Goal: Complete Application Form: Complete application form

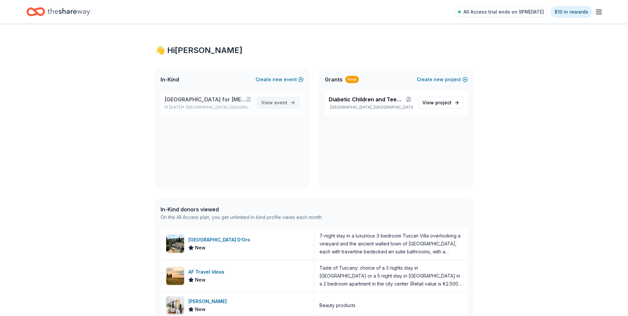
click at [275, 101] on span "event" at bounding box center [280, 103] width 13 height 6
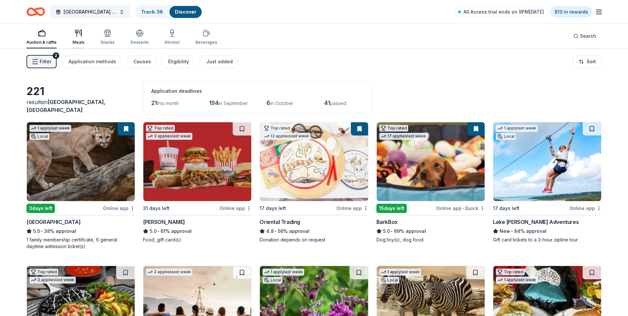
click at [77, 34] on icon "button" at bounding box center [77, 33] width 0 height 7
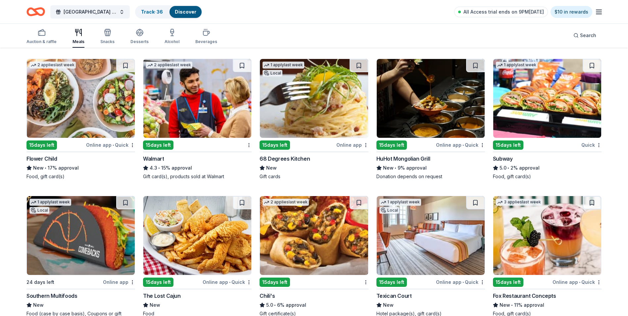
scroll to position [643, 0]
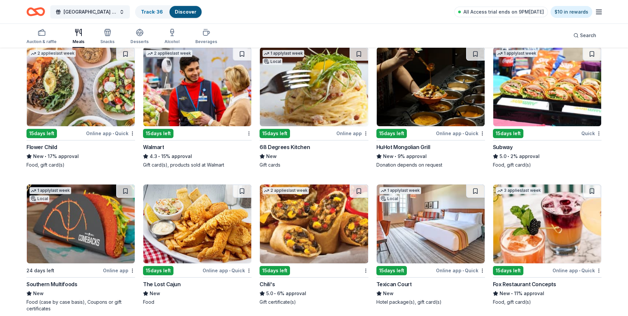
click at [543, 85] on img at bounding box center [548, 86] width 108 height 79
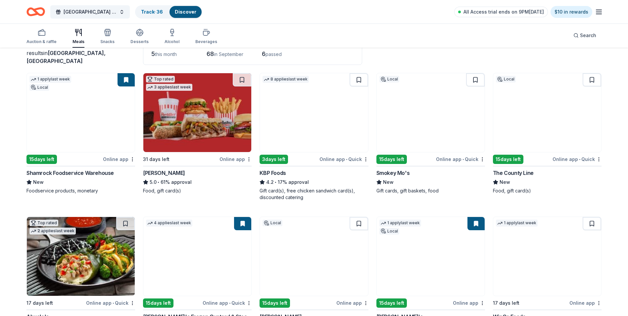
scroll to position [0, 0]
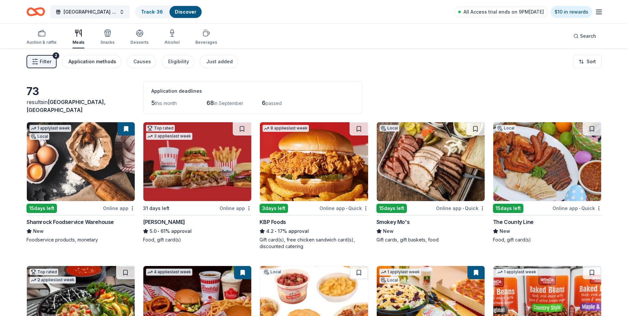
click at [107, 62] on div "Application methods" at bounding box center [93, 62] width 48 height 8
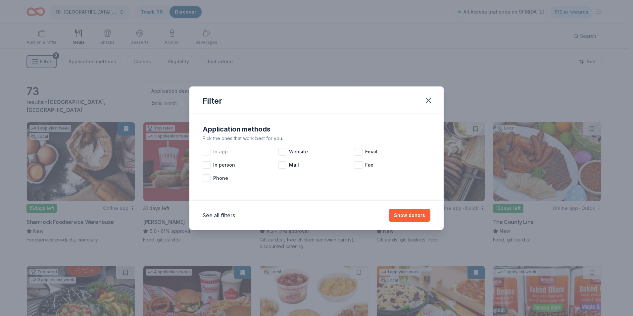
click at [208, 151] on div at bounding box center [207, 152] width 8 height 8
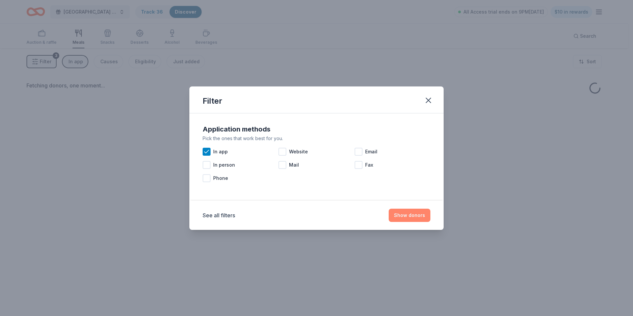
click at [404, 212] on button "Show donors" at bounding box center [410, 215] width 42 height 13
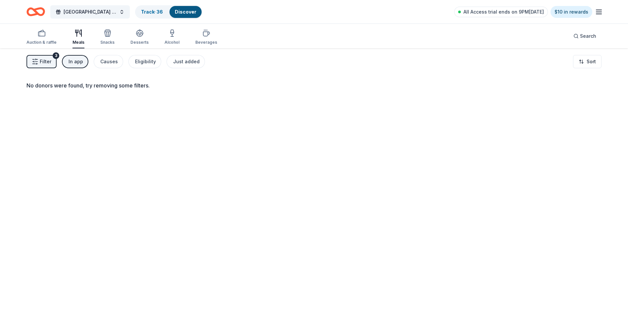
click at [81, 61] on div "In app" at bounding box center [76, 62] width 15 height 8
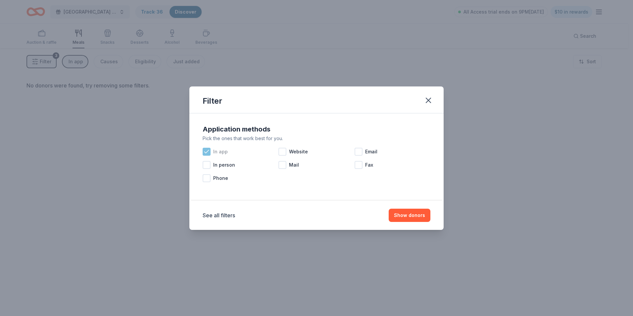
click at [207, 150] on icon at bounding box center [206, 151] width 7 height 7
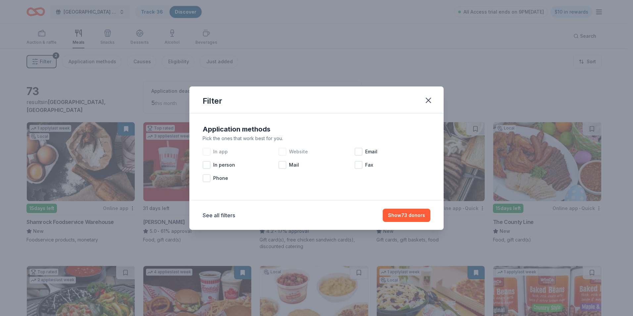
click at [284, 152] on div at bounding box center [283, 152] width 8 height 8
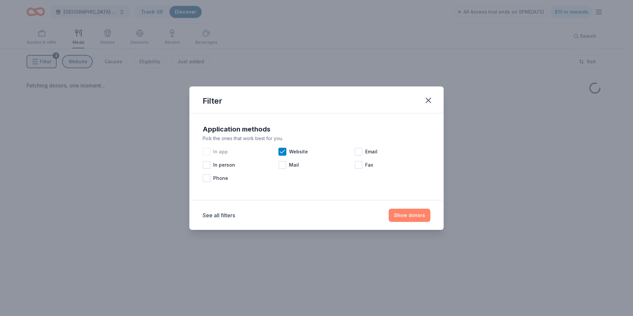
click at [425, 213] on button "Show donors" at bounding box center [410, 215] width 42 height 13
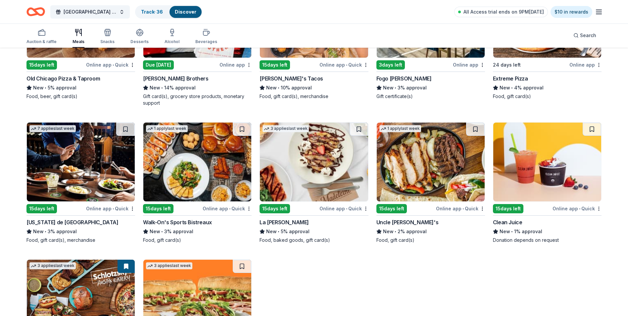
scroll to position [998, 0]
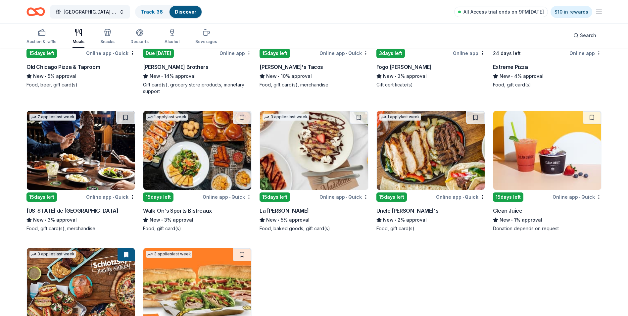
click at [322, 155] on img at bounding box center [314, 150] width 108 height 79
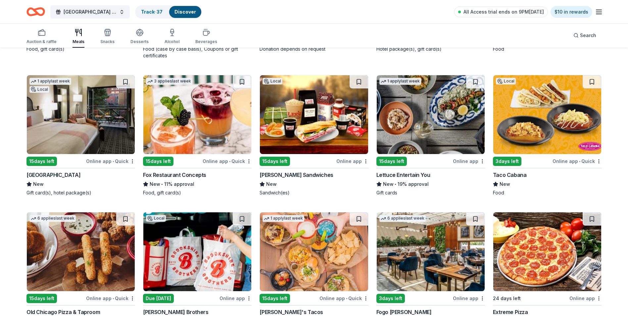
scroll to position [733, 0]
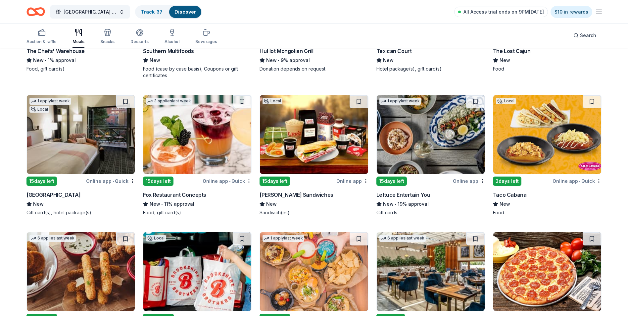
click at [535, 133] on img at bounding box center [548, 134] width 108 height 79
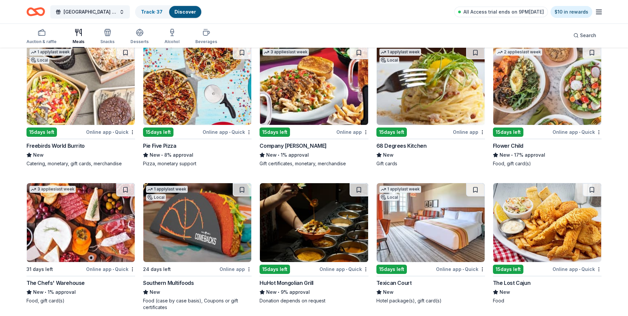
scroll to position [534, 0]
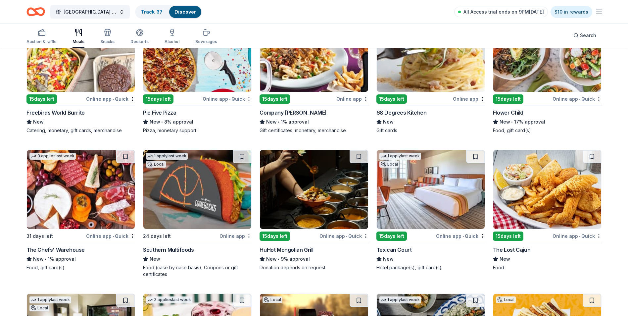
click at [84, 183] on img at bounding box center [81, 189] width 108 height 79
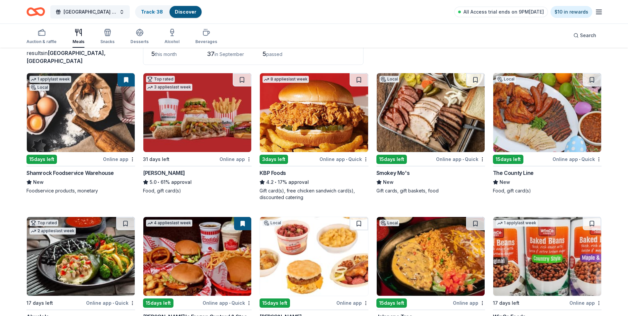
scroll to position [37, 0]
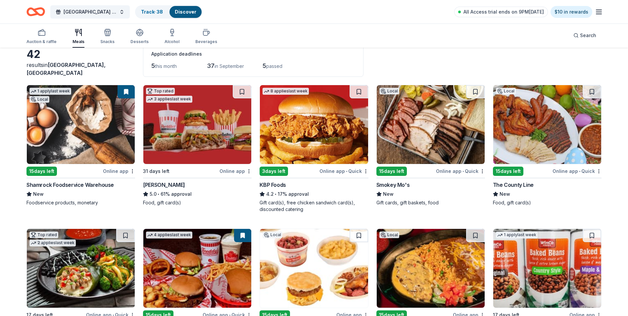
click at [554, 126] on img at bounding box center [548, 124] width 108 height 79
click at [453, 126] on img at bounding box center [431, 124] width 108 height 79
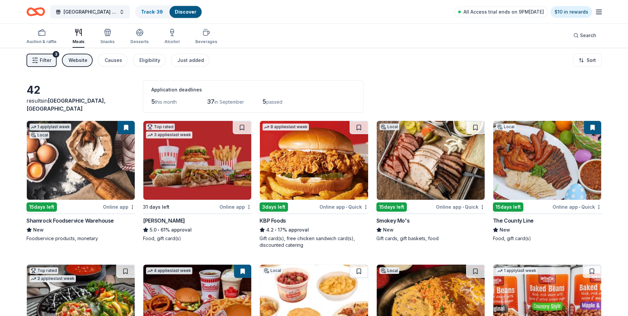
scroll to position [0, 0]
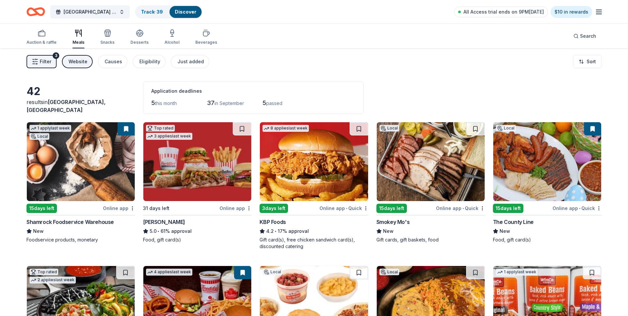
click at [77, 32] on icon "button" at bounding box center [77, 33] width 0 height 7
click at [105, 33] on icon "button" at bounding box center [108, 33] width 8 height 8
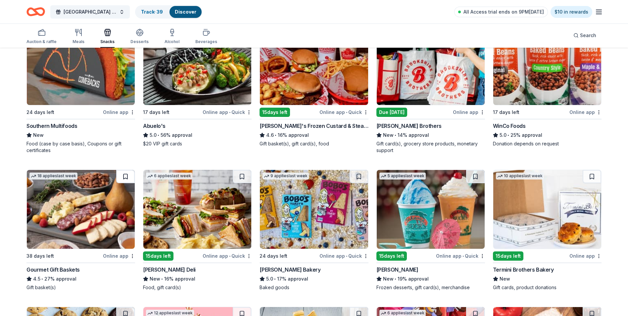
scroll to position [132, 0]
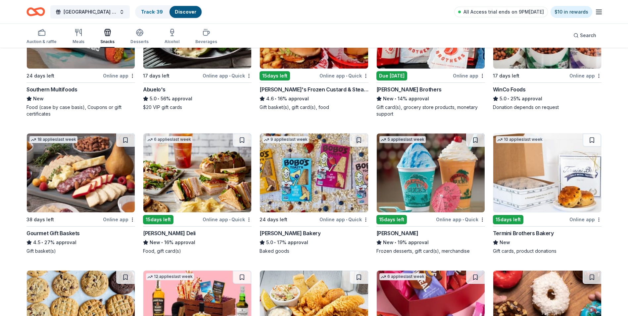
click at [107, 156] on img at bounding box center [81, 172] width 108 height 79
click at [206, 172] on img at bounding box center [197, 172] width 108 height 79
click at [330, 164] on img at bounding box center [314, 172] width 108 height 79
click at [427, 158] on img at bounding box center [431, 172] width 108 height 79
click at [549, 171] on img at bounding box center [548, 172] width 108 height 79
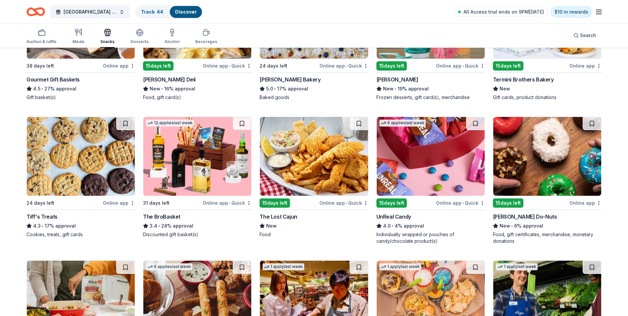
scroll to position [298, 0]
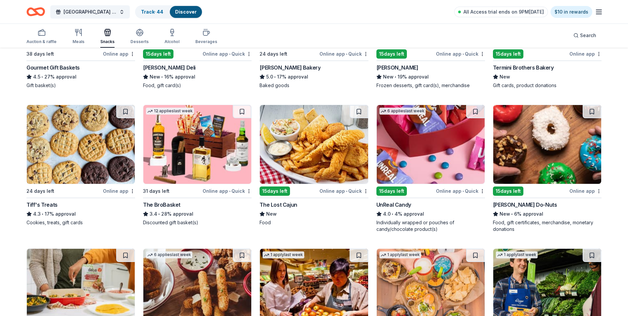
click at [111, 138] on img at bounding box center [81, 144] width 108 height 79
click at [218, 147] on img at bounding box center [197, 144] width 108 height 79
click at [442, 146] on img at bounding box center [431, 144] width 108 height 79
click at [516, 125] on img at bounding box center [548, 144] width 108 height 79
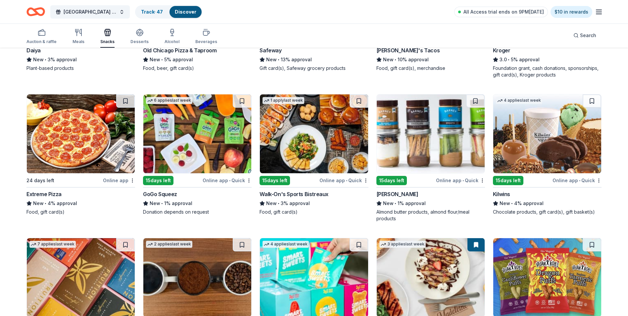
scroll to position [629, 0]
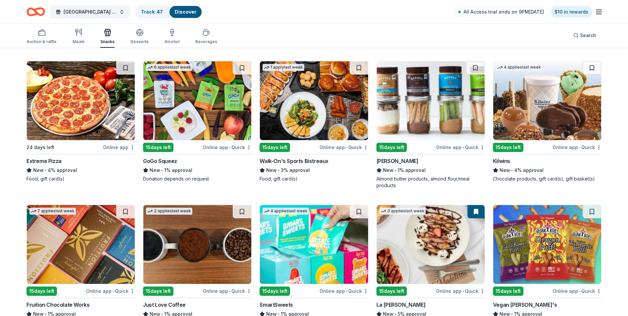
click at [432, 100] on img at bounding box center [431, 100] width 108 height 79
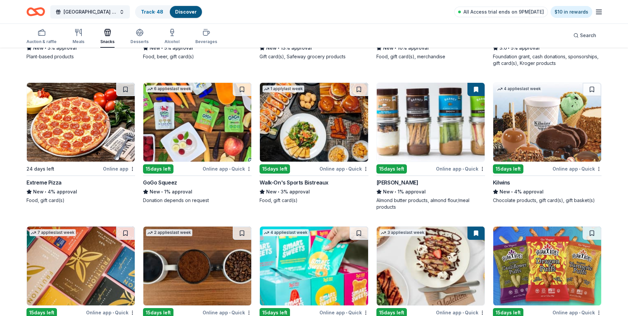
scroll to position [596, 0]
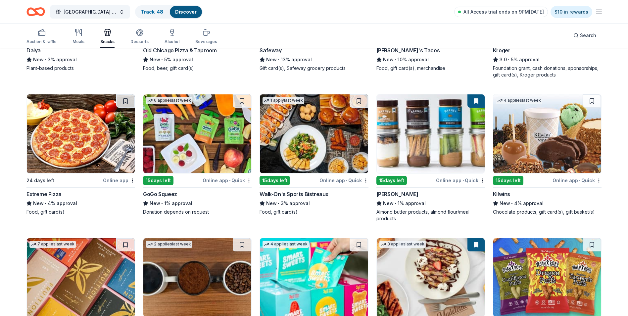
click at [564, 123] on img at bounding box center [548, 133] width 108 height 79
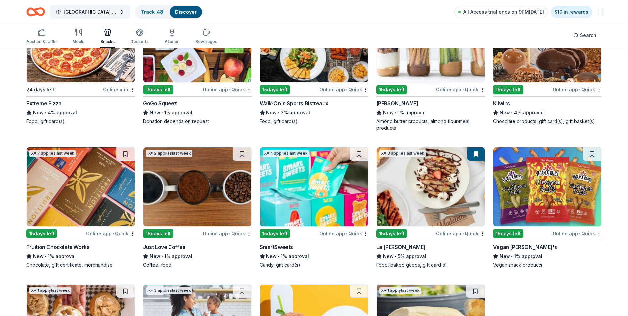
scroll to position [696, 0]
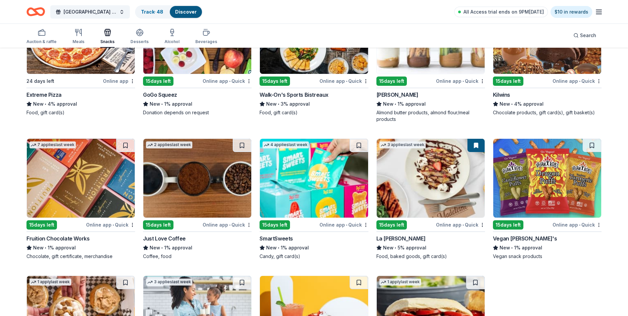
click at [106, 169] on img at bounding box center [81, 178] width 108 height 79
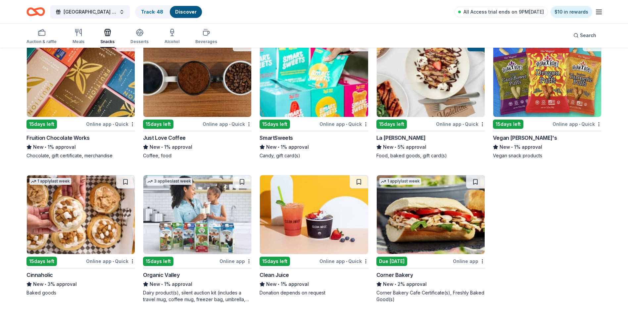
scroll to position [763, 0]
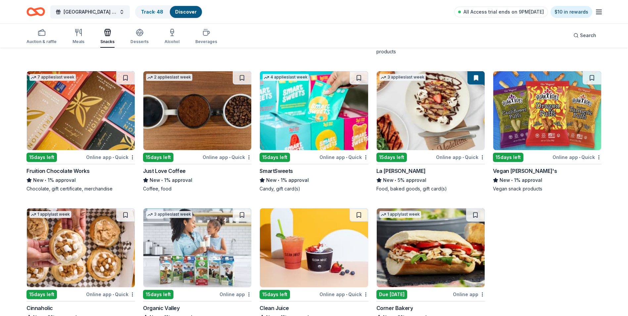
click at [216, 116] on img at bounding box center [197, 110] width 108 height 79
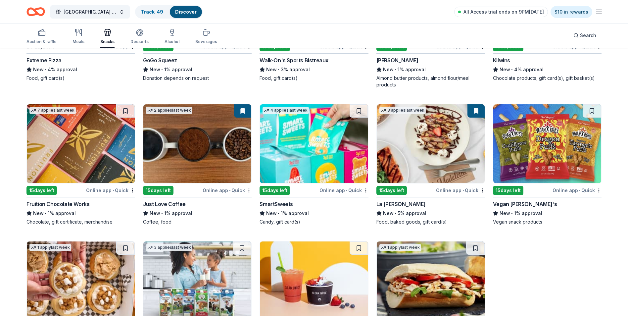
click at [340, 154] on img at bounding box center [314, 143] width 108 height 79
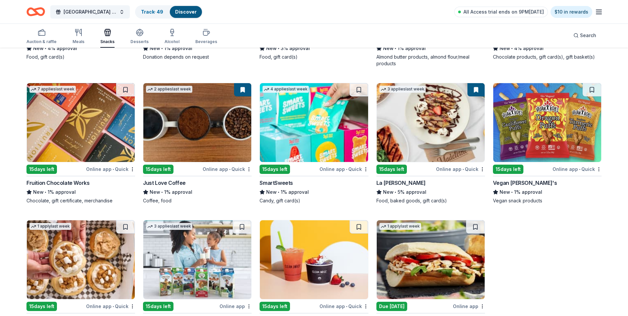
scroll to position [763, 0]
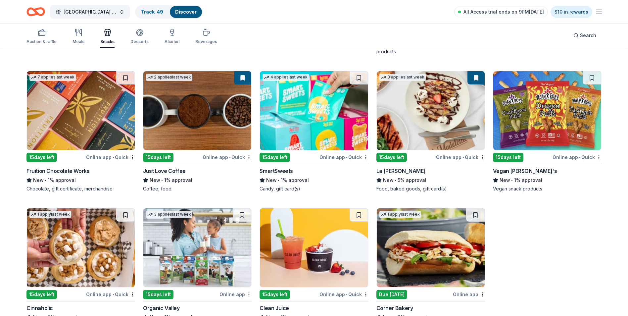
click at [558, 102] on img at bounding box center [548, 110] width 108 height 79
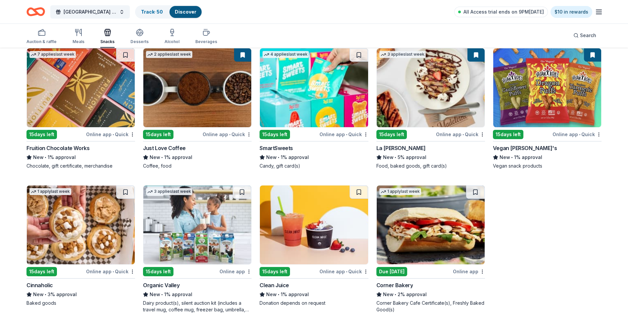
scroll to position [796, 0]
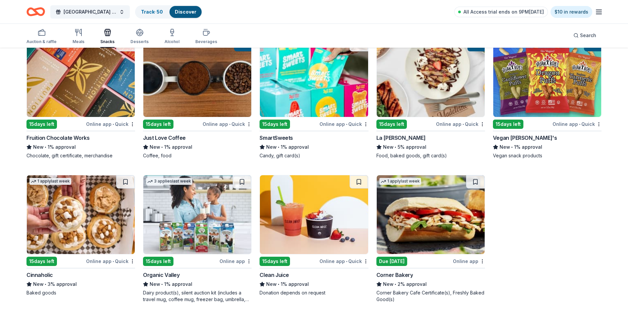
click at [107, 209] on img at bounding box center [81, 214] width 108 height 79
click at [332, 212] on img at bounding box center [314, 214] width 108 height 79
click at [437, 203] on img at bounding box center [431, 214] width 108 height 79
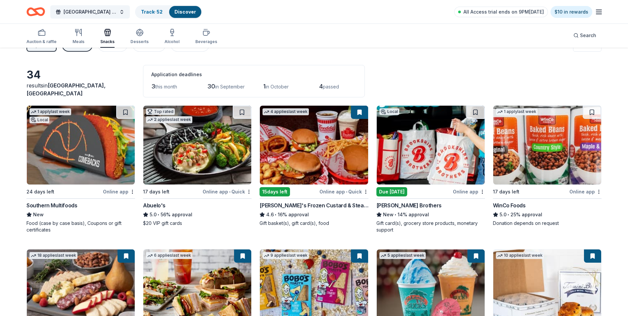
scroll to position [0, 0]
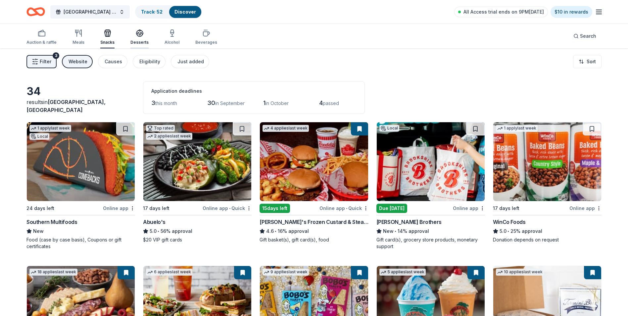
click at [139, 34] on icon "button" at bounding box center [140, 33] width 8 height 8
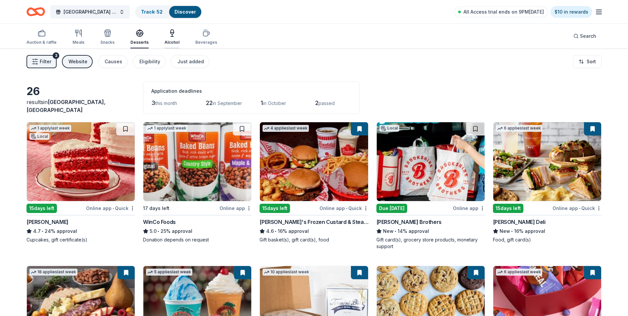
click at [171, 34] on icon "button" at bounding box center [172, 33] width 8 height 8
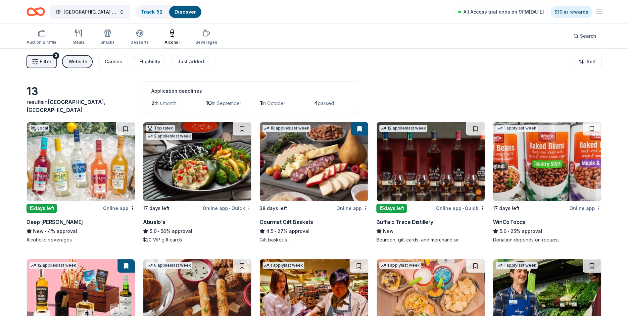
click at [82, 155] on img at bounding box center [81, 161] width 108 height 79
click at [433, 150] on img at bounding box center [431, 161] width 108 height 79
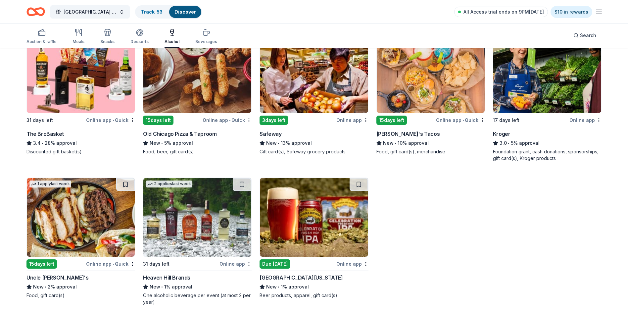
scroll to position [228, 0]
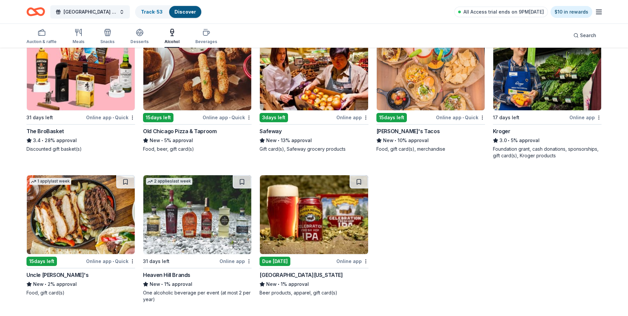
click at [227, 211] on img at bounding box center [197, 214] width 108 height 79
click at [321, 207] on img at bounding box center [314, 214] width 108 height 79
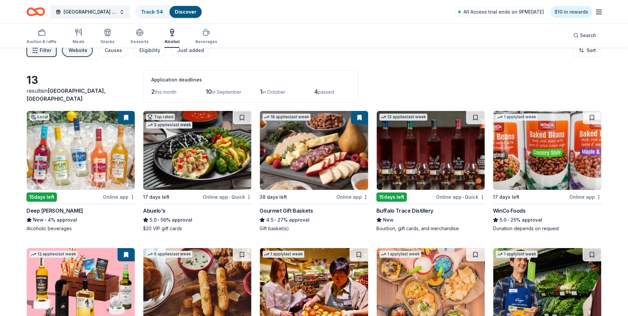
scroll to position [0, 0]
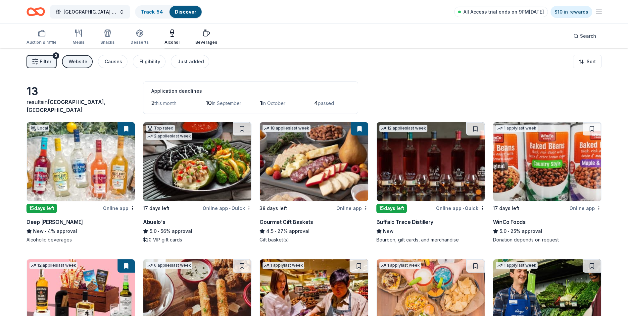
click at [204, 33] on icon "button" at bounding box center [206, 33] width 8 height 8
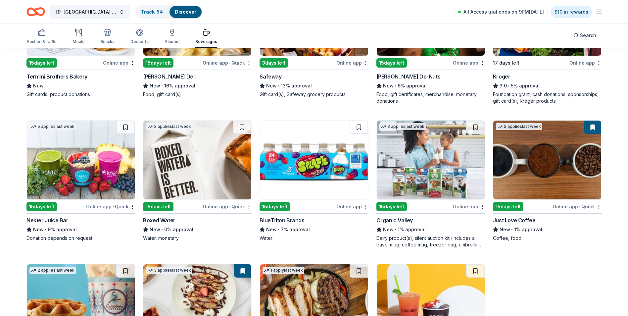
scroll to position [305, 0]
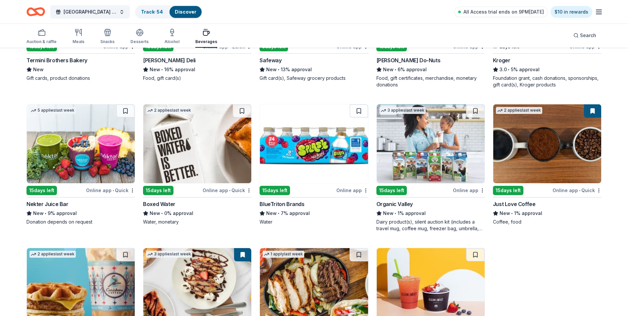
click at [214, 137] on img at bounding box center [197, 143] width 108 height 79
click at [334, 146] on img at bounding box center [314, 143] width 108 height 79
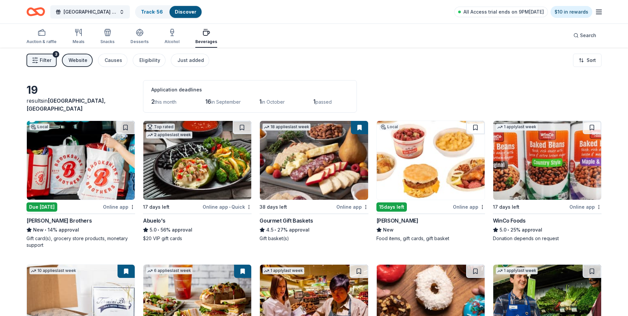
scroll to position [0, 0]
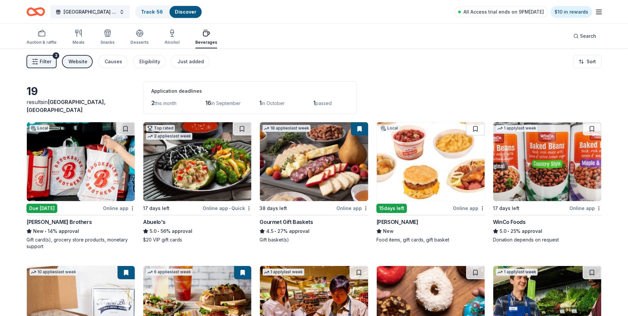
click at [79, 60] on div "Website" at bounding box center [78, 62] width 19 height 8
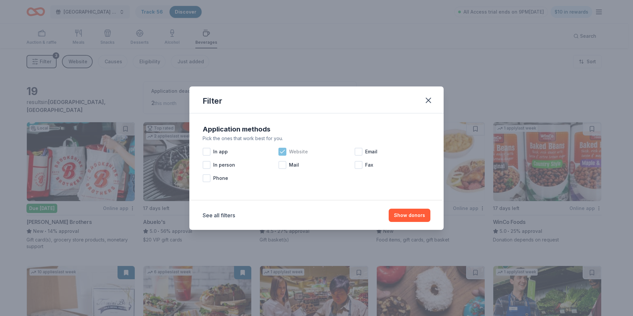
click at [284, 152] on icon at bounding box center [282, 151] width 7 height 7
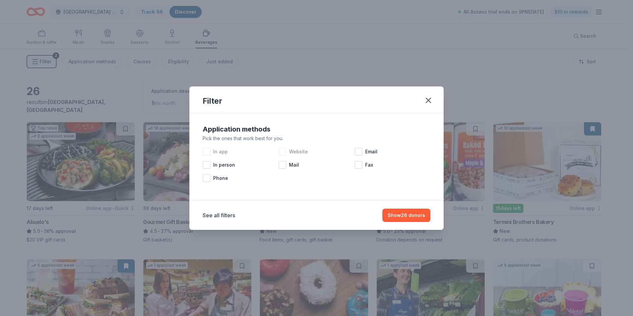
click at [211, 150] on div "In app" at bounding box center [241, 151] width 76 height 13
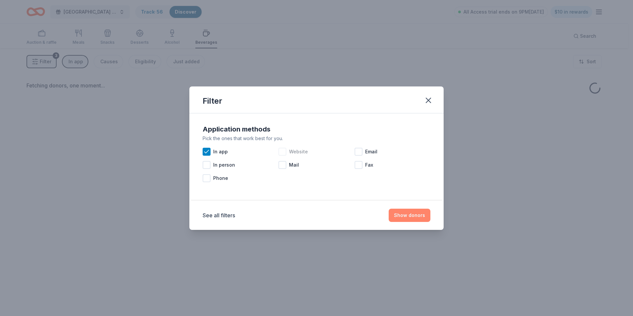
click at [414, 215] on button "Show donors" at bounding box center [410, 215] width 42 height 13
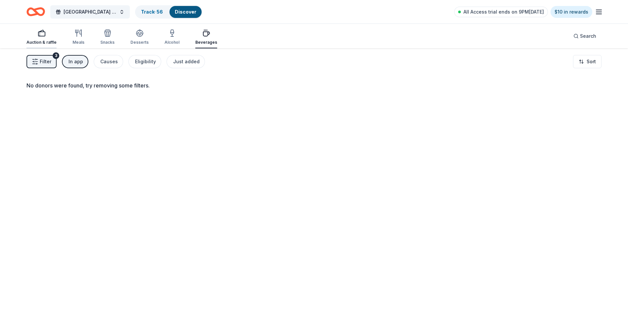
click at [38, 32] on icon "button" at bounding box center [42, 33] width 8 height 8
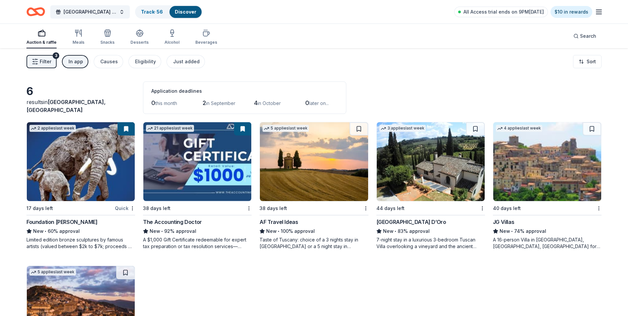
click at [216, 161] on img at bounding box center [197, 161] width 108 height 79
click at [325, 156] on img at bounding box center [314, 161] width 108 height 79
click at [462, 176] on img at bounding box center [431, 161] width 108 height 79
click at [584, 165] on img at bounding box center [548, 161] width 108 height 79
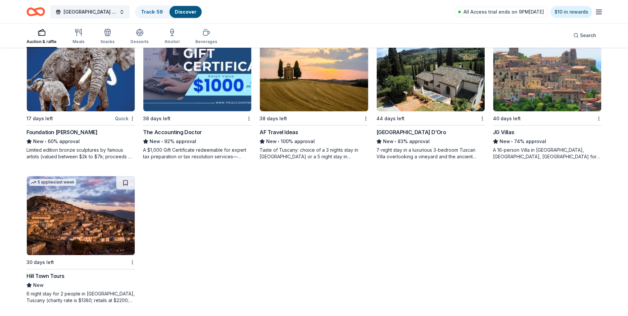
scroll to position [91, 0]
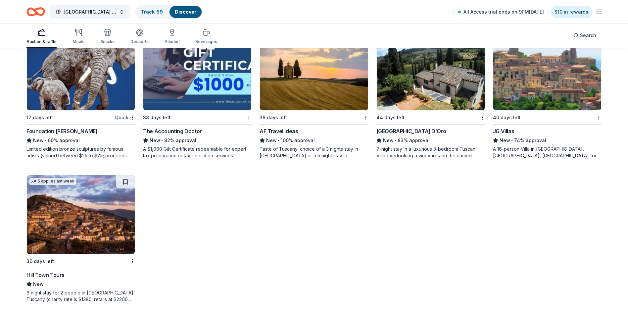
click at [99, 214] on img at bounding box center [81, 214] width 108 height 79
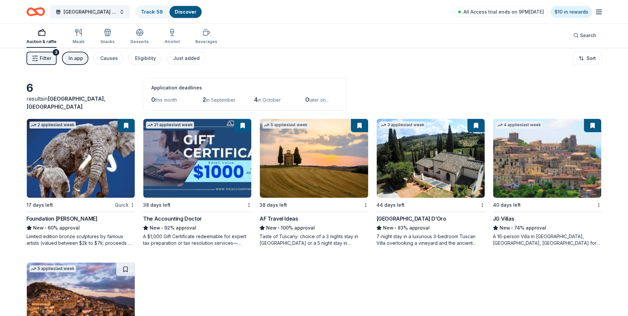
scroll to position [0, 0]
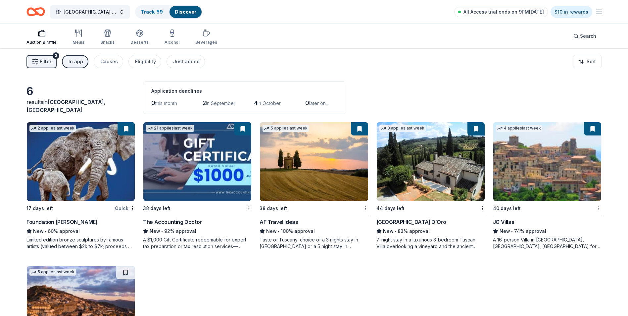
click at [40, 32] on rect "button" at bounding box center [41, 34] width 7 height 4
click at [46, 59] on span "Filter" at bounding box center [46, 62] width 12 height 8
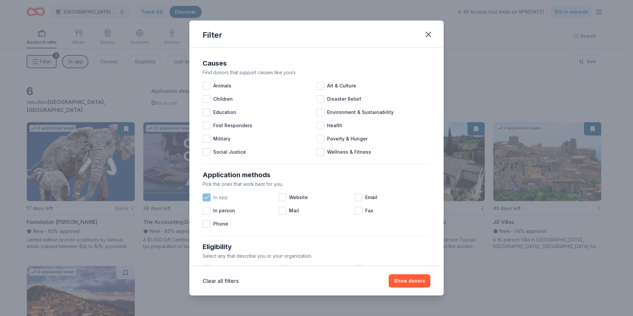
click at [206, 194] on icon at bounding box center [206, 197] width 7 height 7
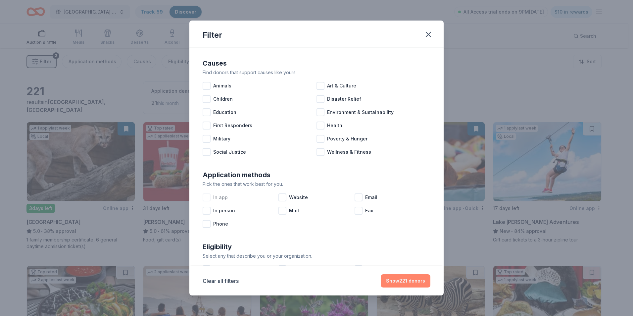
click at [409, 280] on button "Show 221 donors" at bounding box center [406, 280] width 50 height 13
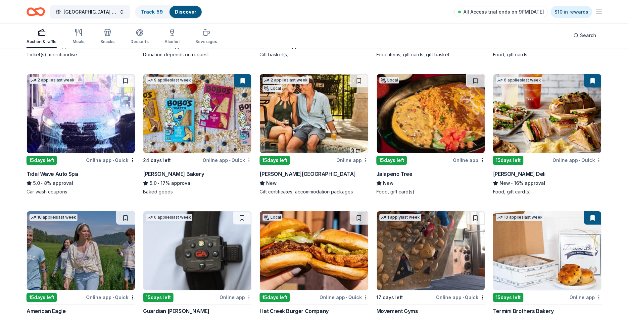
scroll to position [818, 0]
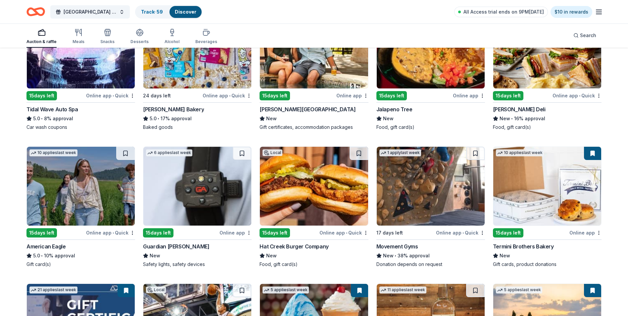
click at [78, 178] on img at bounding box center [81, 186] width 108 height 79
click at [100, 176] on img at bounding box center [81, 186] width 108 height 79
click at [130, 148] on button at bounding box center [125, 153] width 19 height 13
click at [216, 187] on img at bounding box center [197, 186] width 108 height 79
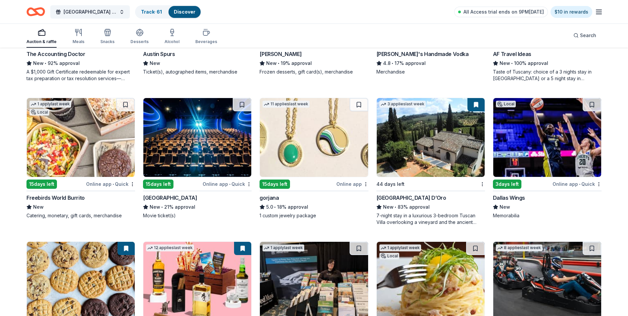
scroll to position [1159, 0]
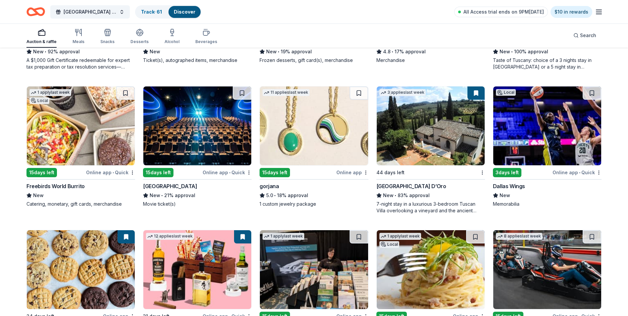
click at [188, 126] on img at bounding box center [197, 125] width 108 height 79
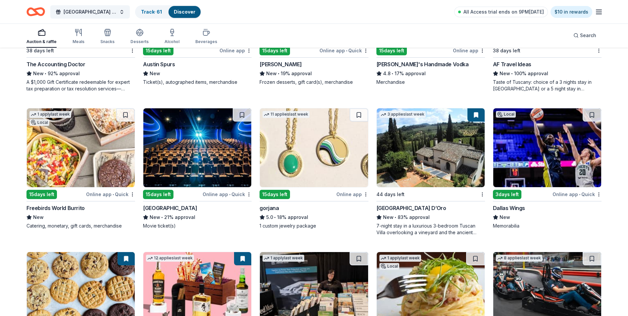
scroll to position [1126, 0]
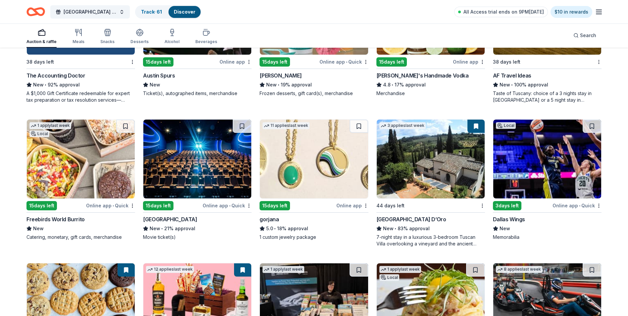
click at [317, 149] on img at bounding box center [314, 159] width 108 height 79
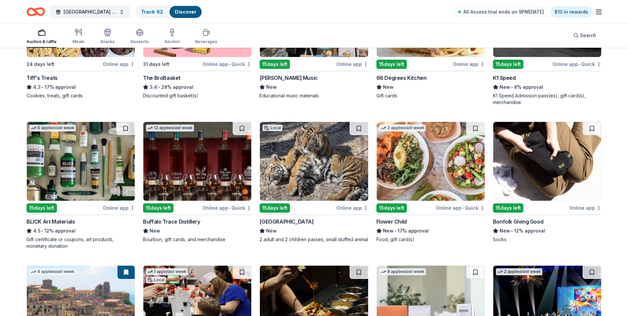
scroll to position [1424, 0]
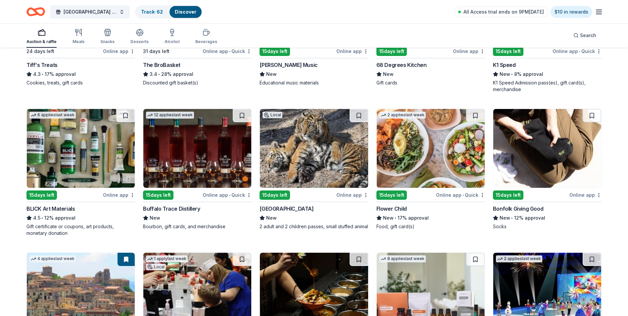
click at [90, 148] on img at bounding box center [81, 148] width 108 height 79
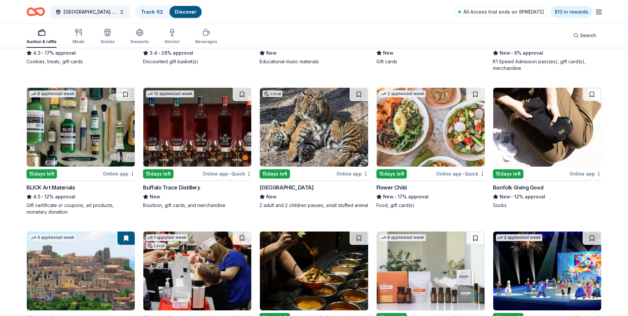
scroll to position [1457, 0]
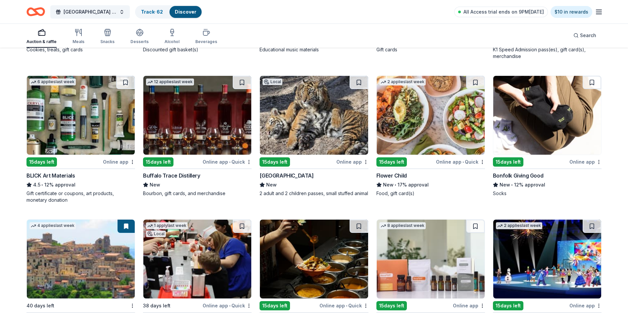
click at [542, 105] on img at bounding box center [548, 115] width 108 height 79
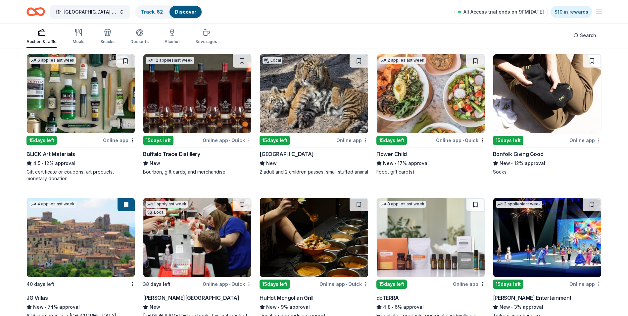
scroll to position [1491, 0]
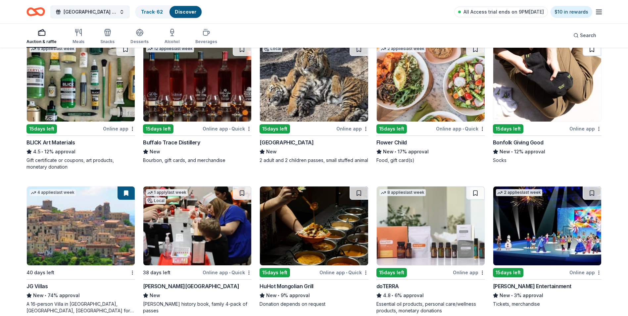
click at [592, 50] on button at bounding box center [592, 49] width 19 height 13
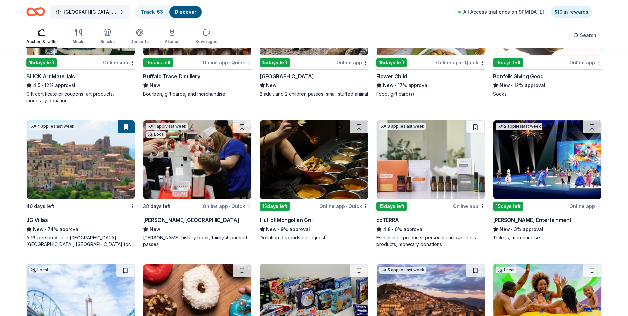
scroll to position [1590, 0]
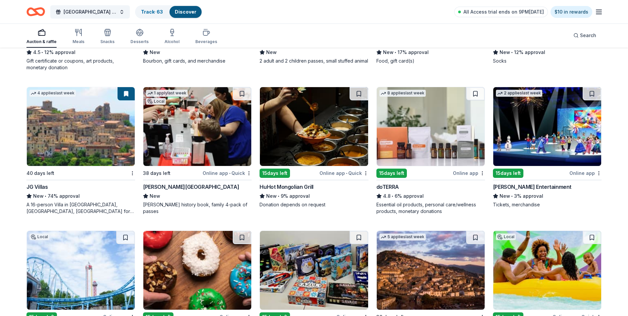
click at [442, 121] on img at bounding box center [431, 126] width 108 height 79
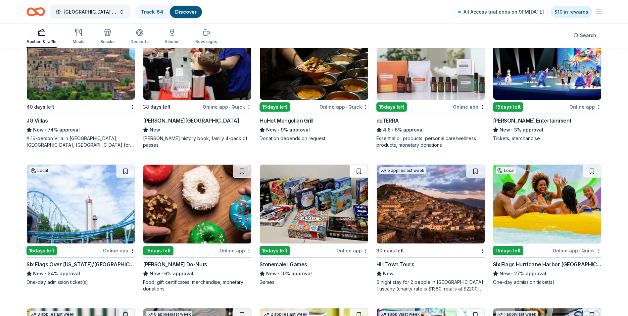
scroll to position [1623, 0]
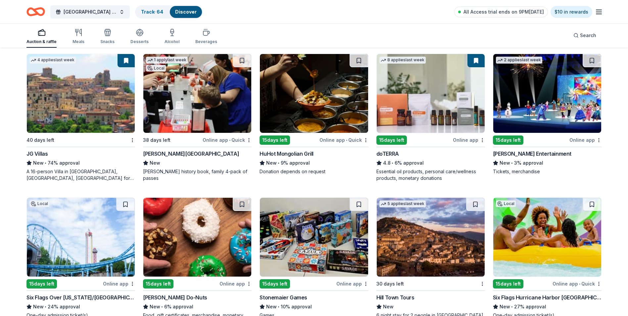
click at [560, 90] on img at bounding box center [548, 93] width 108 height 79
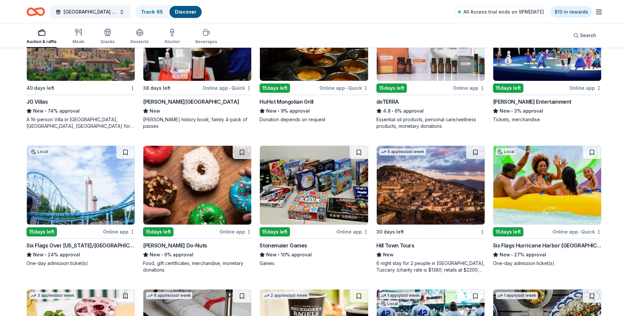
scroll to position [1689, 0]
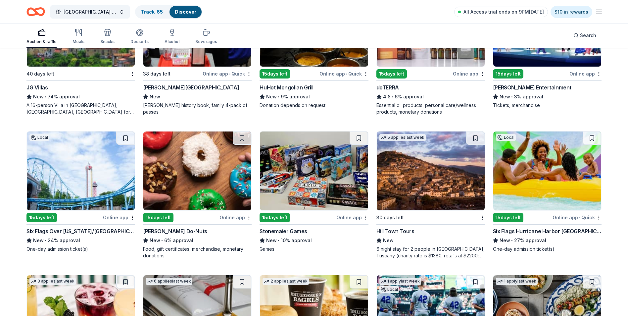
click at [93, 173] on img at bounding box center [81, 171] width 108 height 79
click at [312, 157] on img at bounding box center [314, 171] width 108 height 79
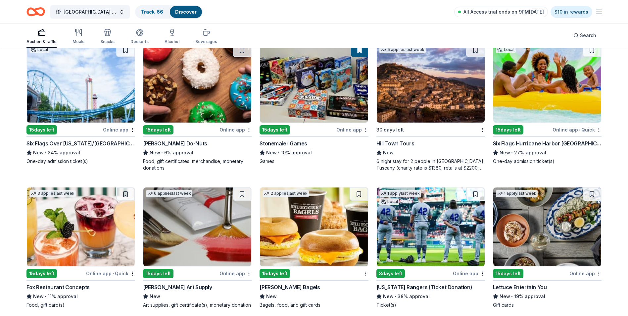
scroll to position [1789, 0]
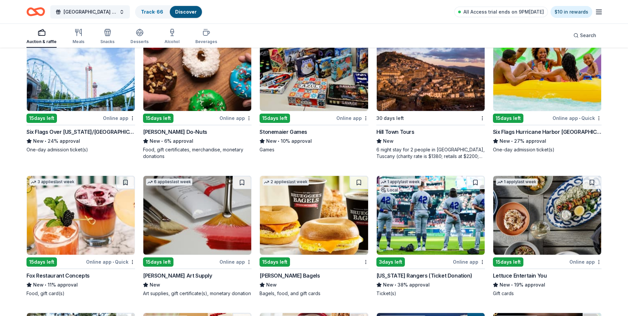
click at [543, 90] on img at bounding box center [548, 71] width 108 height 79
click at [214, 206] on img at bounding box center [197, 215] width 108 height 79
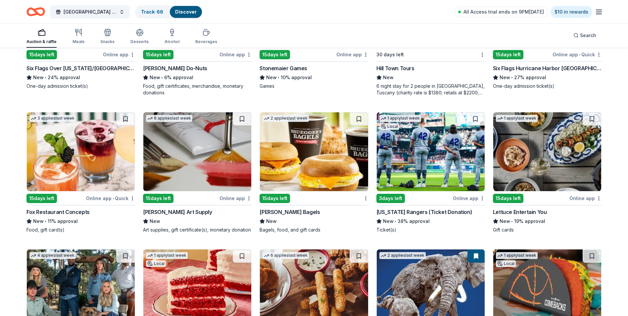
scroll to position [1855, 0]
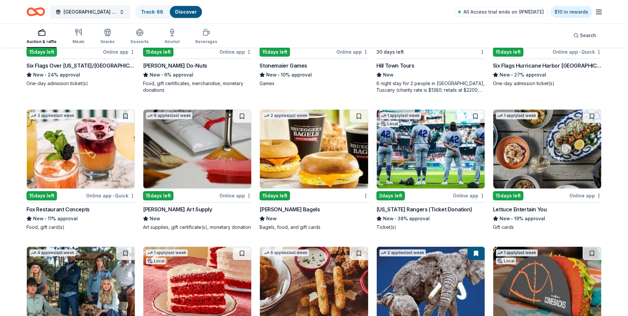
click at [424, 151] on img at bounding box center [431, 149] width 108 height 79
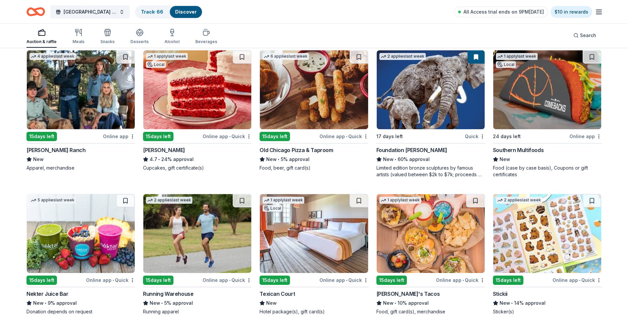
scroll to position [2054, 0]
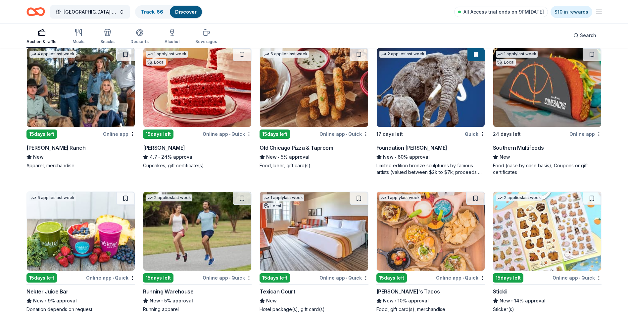
click at [214, 93] on img at bounding box center [197, 87] width 108 height 79
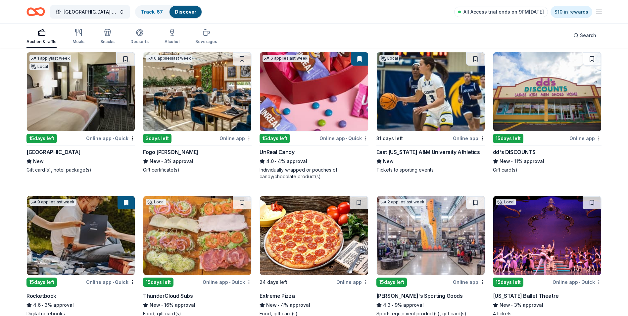
scroll to position [2319, 0]
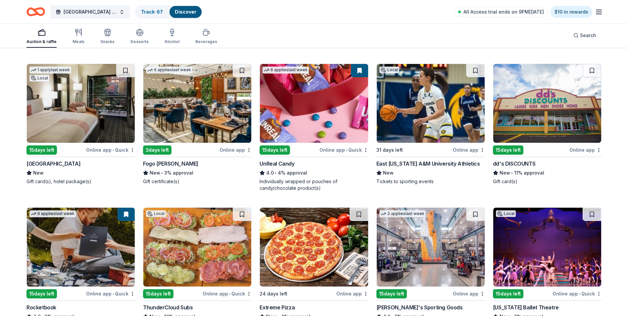
click at [541, 105] on img at bounding box center [548, 103] width 108 height 79
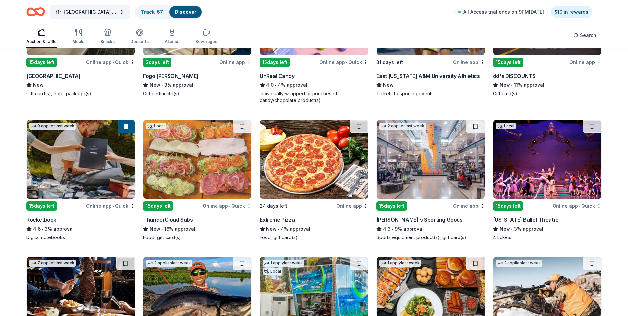
scroll to position [2418, 0]
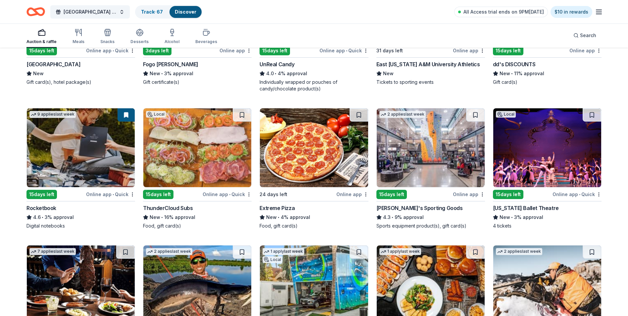
click at [437, 151] on img at bounding box center [431, 147] width 108 height 79
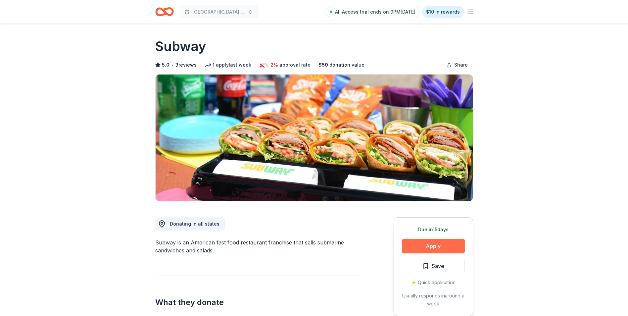
click at [439, 243] on button "Apply" at bounding box center [433, 246] width 63 height 15
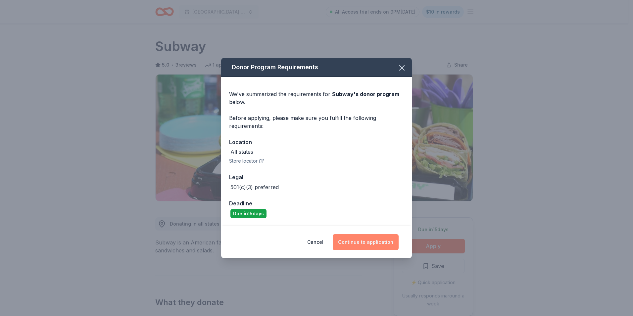
click at [367, 240] on button "Continue to application" at bounding box center [366, 242] width 66 height 16
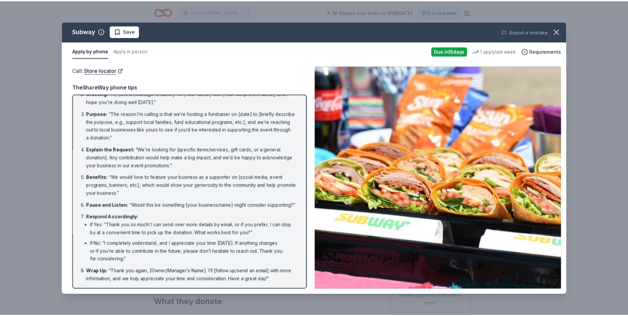
scroll to position [38, 0]
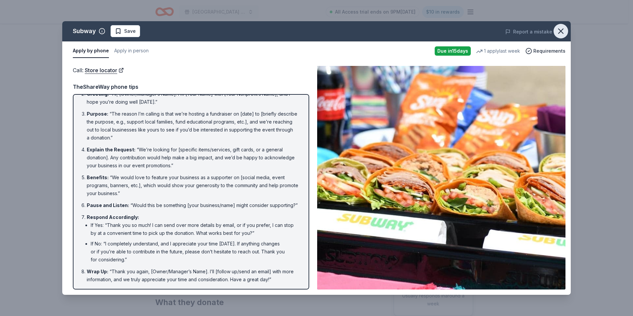
click at [558, 29] on icon "button" at bounding box center [560, 30] width 9 height 9
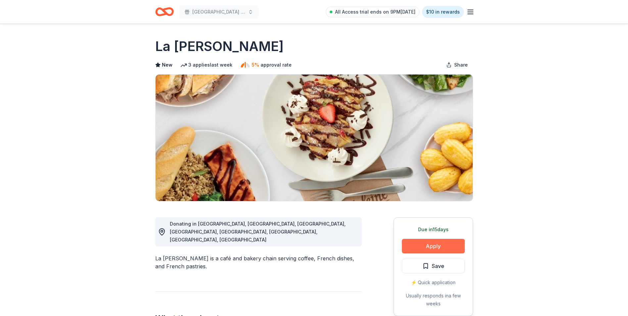
click at [446, 241] on button "Apply" at bounding box center [433, 246] width 63 height 15
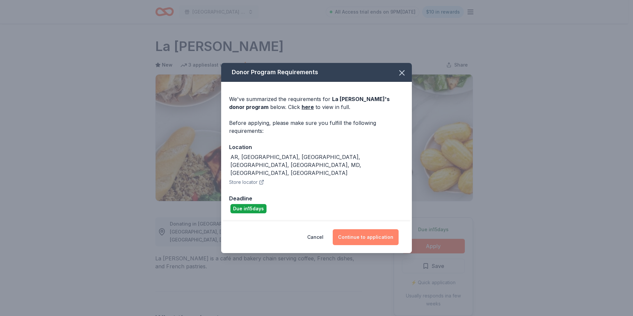
click at [370, 229] on button "Continue to application" at bounding box center [366, 237] width 66 height 16
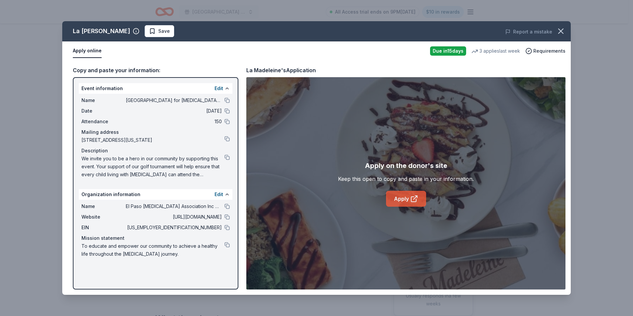
click at [407, 200] on link "Apply" at bounding box center [406, 199] width 40 height 16
click at [158, 30] on span "Save" at bounding box center [164, 31] width 12 height 8
click at [564, 31] on icon "button" at bounding box center [560, 30] width 9 height 9
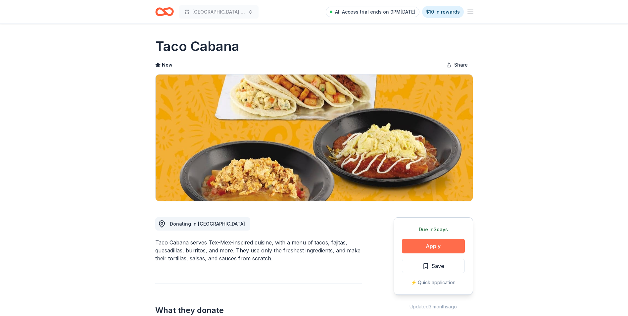
click at [441, 244] on button "Apply" at bounding box center [433, 246] width 63 height 15
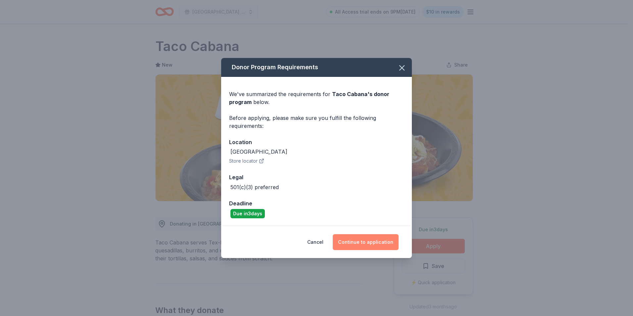
click at [379, 241] on button "Continue to application" at bounding box center [366, 242] width 66 height 16
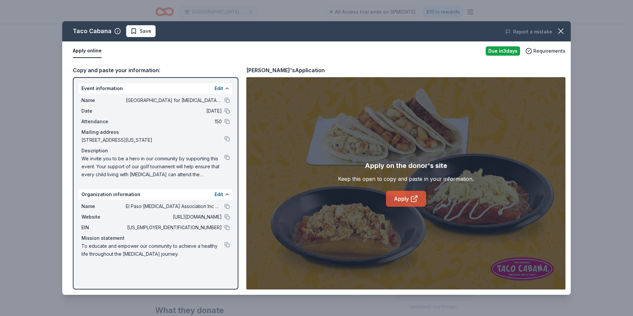
click at [403, 195] on link "Apply" at bounding box center [406, 199] width 40 height 16
click at [528, 29] on button "Report a mistake" at bounding box center [528, 32] width 47 height 8
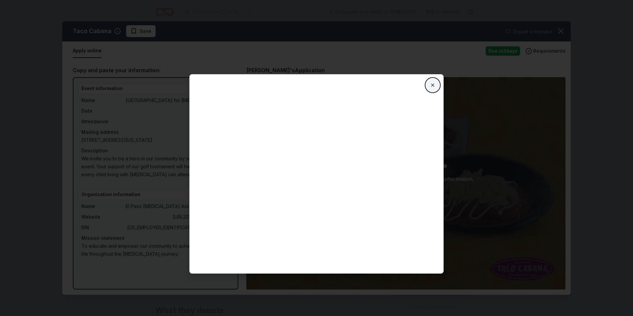
click at [431, 85] on button "Close" at bounding box center [432, 85] width 13 height 13
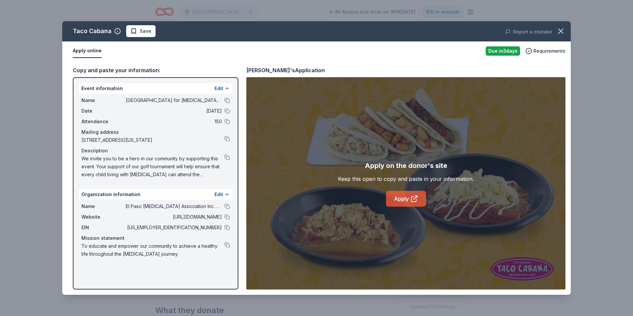
click at [417, 197] on icon at bounding box center [416, 197] width 2 height 2
click at [400, 202] on link "Apply" at bounding box center [406, 199] width 40 height 16
click at [407, 193] on link "Apply" at bounding box center [406, 199] width 40 height 16
click at [559, 29] on icon "button" at bounding box center [561, 31] width 5 height 5
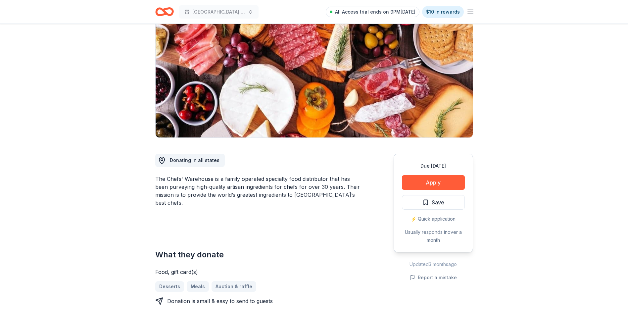
scroll to position [66, 0]
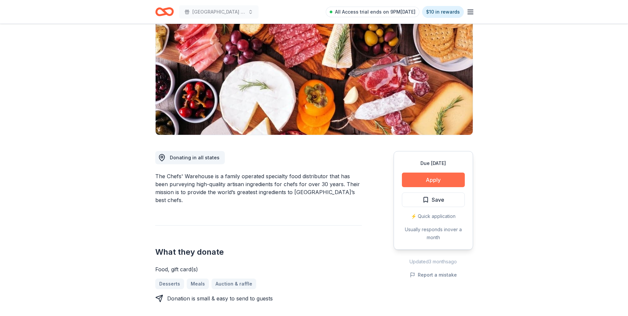
click at [439, 180] on button "Apply" at bounding box center [433, 180] width 63 height 15
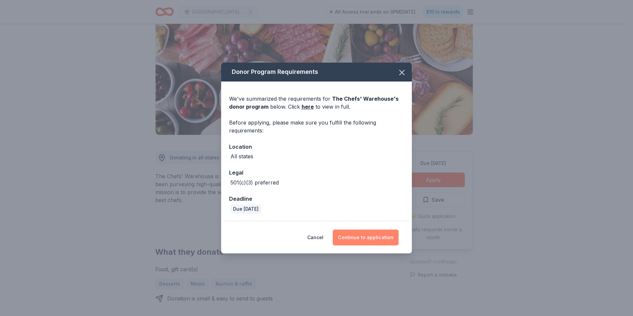
click at [378, 235] on button "Continue to application" at bounding box center [366, 238] width 66 height 16
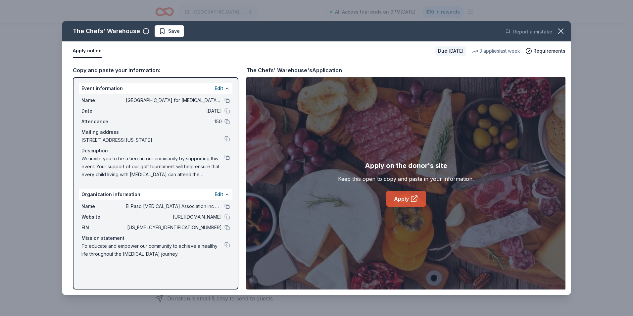
click at [418, 200] on icon at bounding box center [414, 199] width 8 height 8
click at [225, 98] on div at bounding box center [227, 100] width 5 height 5
click at [229, 99] on button at bounding box center [227, 100] width 5 height 5
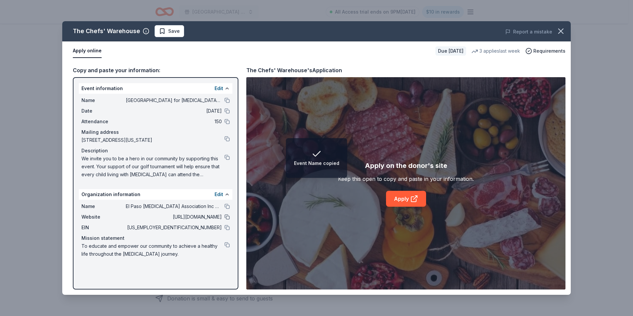
click at [226, 216] on button at bounding box center [227, 216] width 5 height 5
click at [169, 29] on span "Save" at bounding box center [174, 31] width 12 height 8
click at [562, 32] on icon "button" at bounding box center [561, 31] width 5 height 5
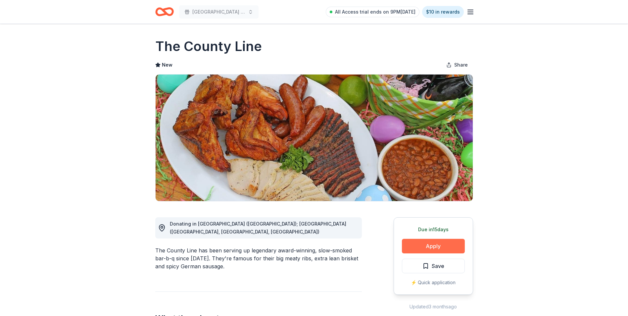
click at [434, 245] on button "Apply" at bounding box center [433, 246] width 63 height 15
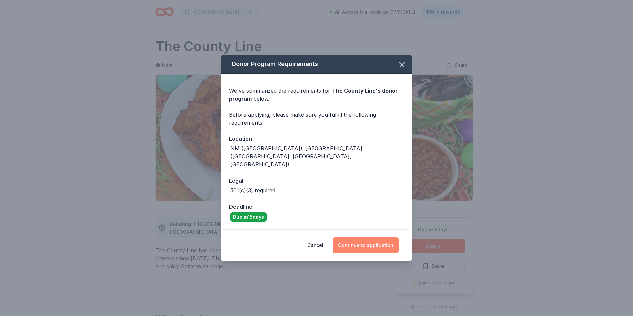
click at [376, 238] on button "Continue to application" at bounding box center [366, 246] width 66 height 16
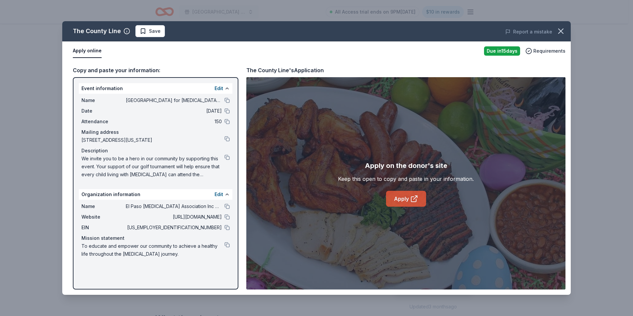
click at [407, 195] on link "Apply" at bounding box center [406, 199] width 40 height 16
click at [566, 28] on button "button" at bounding box center [561, 31] width 15 height 15
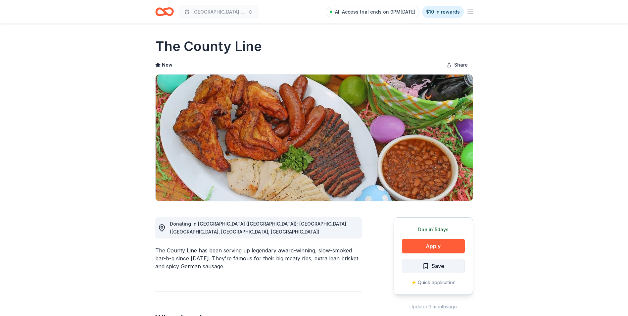
click at [446, 264] on button "Save" at bounding box center [433, 266] width 63 height 15
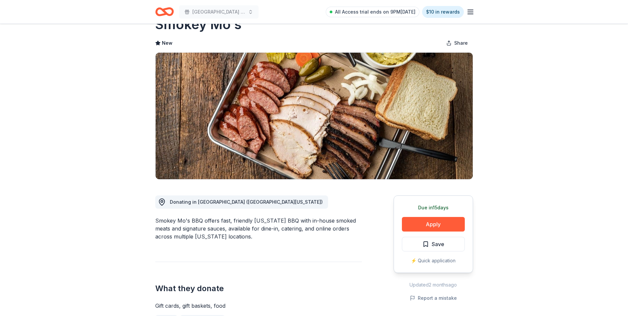
scroll to position [33, 0]
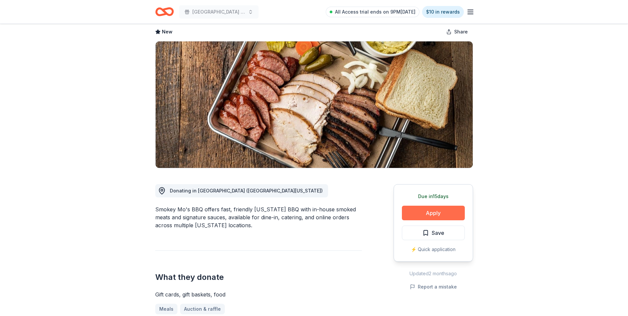
click at [430, 213] on button "Apply" at bounding box center [433, 213] width 63 height 15
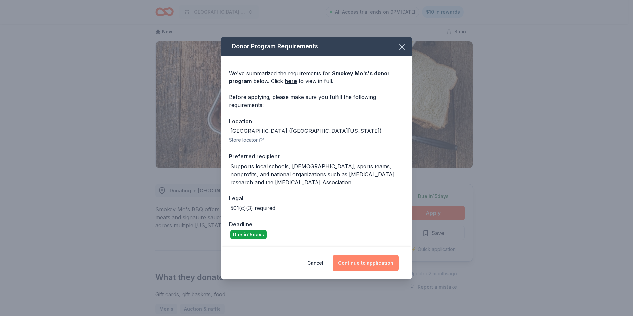
click at [370, 258] on button "Continue to application" at bounding box center [366, 263] width 66 height 16
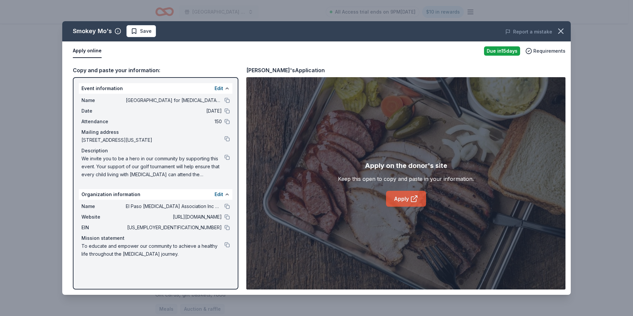
click at [412, 200] on icon at bounding box center [414, 199] width 8 height 8
click at [562, 29] on icon "button" at bounding box center [560, 30] width 9 height 9
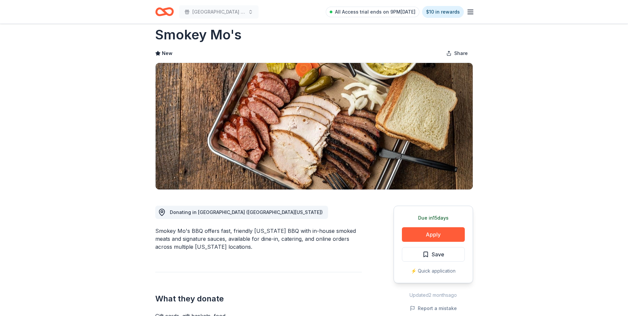
scroll to position [0, 0]
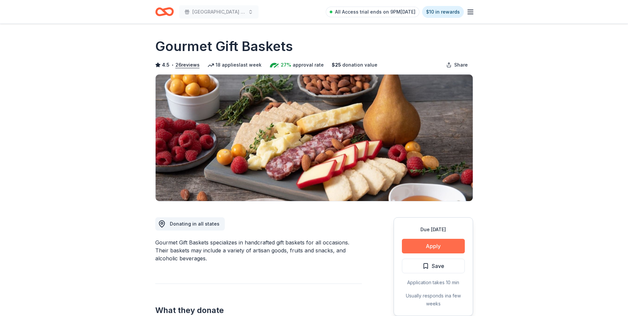
click at [449, 246] on button "Apply" at bounding box center [433, 246] width 63 height 15
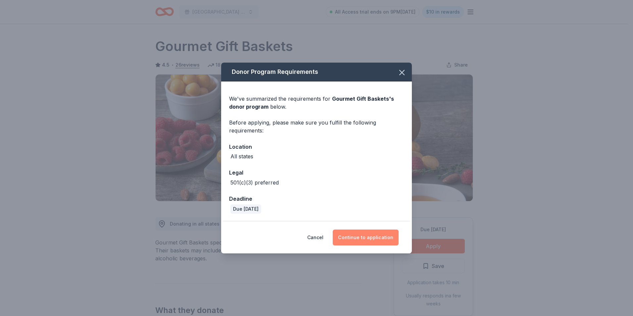
click at [366, 233] on button "Continue to application" at bounding box center [366, 238] width 66 height 16
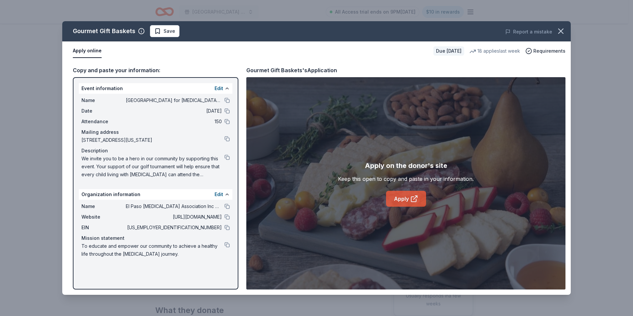
click at [407, 198] on link "Apply" at bounding box center [406, 199] width 40 height 16
click at [226, 98] on button at bounding box center [227, 100] width 5 height 5
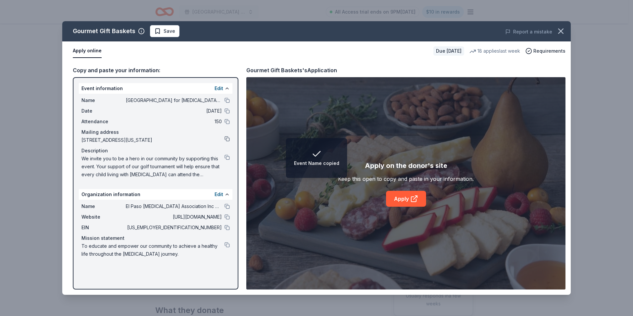
click at [227, 138] on button at bounding box center [227, 138] width 5 height 5
click at [228, 215] on button at bounding box center [227, 216] width 5 height 5
click at [228, 244] on button at bounding box center [227, 244] width 5 height 5
click at [227, 226] on button at bounding box center [227, 227] width 5 height 5
click at [563, 31] on icon "button" at bounding box center [560, 30] width 9 height 9
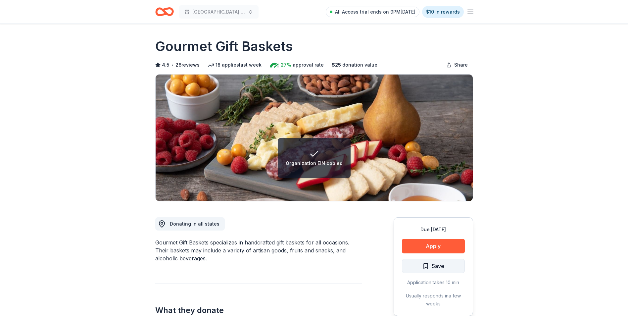
click at [442, 268] on span "Save" at bounding box center [438, 266] width 13 height 9
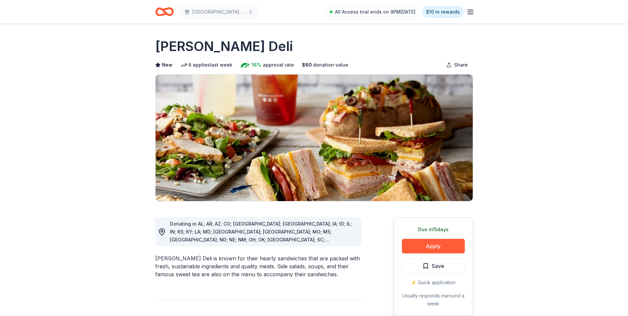
scroll to position [33, 0]
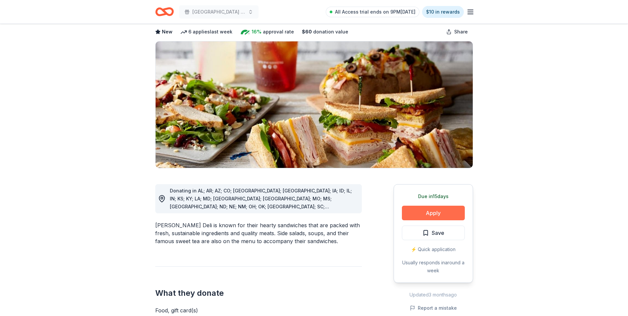
click at [436, 213] on button "Apply" at bounding box center [433, 213] width 63 height 15
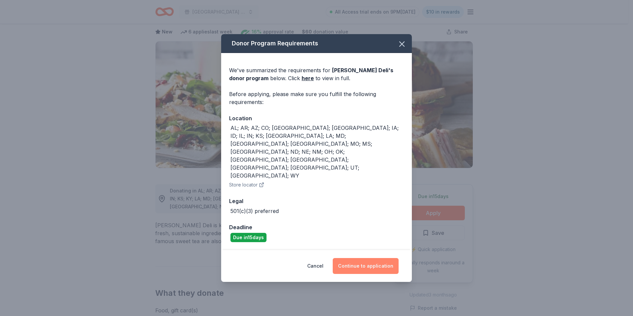
click at [363, 258] on button "Continue to application" at bounding box center [366, 266] width 66 height 16
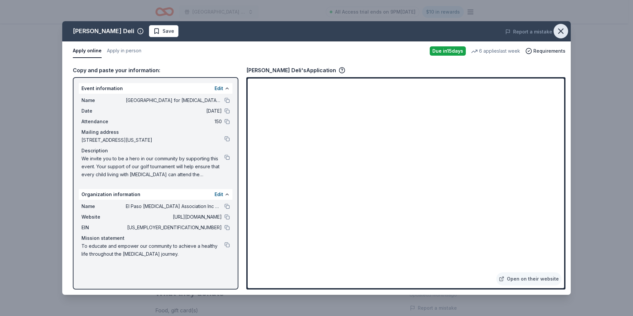
click at [561, 35] on icon "button" at bounding box center [560, 30] width 9 height 9
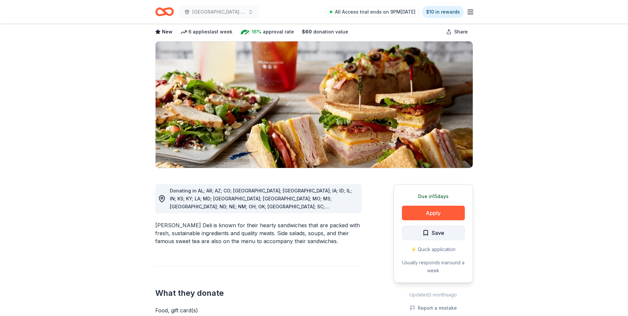
click at [449, 234] on button "Save" at bounding box center [433, 233] width 63 height 15
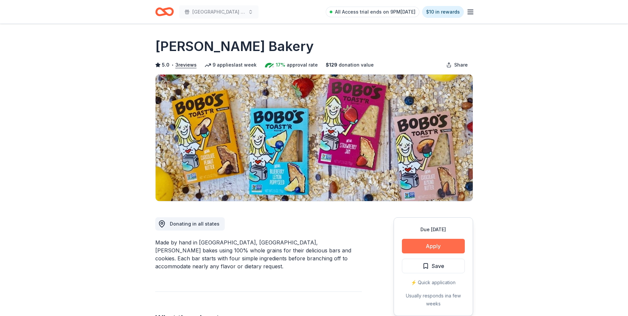
click at [444, 244] on button "Apply" at bounding box center [433, 246] width 63 height 15
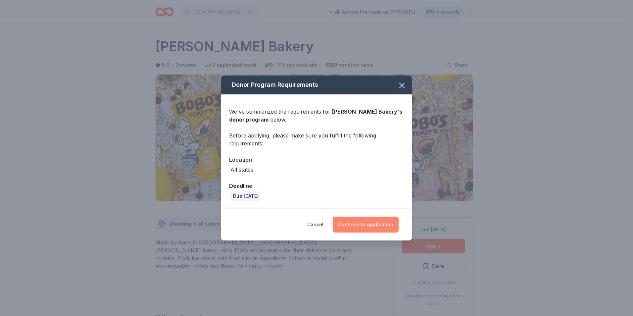
click at [382, 225] on button "Continue to application" at bounding box center [366, 225] width 66 height 16
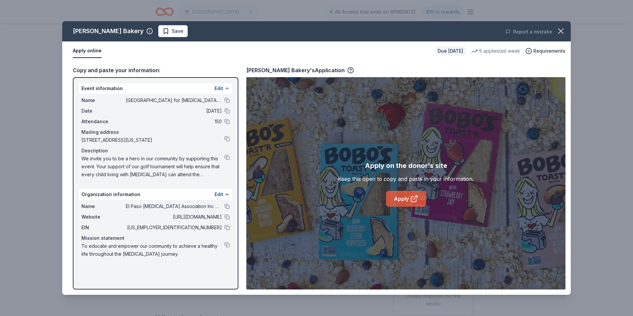
click at [408, 199] on link "Apply" at bounding box center [406, 199] width 40 height 16
click at [561, 26] on button "button" at bounding box center [561, 31] width 15 height 15
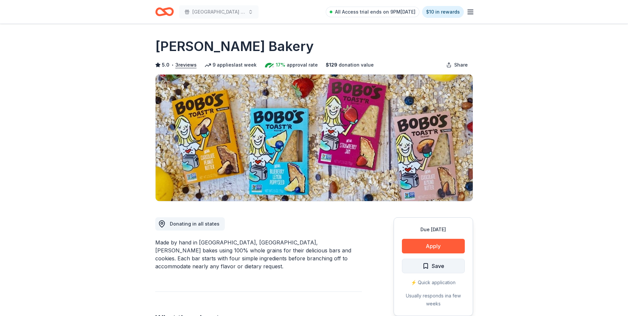
click at [440, 262] on span "Save" at bounding box center [438, 266] width 13 height 9
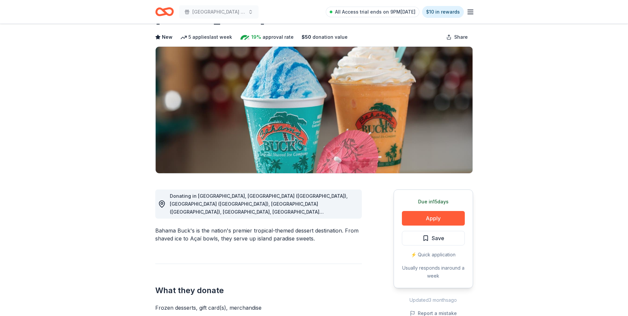
scroll to position [66, 0]
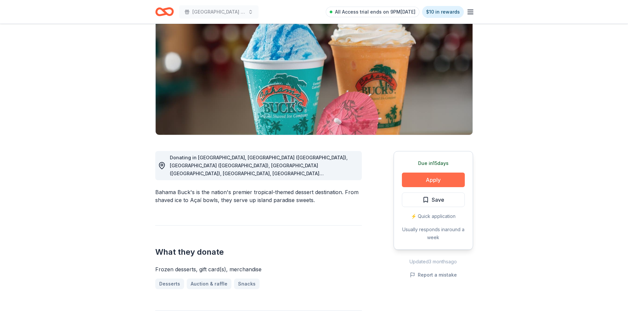
click at [443, 180] on button "Apply" at bounding box center [433, 180] width 63 height 15
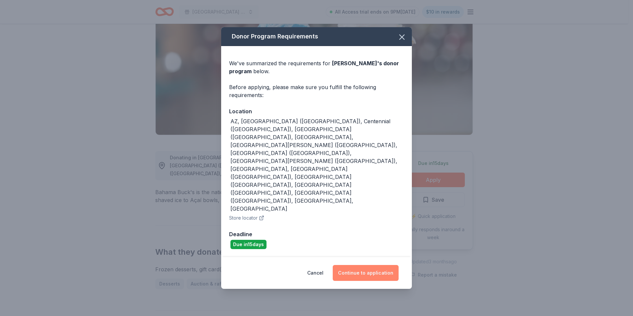
click at [376, 265] on button "Continue to application" at bounding box center [366, 273] width 66 height 16
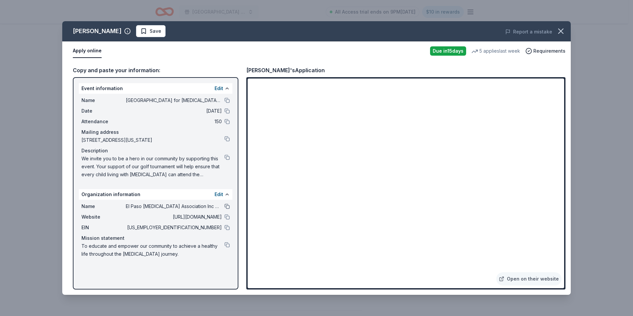
click at [227, 205] on button at bounding box center [227, 206] width 5 height 5
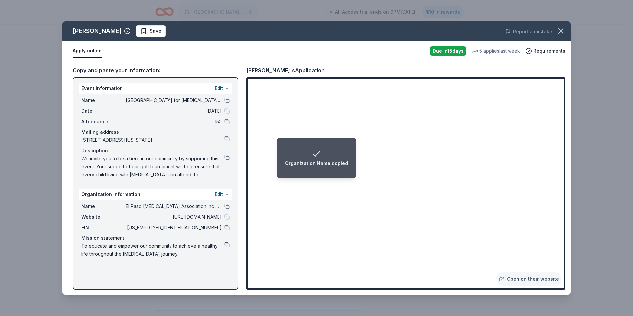
click at [227, 243] on button at bounding box center [227, 244] width 5 height 5
click at [228, 99] on button at bounding box center [227, 100] width 5 height 5
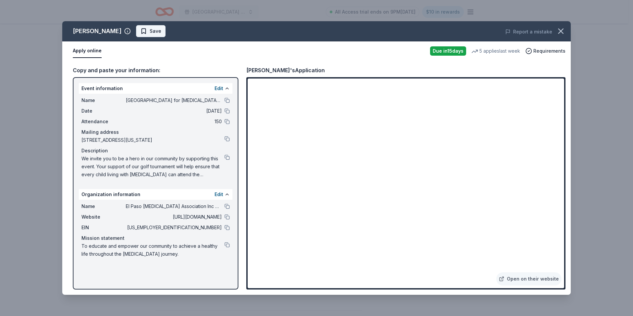
click at [150, 28] on span "Save" at bounding box center [156, 31] width 12 height 8
click at [564, 29] on icon "button" at bounding box center [560, 30] width 9 height 9
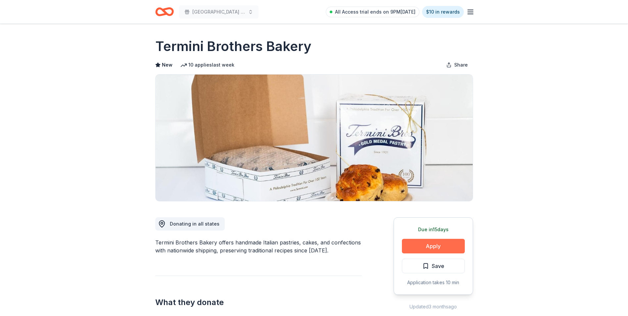
click at [437, 244] on button "Apply" at bounding box center [433, 246] width 63 height 15
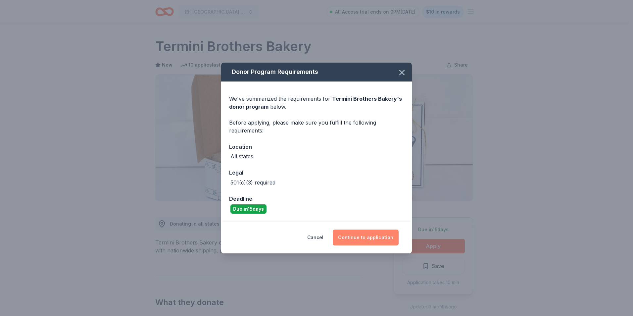
click at [373, 236] on button "Continue to application" at bounding box center [366, 238] width 66 height 16
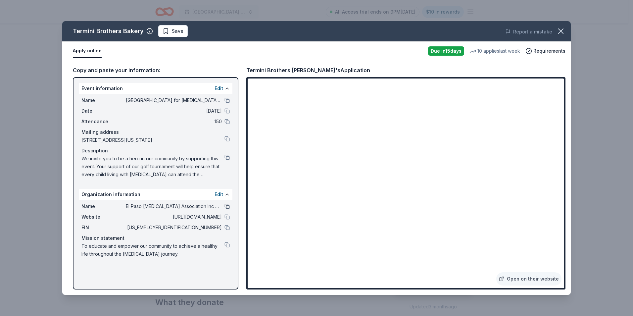
click at [228, 205] on button at bounding box center [227, 206] width 5 height 5
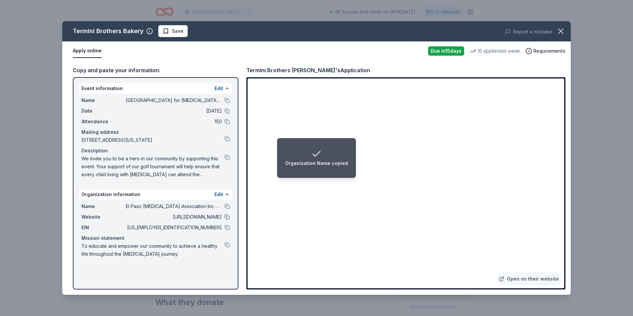
click at [227, 217] on button at bounding box center [227, 216] width 5 height 5
click at [228, 226] on button at bounding box center [227, 227] width 5 height 5
click at [228, 243] on button at bounding box center [227, 244] width 5 height 5
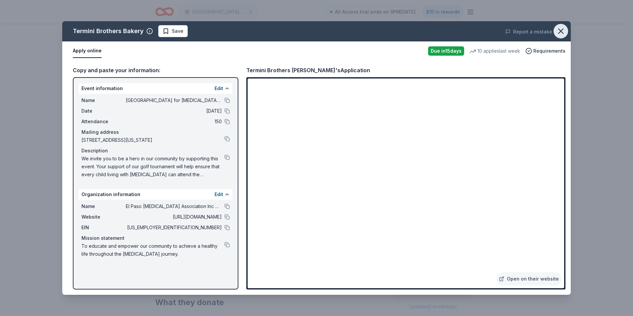
click at [563, 32] on icon "button" at bounding box center [560, 30] width 9 height 9
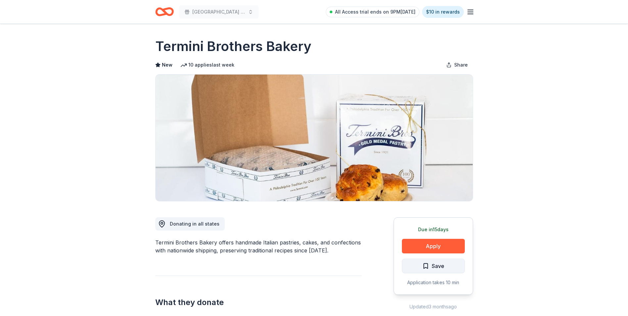
click at [430, 264] on span "Save" at bounding box center [434, 266] width 22 height 9
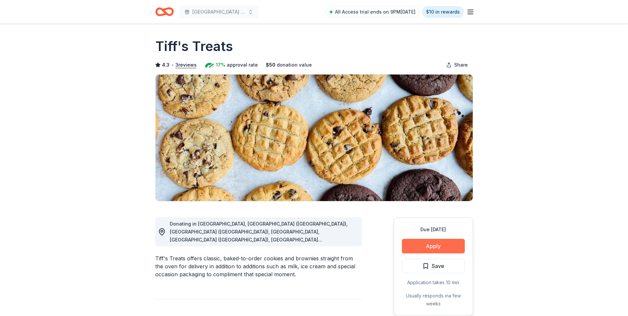
click at [437, 245] on button "Apply" at bounding box center [433, 246] width 63 height 15
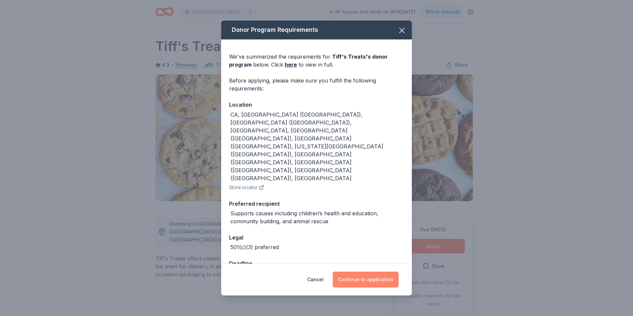
click at [372, 272] on button "Continue to application" at bounding box center [366, 280] width 66 height 16
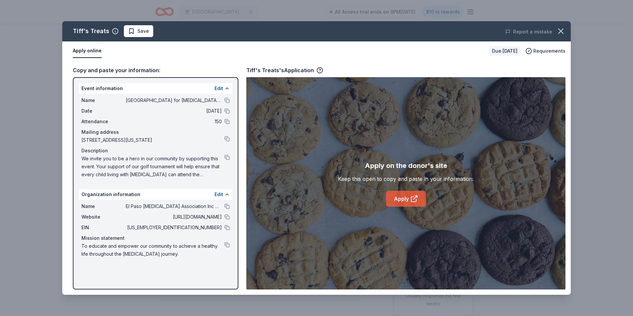
click at [406, 202] on link "Apply" at bounding box center [406, 199] width 40 height 16
click at [224, 205] on div "Name El Paso Diabetes Association Inc d/b/a El Paso Center for Diabetes" at bounding box center [155, 206] width 148 height 8
click at [226, 206] on button at bounding box center [227, 206] width 5 height 5
click at [561, 30] on icon "button" at bounding box center [560, 30] width 9 height 9
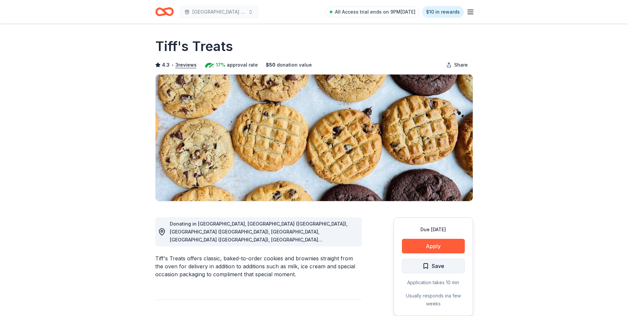
click at [437, 263] on span "Save" at bounding box center [438, 266] width 13 height 9
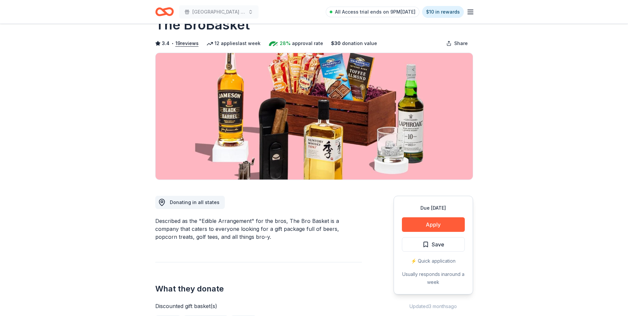
scroll to position [33, 0]
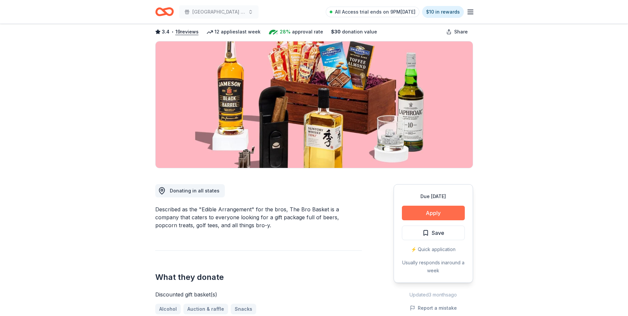
click at [437, 211] on button "Apply" at bounding box center [433, 213] width 63 height 15
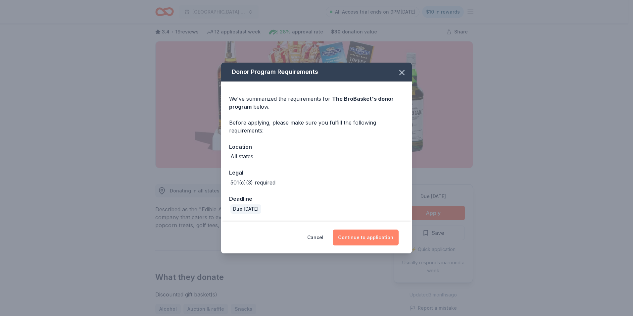
click at [372, 239] on button "Continue to application" at bounding box center [366, 238] width 66 height 16
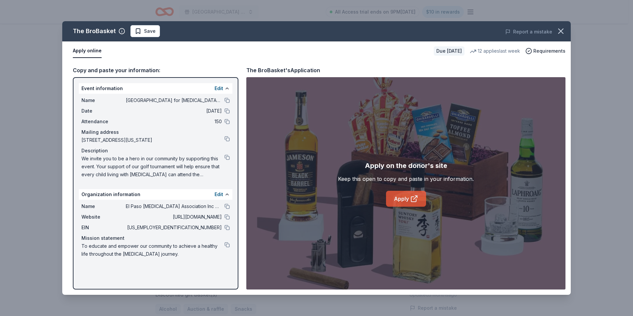
click at [413, 201] on icon at bounding box center [414, 199] width 8 height 8
click at [227, 227] on button at bounding box center [227, 227] width 5 height 5
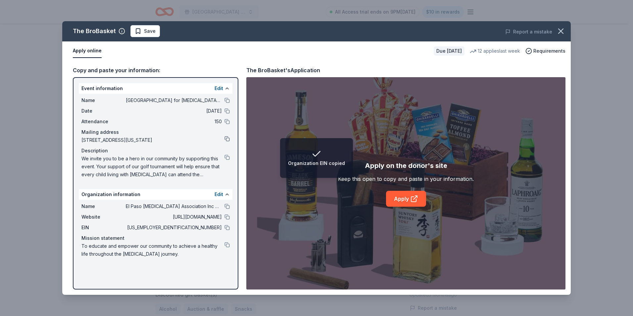
click at [228, 137] on button at bounding box center [227, 138] width 5 height 5
click at [226, 154] on div "Description" at bounding box center [155, 151] width 148 height 8
click at [227, 156] on button at bounding box center [227, 157] width 5 height 5
click at [561, 33] on icon "button" at bounding box center [560, 30] width 9 height 9
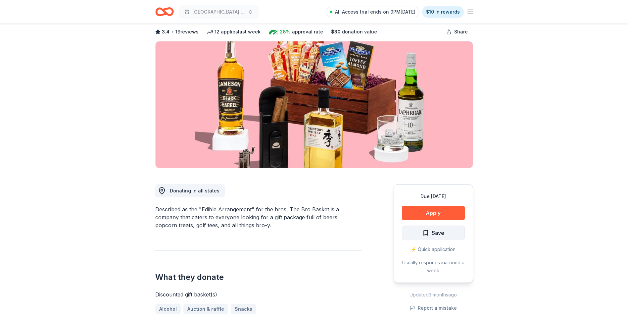
click at [444, 233] on span "Save" at bounding box center [438, 233] width 13 height 9
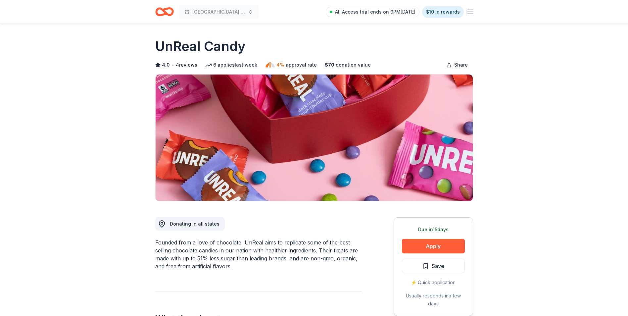
scroll to position [33, 0]
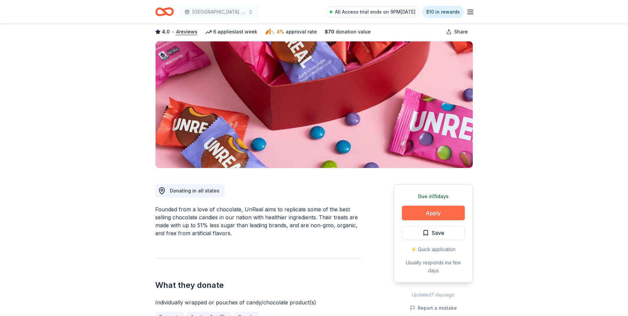
click at [433, 211] on button "Apply" at bounding box center [433, 213] width 63 height 15
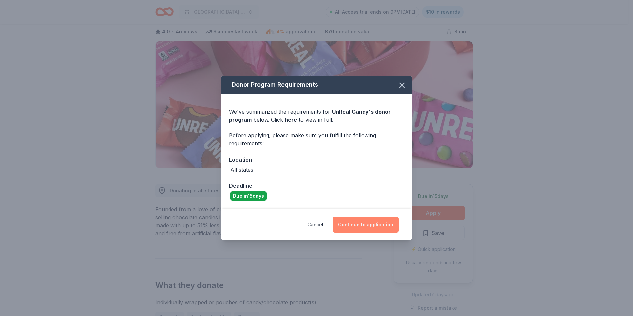
click at [374, 223] on button "Continue to application" at bounding box center [366, 225] width 66 height 16
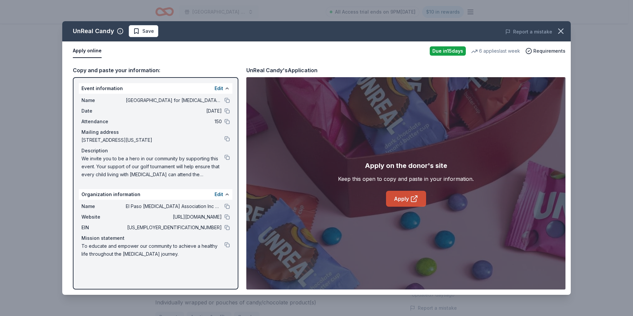
click at [396, 194] on link "Apply" at bounding box center [406, 199] width 40 height 16
click at [226, 98] on button at bounding box center [227, 100] width 5 height 5
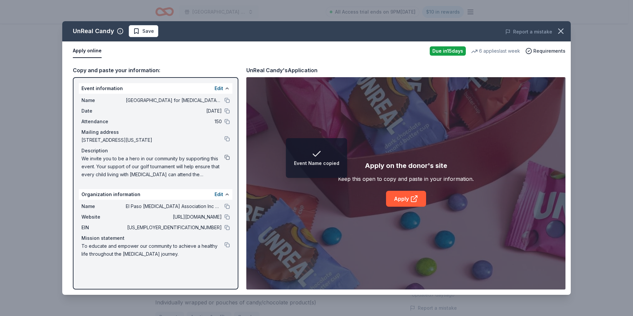
click at [227, 157] on button at bounding box center [227, 157] width 5 height 5
click at [228, 155] on button at bounding box center [227, 157] width 5 height 5
click at [565, 29] on icon "button" at bounding box center [560, 30] width 9 height 9
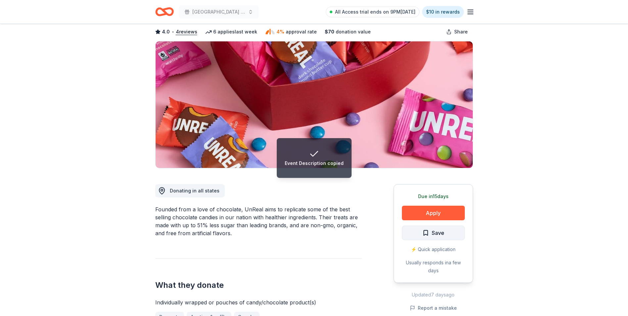
click at [446, 233] on button "Save" at bounding box center [433, 233] width 63 height 15
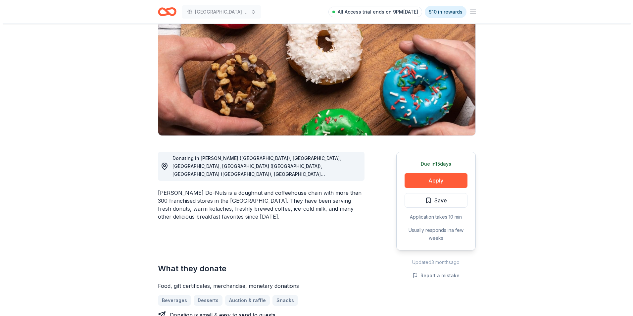
scroll to position [66, 0]
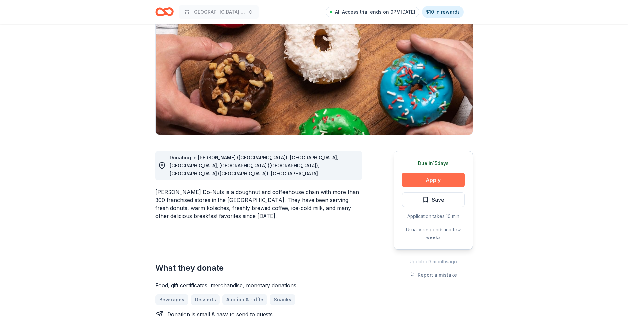
click at [428, 176] on button "Apply" at bounding box center [433, 180] width 63 height 15
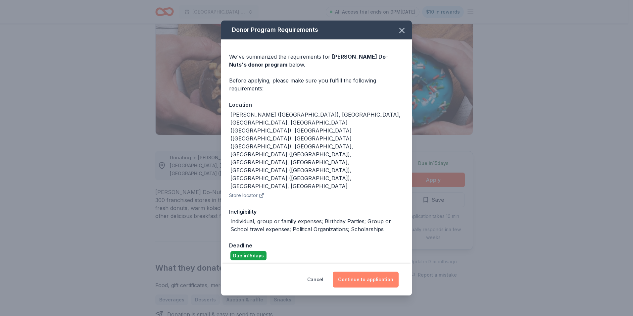
click at [365, 272] on button "Continue to application" at bounding box center [366, 280] width 66 height 16
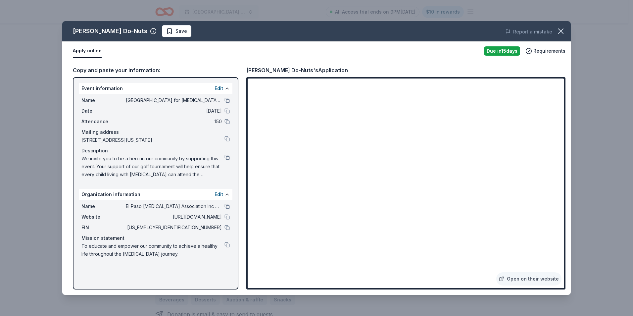
drag, startPoint x: 245, startPoint y: 69, endPoint x: 284, endPoint y: 68, distance: 38.1
click at [284, 68] on div "Copy and paste your information: Event information Edit Name [GEOGRAPHIC_DATA] …" at bounding box center [316, 178] width 509 height 234
click at [530, 277] on link "Open on their website" at bounding box center [529, 278] width 65 height 13
click at [540, 30] on button "Report a mistake" at bounding box center [528, 32] width 47 height 8
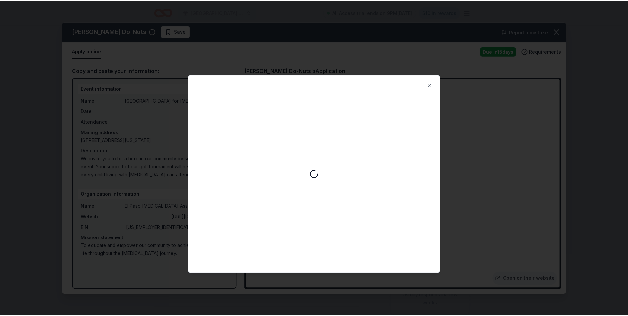
scroll to position [0, 0]
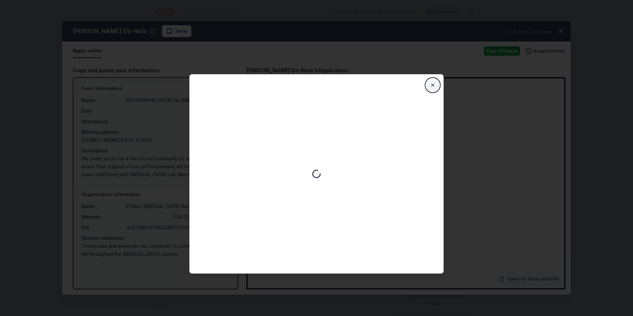
click at [434, 84] on button "Close" at bounding box center [432, 85] width 13 height 13
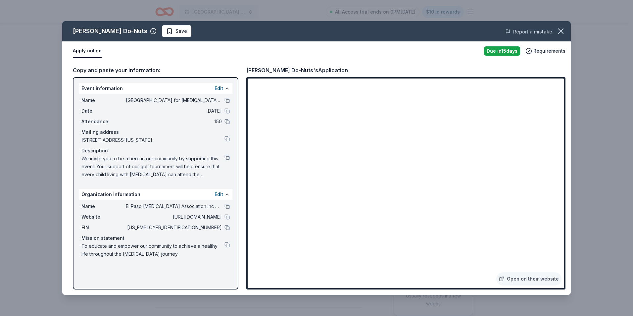
click at [538, 33] on button "Report a mistake" at bounding box center [528, 32] width 47 height 8
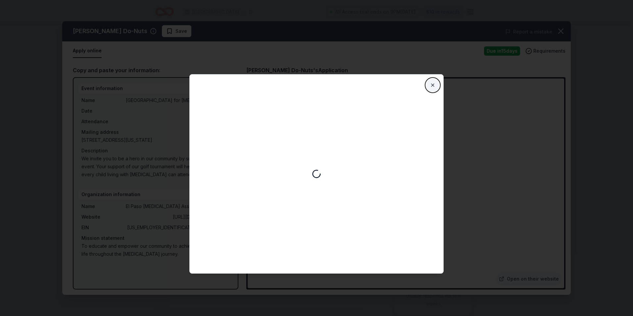
click at [429, 84] on button "Close" at bounding box center [432, 85] width 13 height 13
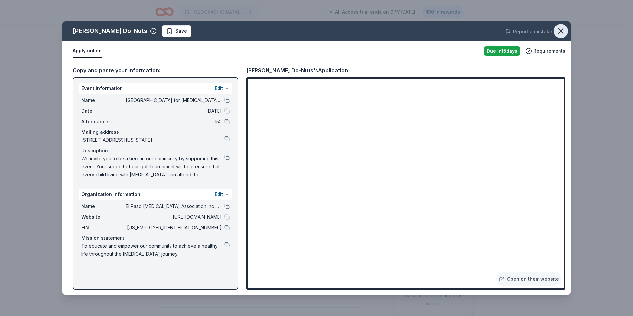
click at [565, 30] on icon "button" at bounding box center [560, 30] width 9 height 9
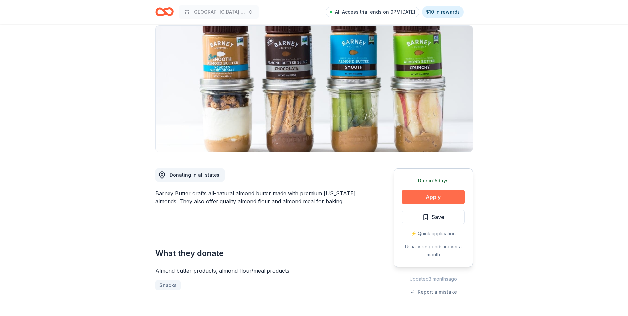
scroll to position [66, 0]
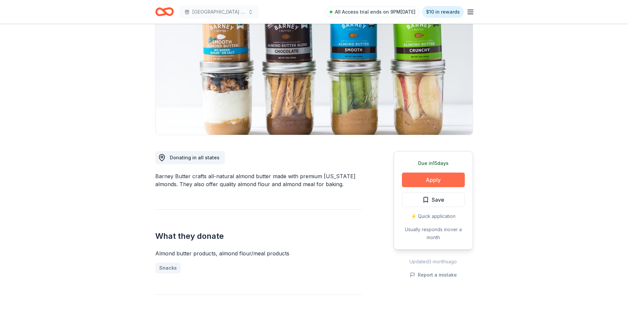
click at [444, 175] on button "Apply" at bounding box center [433, 180] width 63 height 15
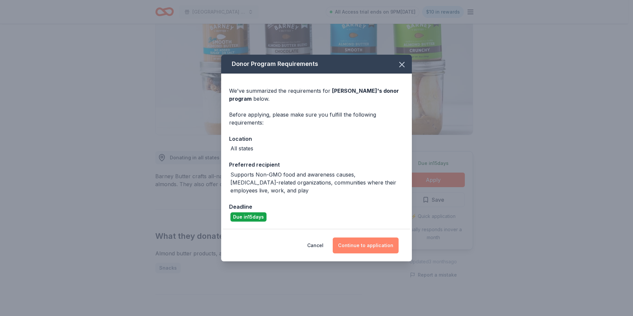
click at [376, 247] on button "Continue to application" at bounding box center [366, 246] width 66 height 16
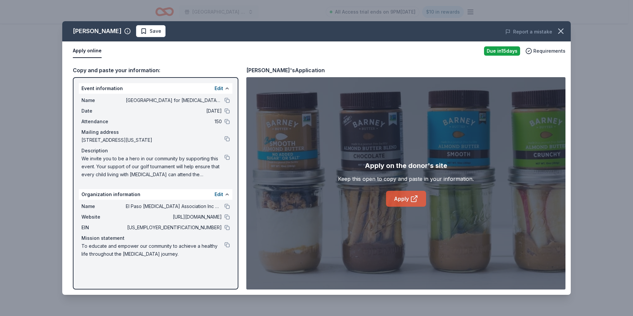
click at [413, 197] on icon at bounding box center [414, 199] width 8 height 8
click at [228, 100] on button at bounding box center [227, 100] width 5 height 5
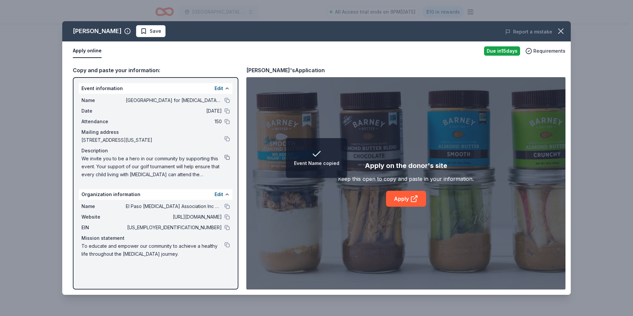
click at [228, 155] on button at bounding box center [227, 157] width 5 height 5
click at [228, 205] on button at bounding box center [227, 206] width 5 height 5
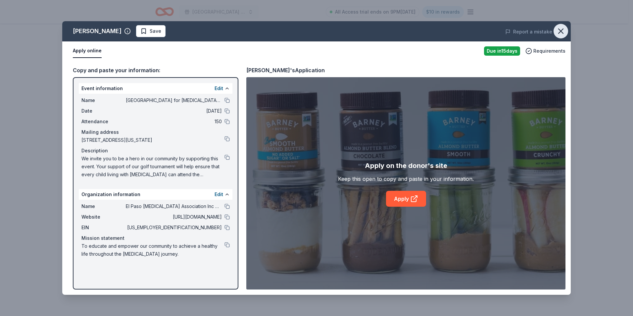
click at [562, 30] on icon "button" at bounding box center [561, 31] width 5 height 5
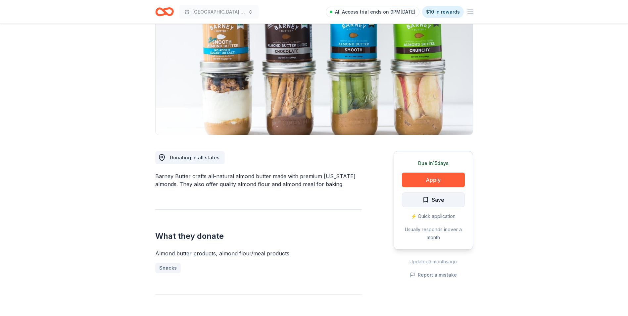
click at [435, 197] on span "Save" at bounding box center [438, 199] width 13 height 9
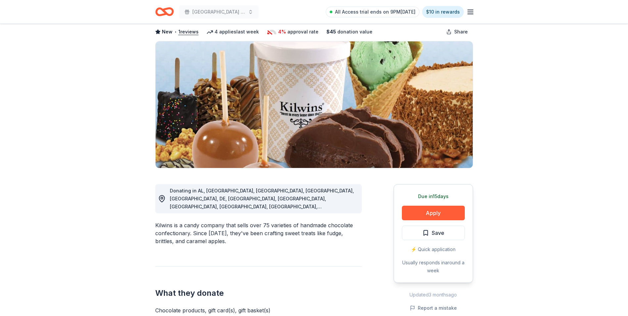
scroll to position [66, 0]
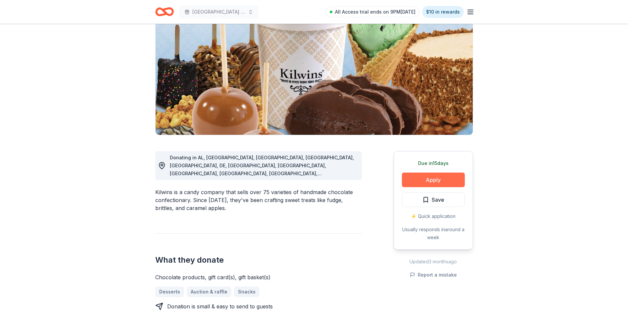
click at [445, 180] on button "Apply" at bounding box center [433, 180] width 63 height 15
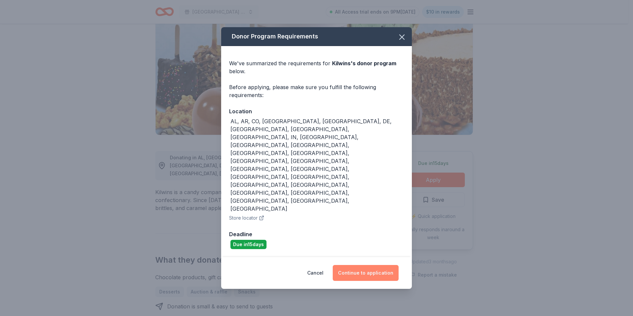
click at [376, 265] on button "Continue to application" at bounding box center [366, 273] width 66 height 16
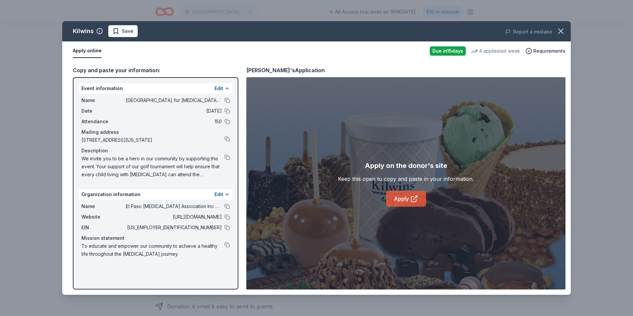
click at [418, 197] on icon at bounding box center [414, 199] width 8 height 8
click at [564, 30] on icon "button" at bounding box center [560, 30] width 9 height 9
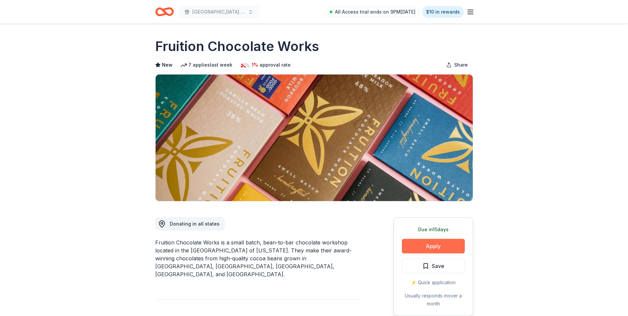
click at [448, 244] on button "Apply" at bounding box center [433, 246] width 63 height 15
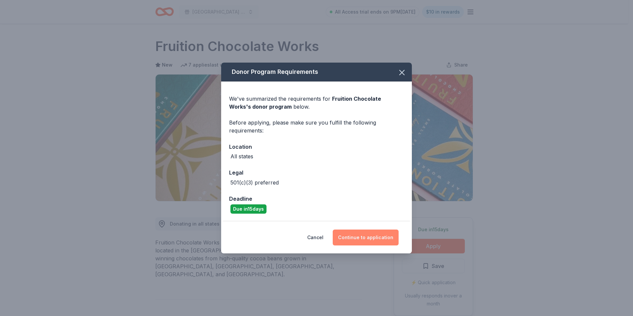
click at [374, 234] on button "Continue to application" at bounding box center [366, 238] width 66 height 16
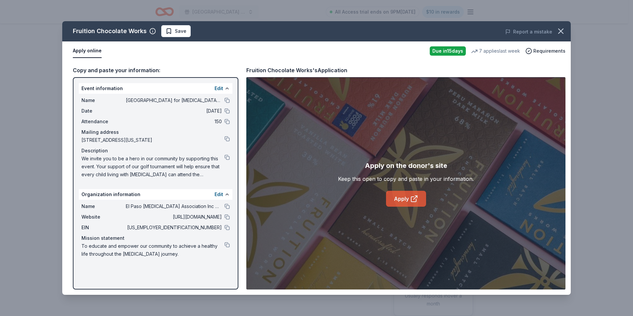
click at [426, 199] on link "Apply" at bounding box center [406, 199] width 40 height 16
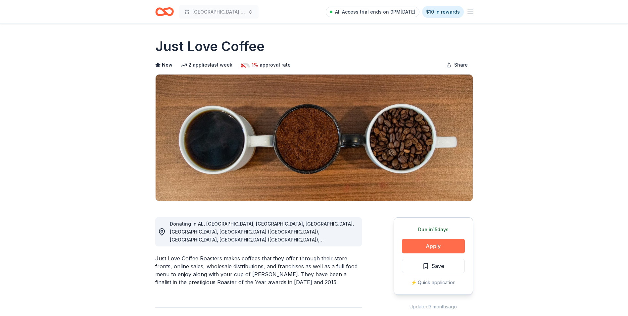
click at [449, 242] on button "Apply" at bounding box center [433, 246] width 63 height 15
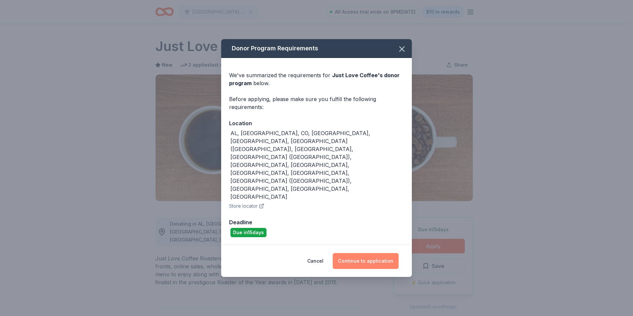
click at [377, 253] on button "Continue to application" at bounding box center [366, 261] width 66 height 16
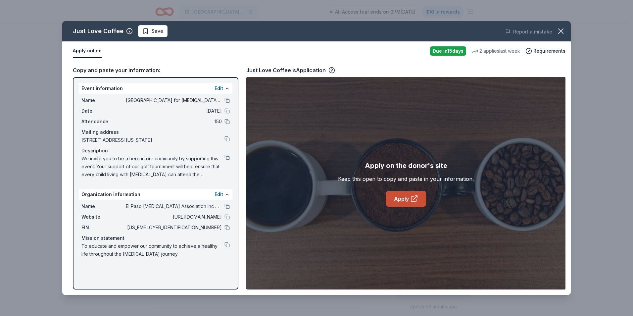
click at [419, 195] on link "Apply" at bounding box center [406, 199] width 40 height 16
click at [559, 30] on icon "button" at bounding box center [560, 30] width 9 height 9
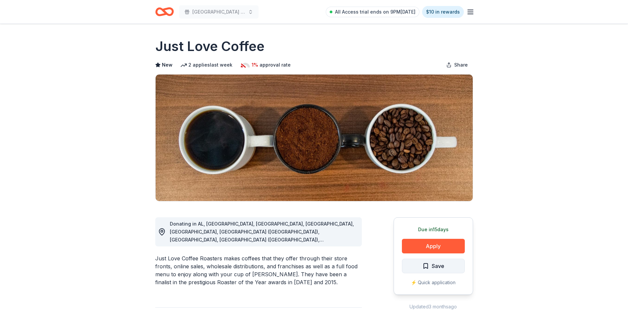
click at [438, 265] on span "Save" at bounding box center [438, 266] width 13 height 9
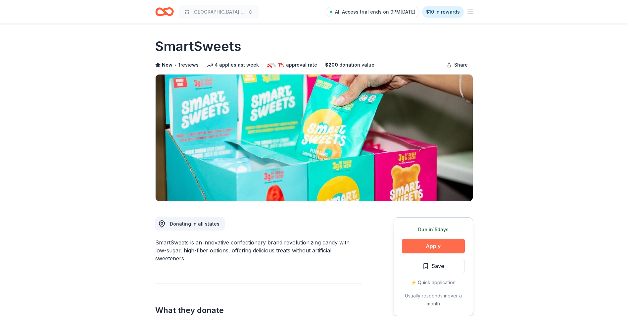
click at [445, 245] on button "Apply" at bounding box center [433, 246] width 63 height 15
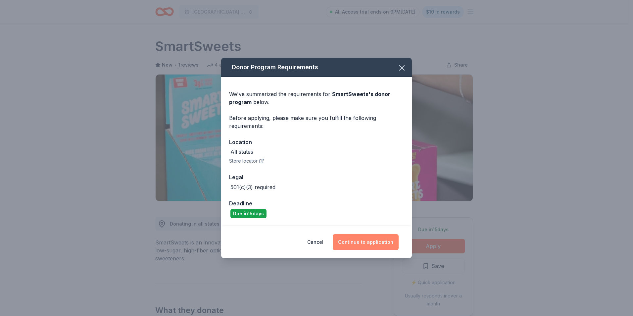
click at [369, 243] on button "Continue to application" at bounding box center [366, 242] width 66 height 16
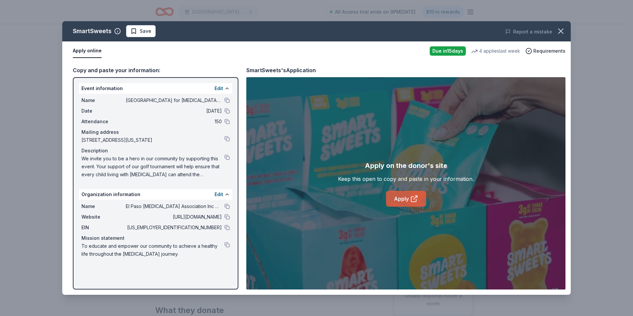
click at [412, 201] on icon at bounding box center [414, 199] width 8 height 8
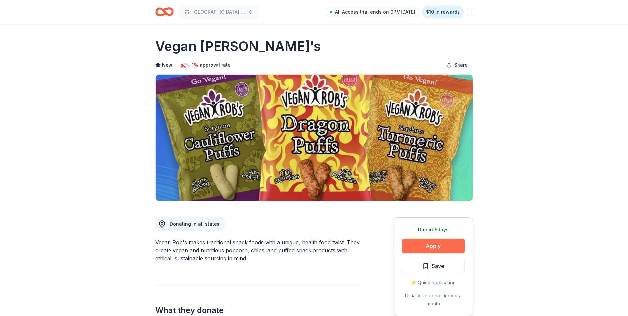
click at [443, 244] on button "Apply" at bounding box center [433, 246] width 63 height 15
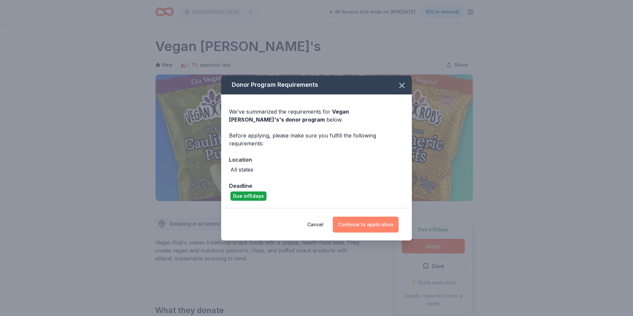
click at [375, 223] on button "Continue to application" at bounding box center [366, 225] width 66 height 16
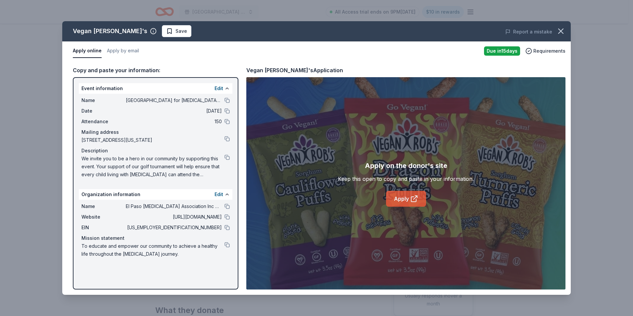
click at [408, 197] on link "Apply" at bounding box center [406, 199] width 40 height 16
click at [561, 29] on icon "button" at bounding box center [560, 30] width 9 height 9
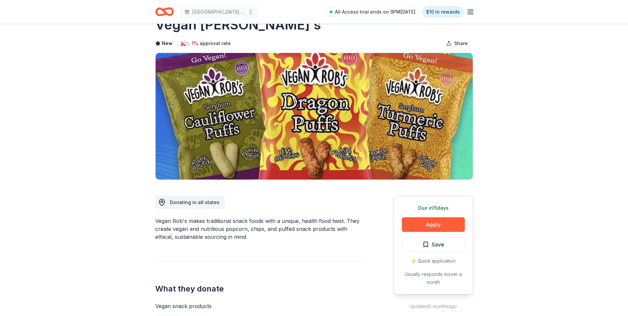
scroll to position [33, 0]
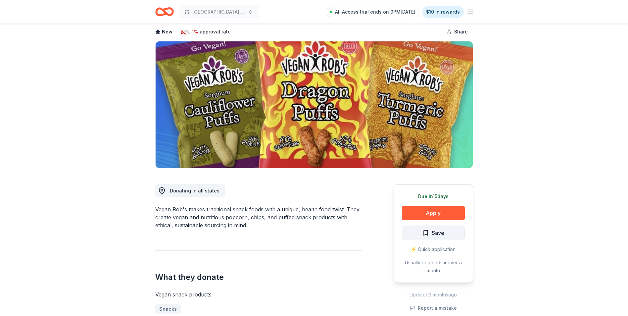
click at [441, 233] on span "Save" at bounding box center [438, 233] width 13 height 9
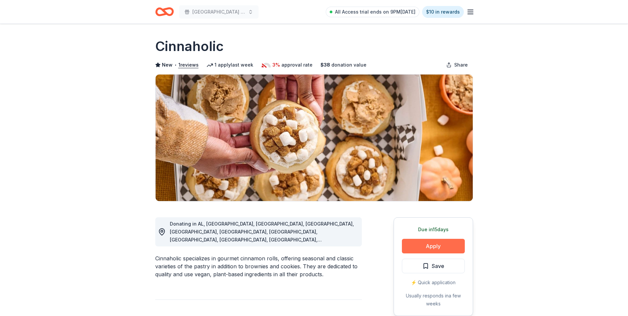
click at [445, 244] on button "Apply" at bounding box center [433, 246] width 63 height 15
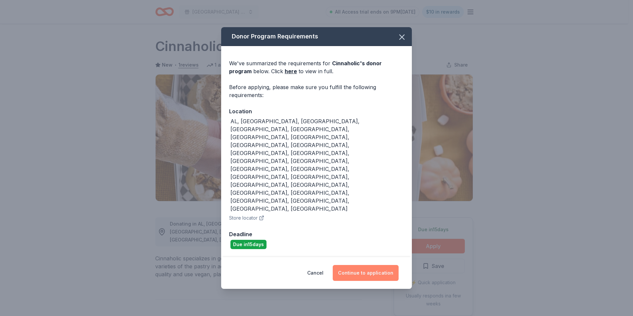
click at [385, 265] on button "Continue to application" at bounding box center [366, 273] width 66 height 16
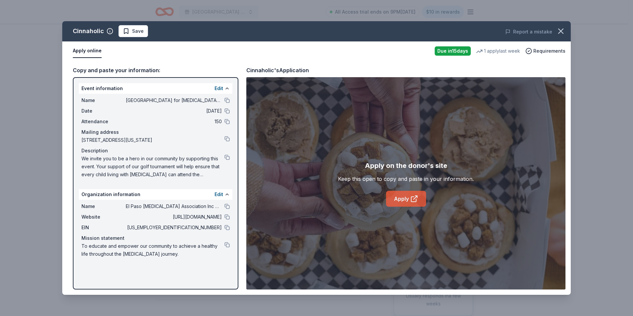
click at [400, 198] on link "Apply" at bounding box center [406, 199] width 40 height 16
click at [564, 27] on icon "button" at bounding box center [560, 30] width 9 height 9
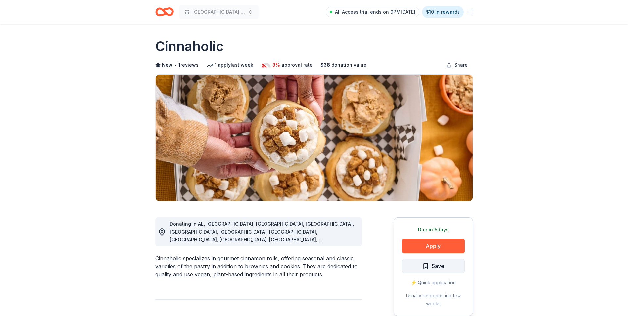
click at [450, 265] on button "Save" at bounding box center [433, 266] width 63 height 15
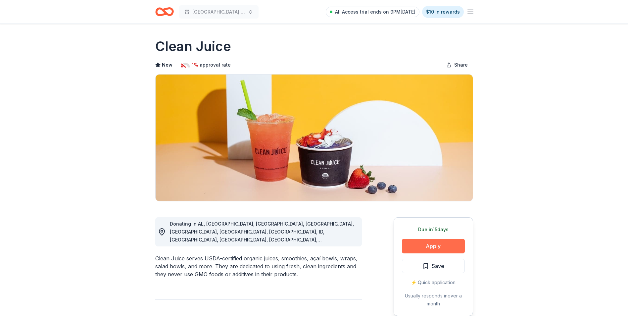
click at [442, 243] on button "Apply" at bounding box center [433, 246] width 63 height 15
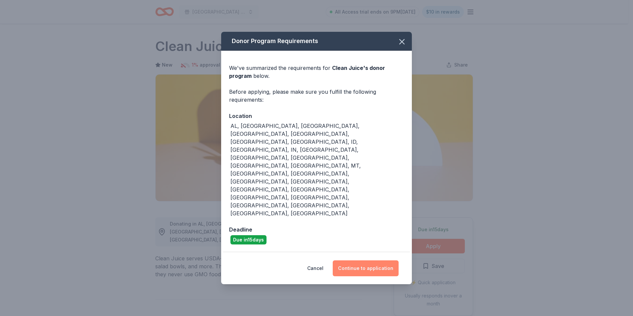
click at [375, 260] on button "Continue to application" at bounding box center [366, 268] width 66 height 16
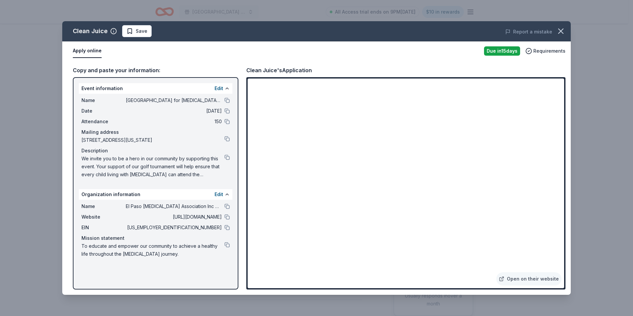
click at [599, 130] on div "Clean Juice Save Report a mistake Apply online Due [DATE] Requirements Copy and…" at bounding box center [316, 158] width 633 height 316
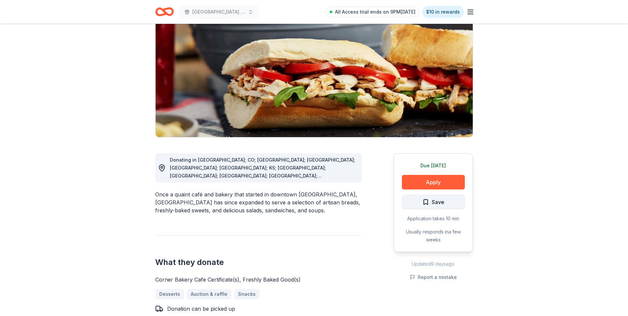
scroll to position [66, 0]
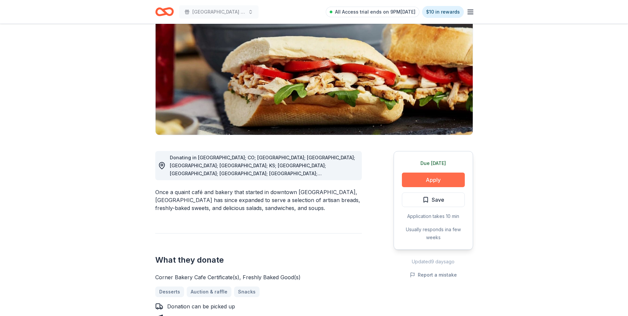
click at [432, 178] on button "Apply" at bounding box center [433, 180] width 63 height 15
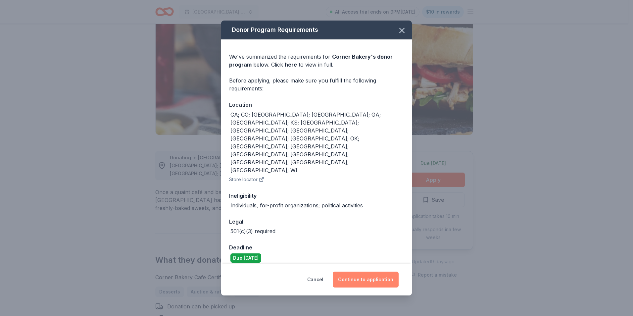
click at [366, 272] on button "Continue to application" at bounding box center [366, 280] width 66 height 16
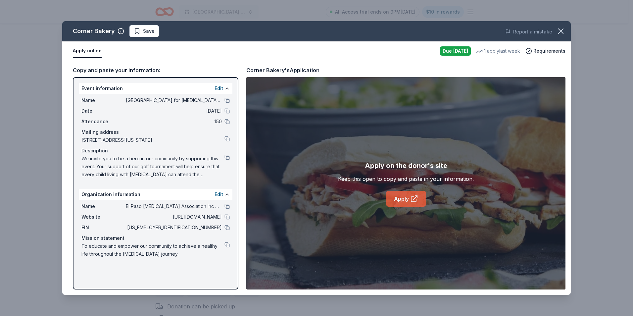
click at [399, 198] on link "Apply" at bounding box center [406, 199] width 40 height 16
click at [225, 225] on button at bounding box center [227, 227] width 5 height 5
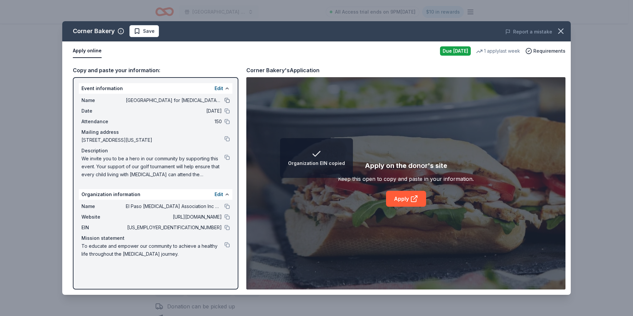
click at [228, 100] on button at bounding box center [227, 100] width 5 height 5
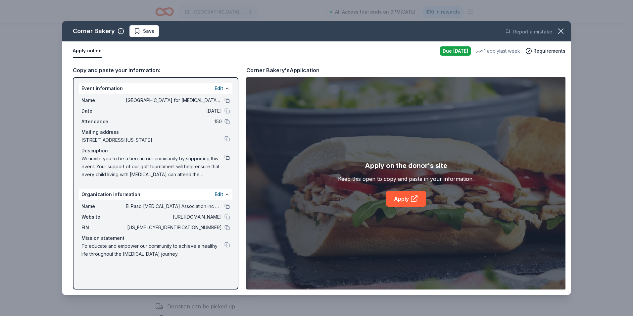
click at [229, 158] on button at bounding box center [227, 157] width 5 height 5
click at [563, 30] on icon "button" at bounding box center [560, 30] width 9 height 9
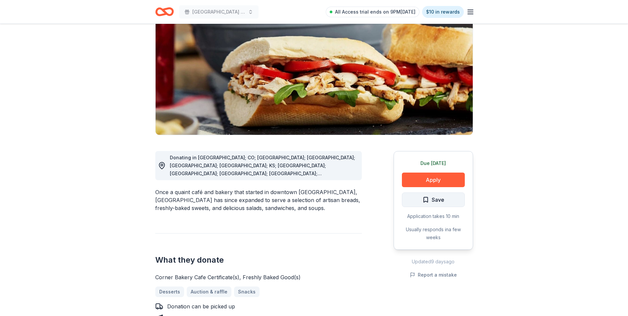
click at [444, 197] on span "Save" at bounding box center [438, 199] width 13 height 9
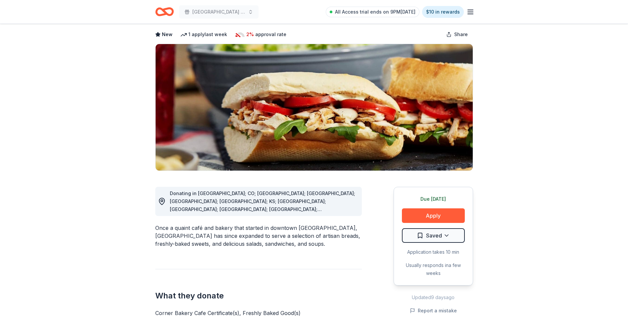
scroll to position [0, 0]
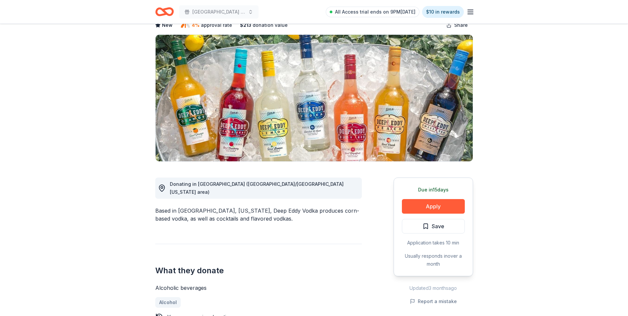
scroll to position [66, 0]
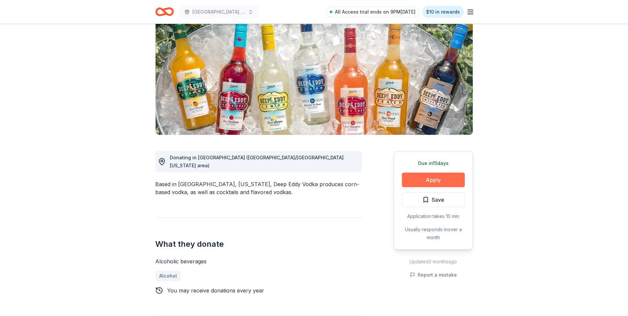
click at [445, 176] on button "Apply" at bounding box center [433, 180] width 63 height 15
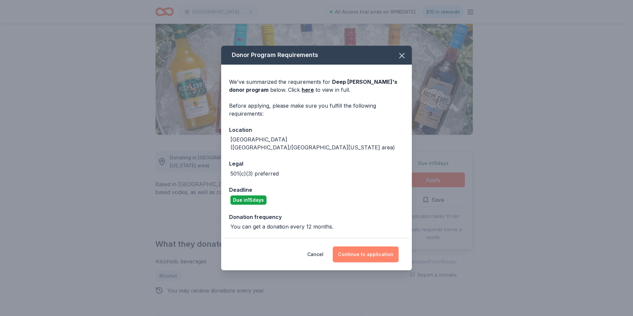
click at [386, 250] on button "Continue to application" at bounding box center [366, 254] width 66 height 16
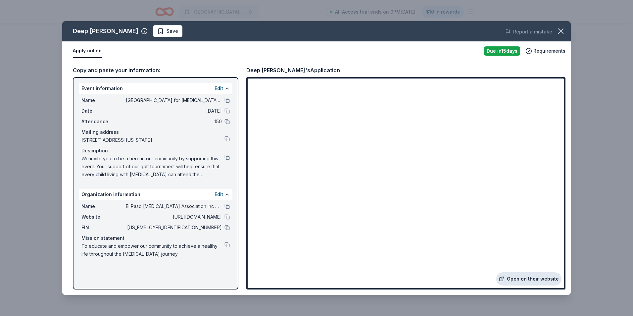
click at [549, 276] on link "Open on their website" at bounding box center [529, 278] width 65 height 13
click at [228, 216] on button at bounding box center [227, 216] width 5 height 5
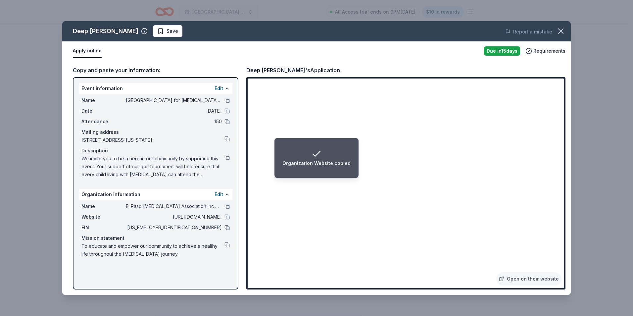
click at [227, 227] on button at bounding box center [227, 227] width 5 height 5
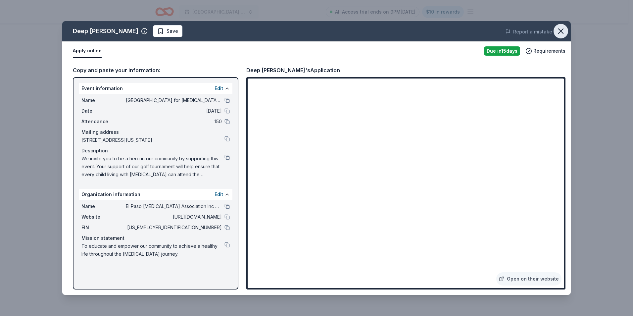
click at [564, 30] on icon "button" at bounding box center [560, 30] width 9 height 9
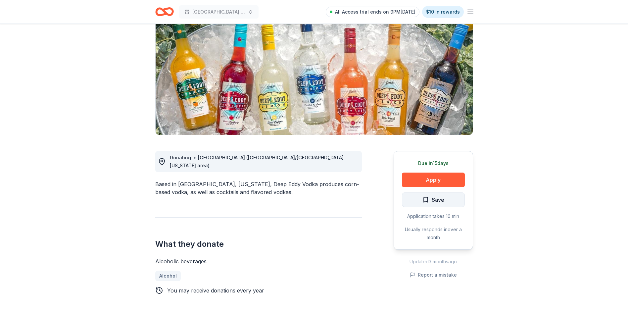
click at [440, 199] on span "Save" at bounding box center [438, 199] width 13 height 9
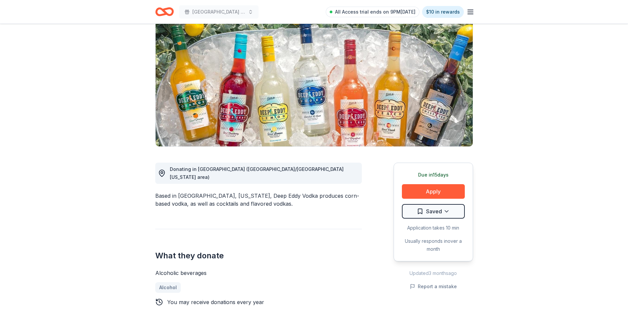
scroll to position [0, 0]
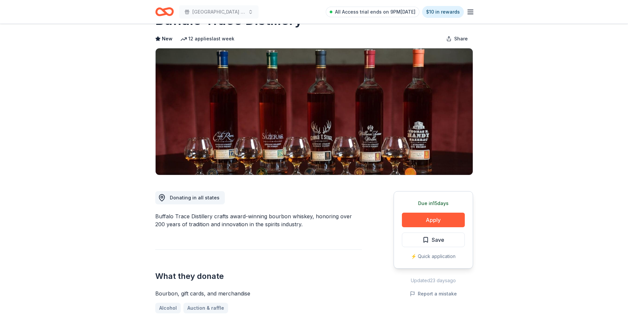
scroll to position [66, 0]
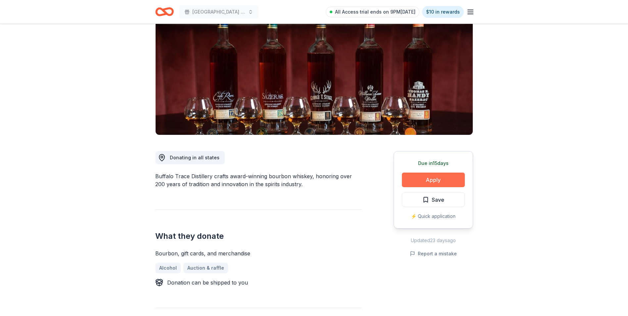
click at [431, 177] on button "Apply" at bounding box center [433, 180] width 63 height 15
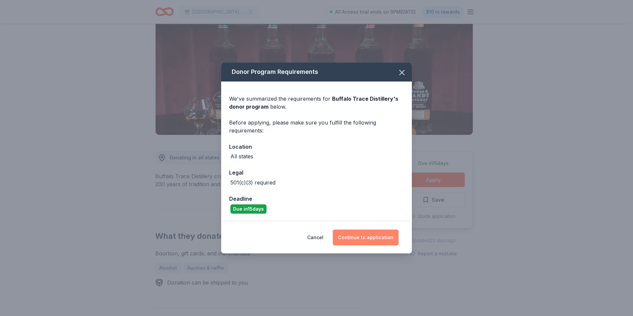
click at [380, 236] on button "Continue to application" at bounding box center [366, 238] width 66 height 16
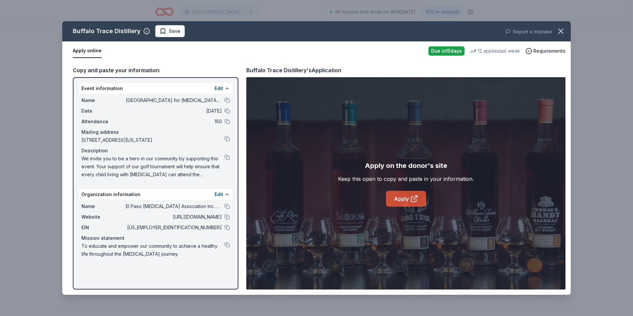
click at [417, 196] on icon at bounding box center [416, 198] width 4 height 4
click at [562, 32] on icon "button" at bounding box center [561, 31] width 5 height 5
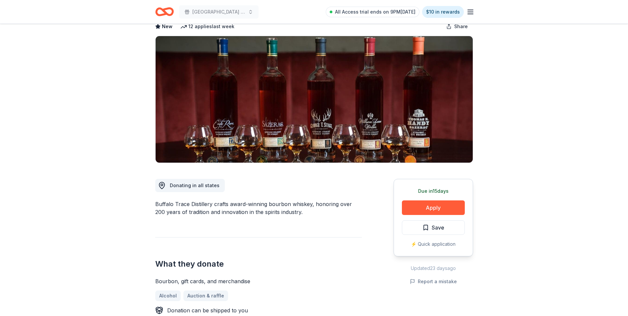
scroll to position [0, 0]
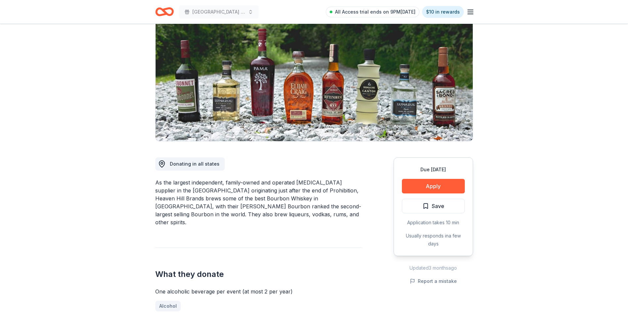
scroll to position [99, 0]
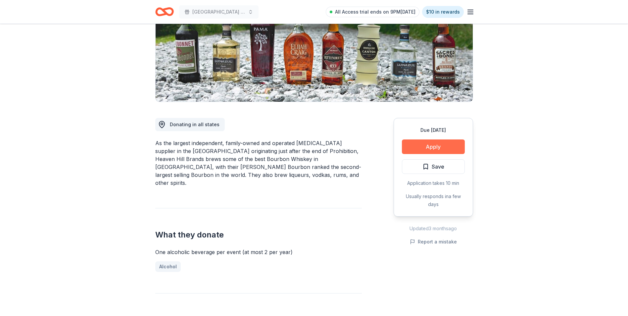
click at [440, 149] on button "Apply" at bounding box center [433, 146] width 63 height 15
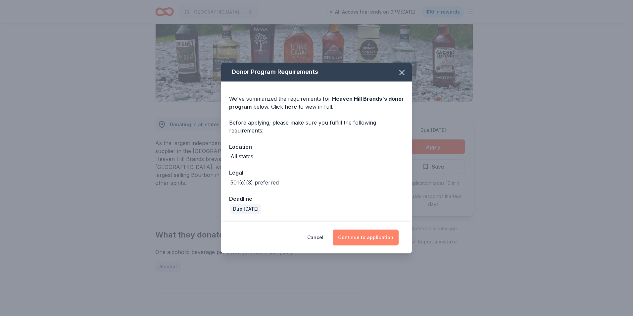
click at [368, 235] on button "Continue to application" at bounding box center [366, 238] width 66 height 16
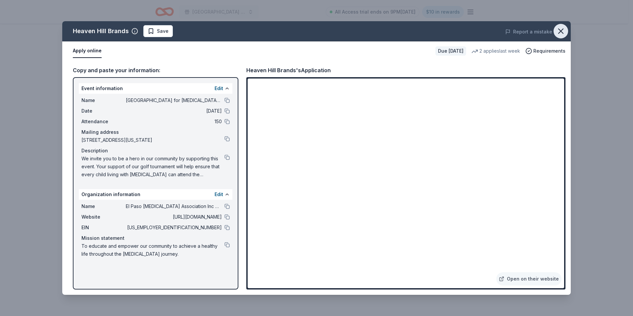
click at [560, 31] on icon "button" at bounding box center [560, 30] width 9 height 9
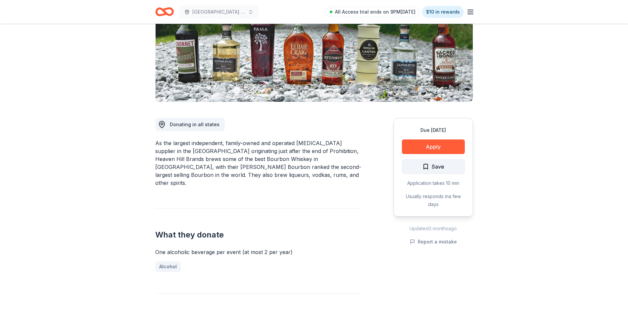
click at [430, 163] on span "Save" at bounding box center [434, 166] width 22 height 9
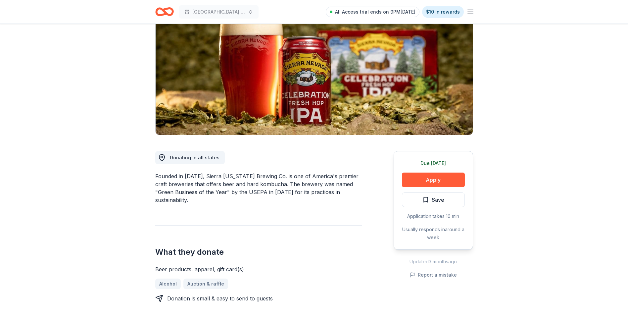
scroll to position [99, 0]
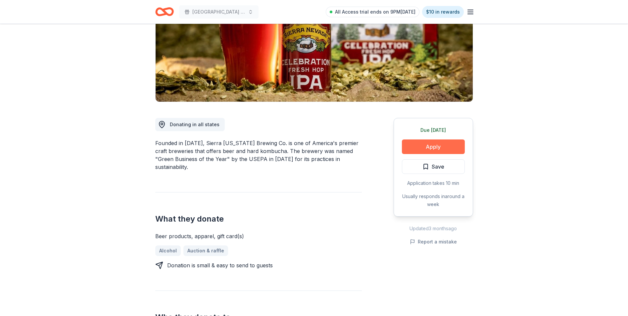
click at [421, 147] on button "Apply" at bounding box center [433, 146] width 63 height 15
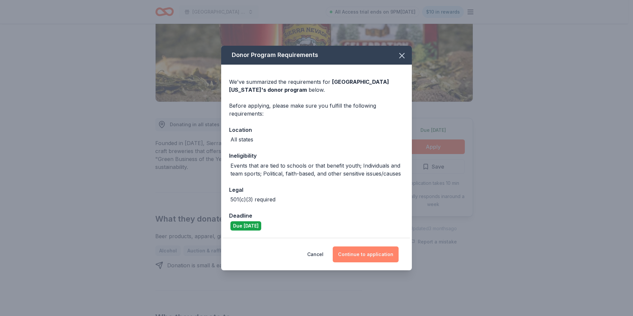
click at [376, 253] on button "Continue to application" at bounding box center [366, 254] width 66 height 16
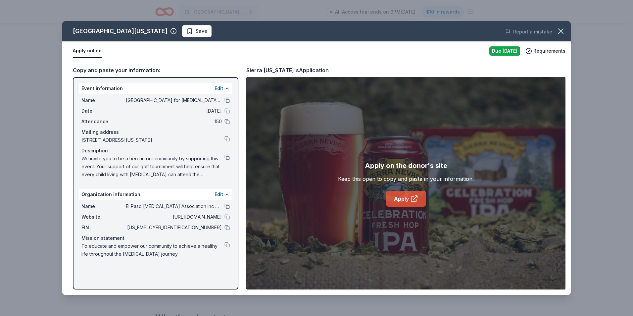
click at [413, 200] on icon at bounding box center [414, 199] width 8 height 8
click at [560, 30] on icon "button" at bounding box center [561, 31] width 5 height 5
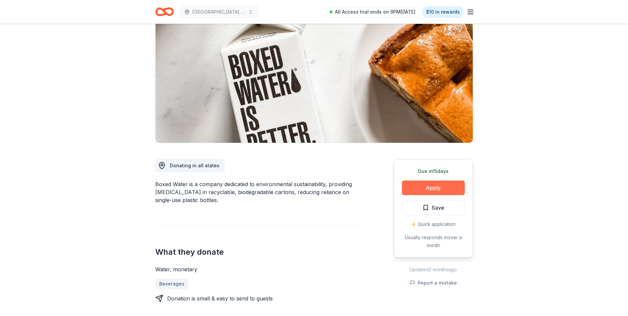
scroll to position [66, 0]
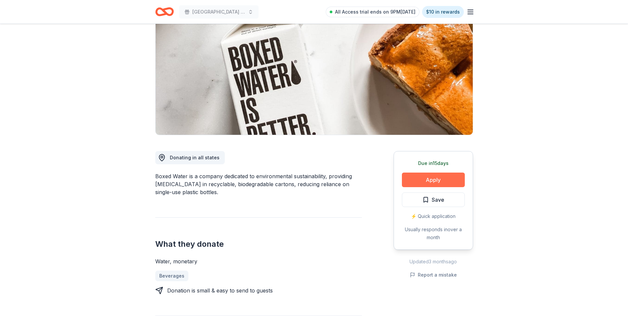
click at [424, 179] on button "Apply" at bounding box center [433, 180] width 63 height 15
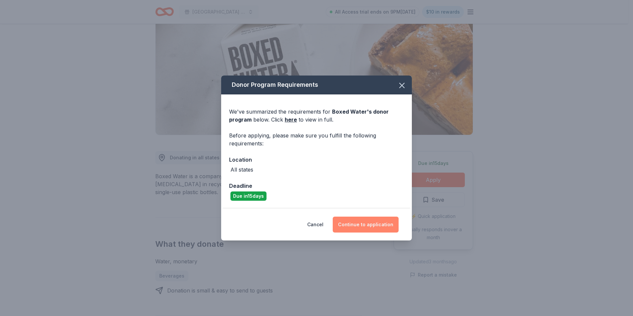
click at [371, 223] on button "Continue to application" at bounding box center [366, 225] width 66 height 16
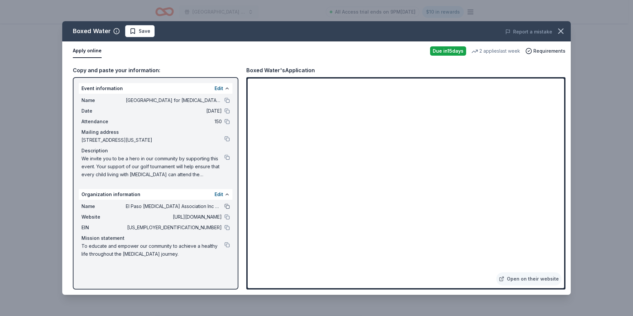
click at [227, 206] on button at bounding box center [227, 206] width 5 height 5
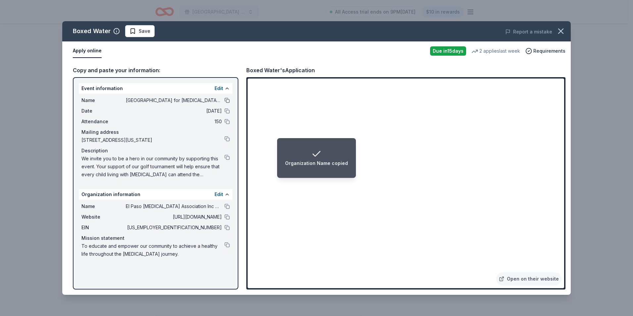
click at [225, 100] on button at bounding box center [227, 100] width 5 height 5
click at [226, 100] on button at bounding box center [227, 100] width 5 height 5
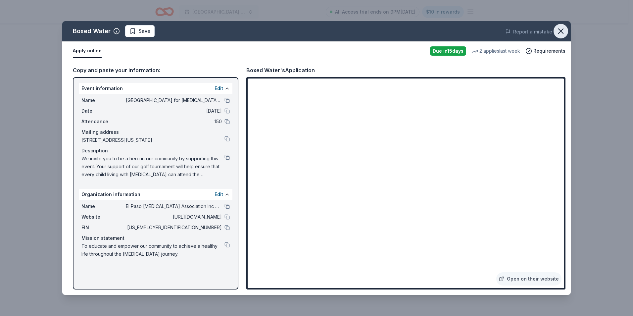
click at [561, 31] on icon "button" at bounding box center [561, 31] width 5 height 5
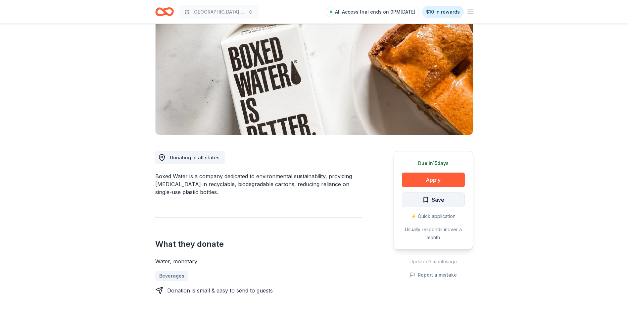
click at [441, 196] on span "Save" at bounding box center [438, 199] width 13 height 9
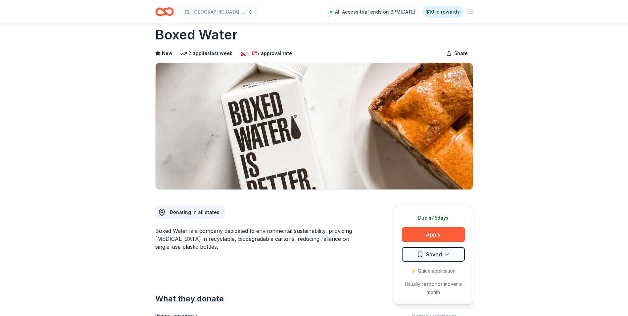
scroll to position [0, 0]
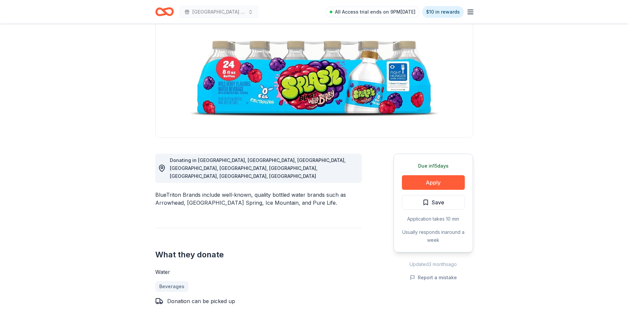
scroll to position [66, 0]
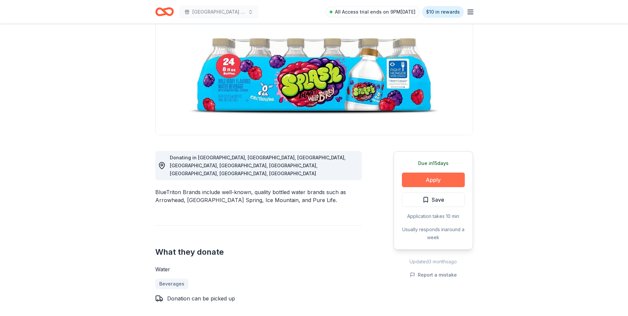
click at [428, 180] on button "Apply" at bounding box center [433, 180] width 63 height 15
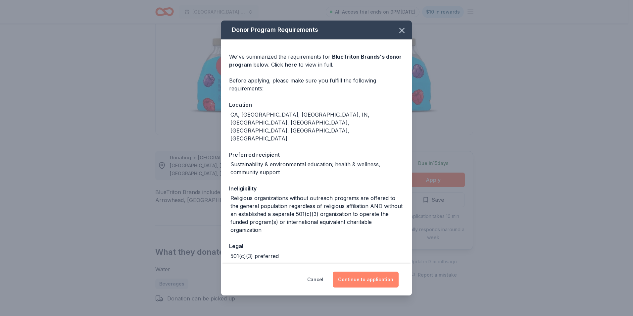
click at [375, 277] on button "Continue to application" at bounding box center [366, 280] width 66 height 16
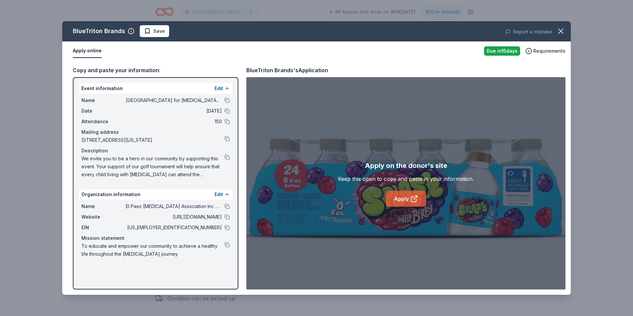
click at [407, 200] on link "Apply" at bounding box center [406, 199] width 40 height 16
click at [226, 205] on button at bounding box center [227, 206] width 5 height 5
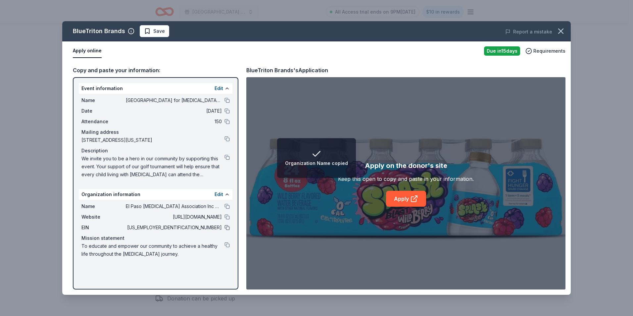
click at [226, 228] on button at bounding box center [227, 227] width 5 height 5
click at [561, 27] on icon "button" at bounding box center [560, 30] width 9 height 9
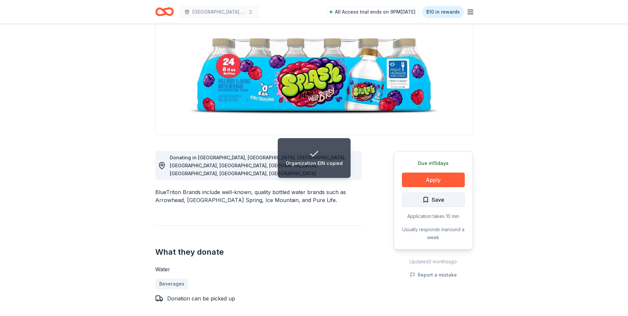
click at [444, 198] on span "Save" at bounding box center [438, 199] width 13 height 9
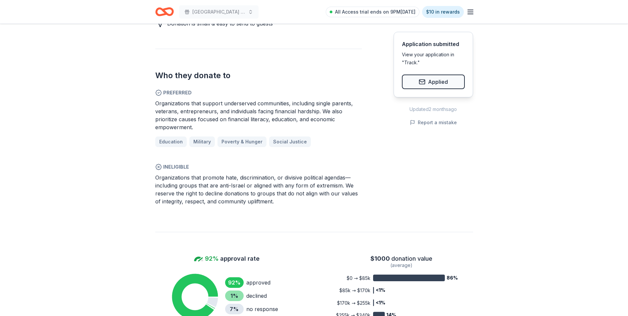
scroll to position [364, 0]
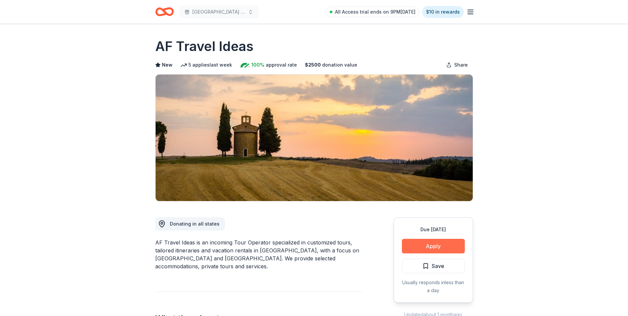
click at [437, 247] on button "Apply" at bounding box center [433, 246] width 63 height 15
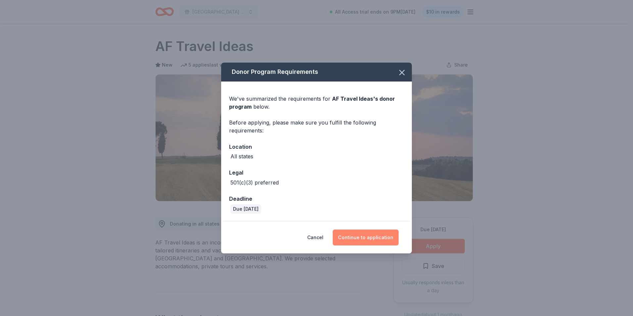
click at [370, 238] on button "Continue to application" at bounding box center [366, 238] width 66 height 16
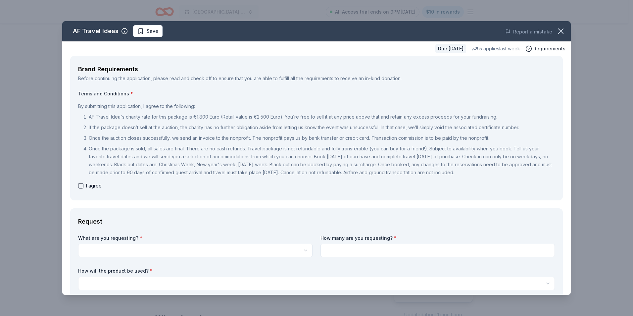
click at [79, 185] on button "button" at bounding box center [80, 185] width 5 height 5
checkbox input "true"
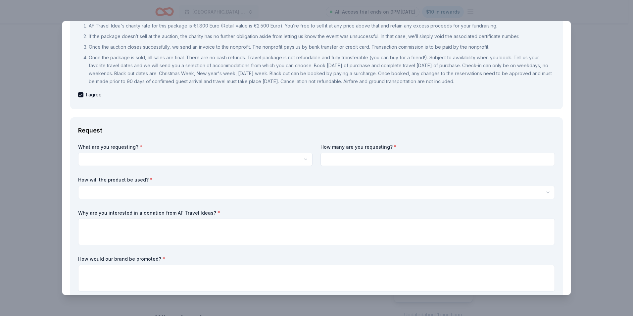
scroll to position [99, 0]
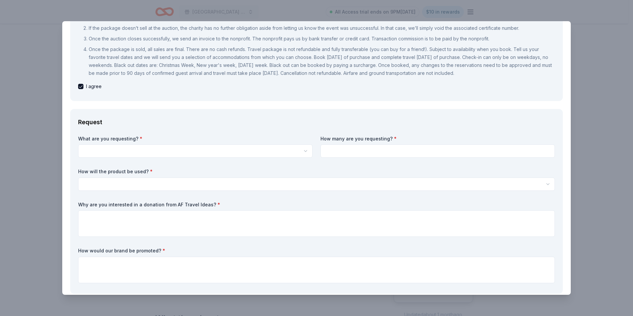
click at [208, 152] on html "El Paso Center for Diabetes Golf Tournament Fundraiser All Access trial ends on…" at bounding box center [316, 158] width 633 height 316
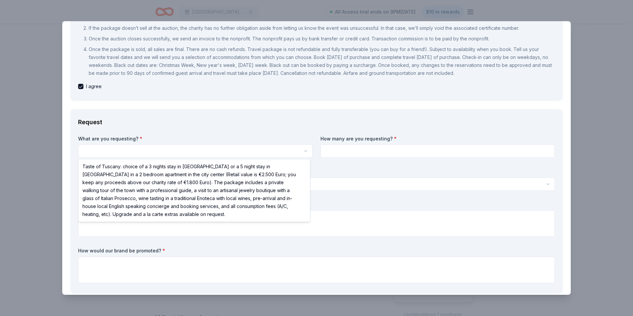
select select "Taste of Tuscany: choice of a 3 nights stay in Florence or a 5 night stay in Co…"
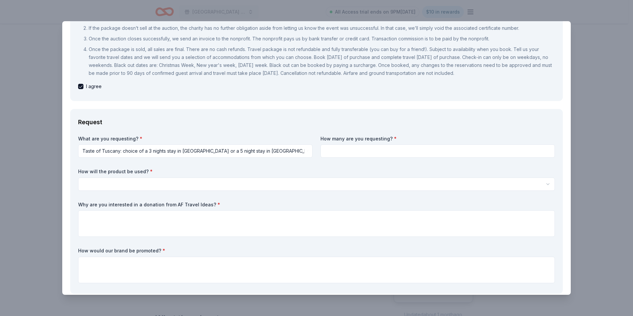
click at [348, 150] on input at bounding box center [438, 150] width 235 height 13
type input "1"
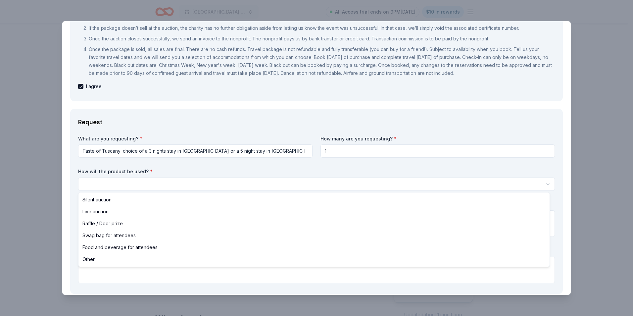
click at [354, 181] on html "El Paso Center for Diabetes Golf Tournament Fundraiser All Access trial ends on…" at bounding box center [316, 158] width 633 height 316
select select "raffleDoorPrize"
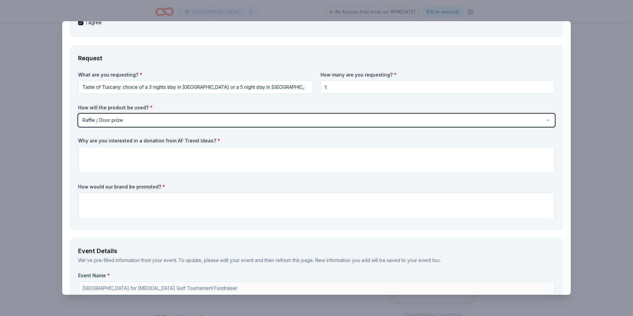
scroll to position [166, 0]
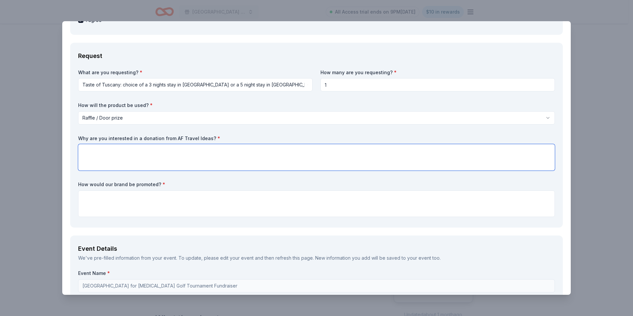
click at [299, 153] on textarea at bounding box center [316, 157] width 477 height 26
click at [349, 152] on textarea at bounding box center [316, 157] width 477 height 26
paste textarea "By participating in this event, you become a hero in our community. Your suppor…"
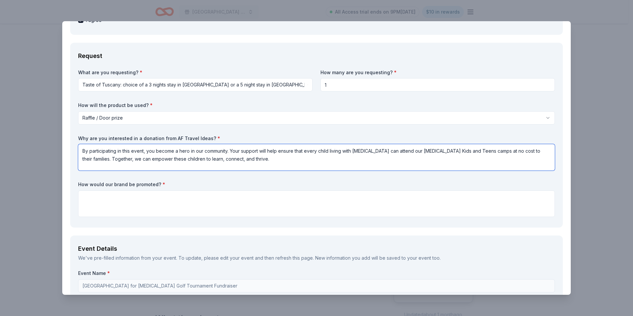
type textarea "By participating in this event, you become a hero in our community. Your suppor…"
click at [333, 196] on textarea at bounding box center [316, 203] width 477 height 26
click at [253, 193] on textarea "Social Media, Press Release, Welcome Banner, event presences" at bounding box center [316, 203] width 477 height 26
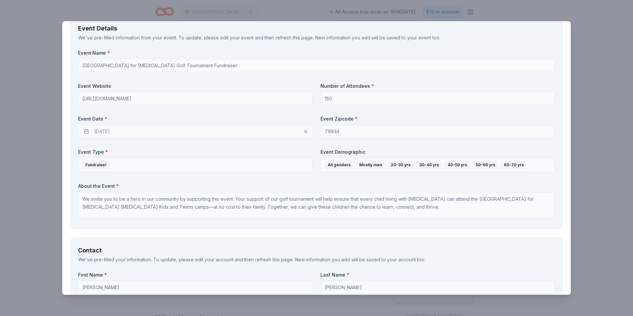
scroll to position [397, 0]
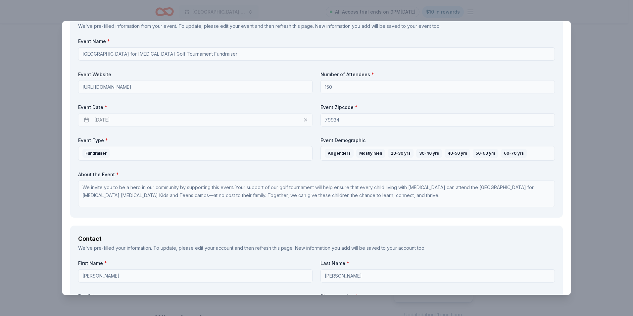
type textarea "Social Media, Press Release, Welcome Banner, event presences"
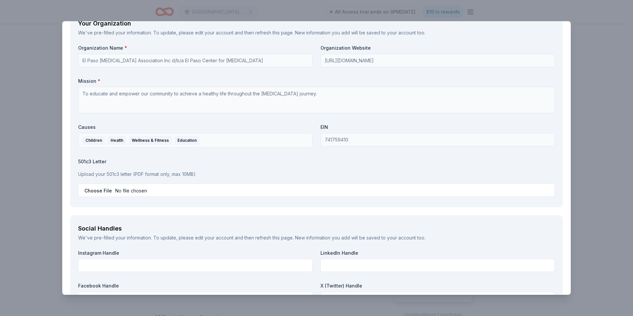
scroll to position [729, 0]
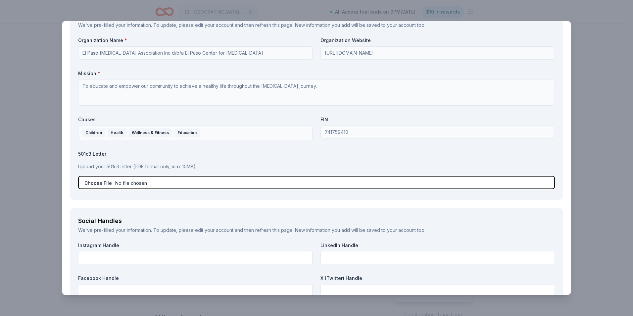
click at [100, 181] on input "file" at bounding box center [316, 182] width 477 height 13
type input "C:\fakepath\501c3 IRS Exemption Letter.pdf"
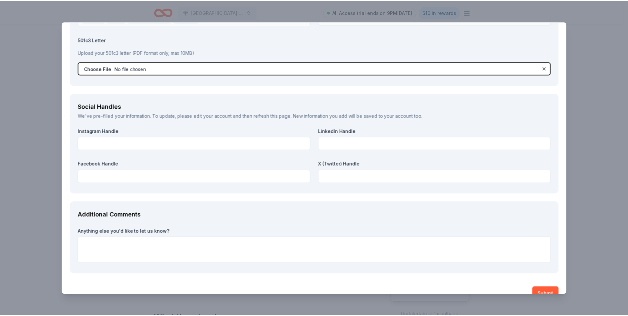
scroll to position [857, 0]
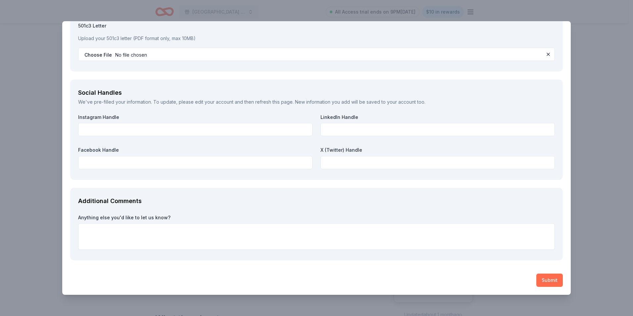
click at [543, 276] on button "Submit" at bounding box center [550, 280] width 26 height 13
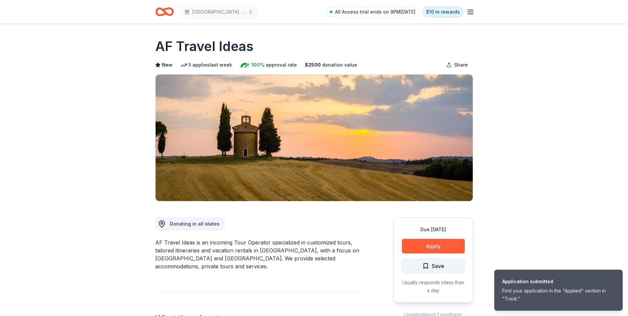
click at [444, 265] on span "Save" at bounding box center [438, 266] width 13 height 9
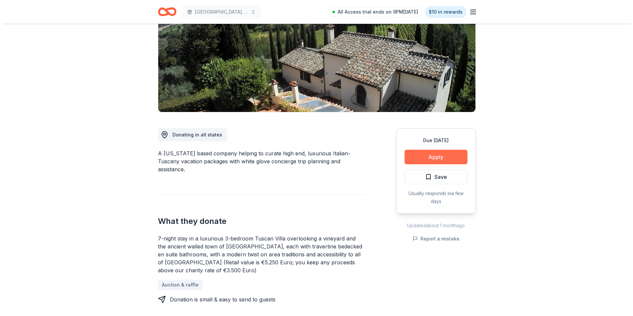
scroll to position [99, 0]
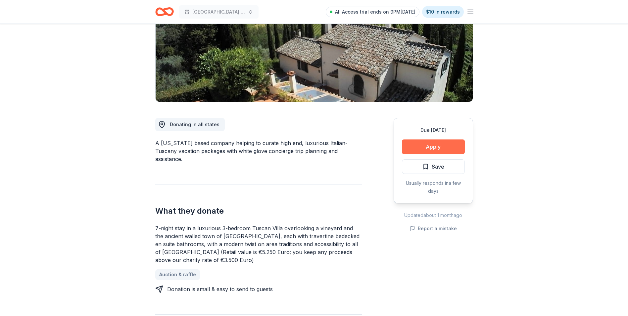
click at [433, 145] on button "Apply" at bounding box center [433, 146] width 63 height 15
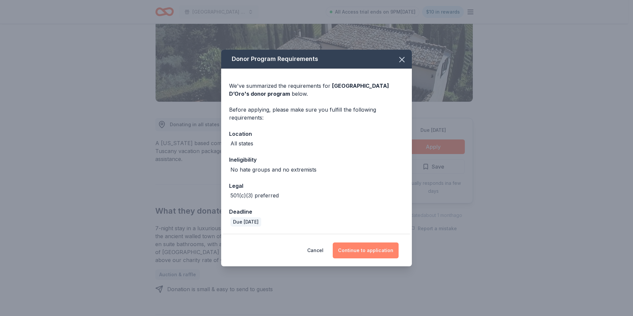
click at [369, 248] on button "Continue to application" at bounding box center [366, 250] width 66 height 16
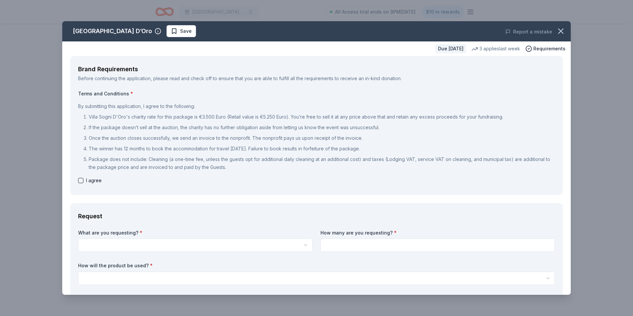
click at [81, 180] on button "button" at bounding box center [80, 180] width 5 height 5
checkbox input "true"
click at [170, 245] on html "El Paso Center for [MEDICAL_DATA] Golf Tournament Fundraiser All Access trial e…" at bounding box center [316, 158] width 633 height 316
click at [182, 242] on html "El Paso Center for [MEDICAL_DATA] Golf Tournament Fundraiser All Access trial e…" at bounding box center [316, 158] width 633 height 316
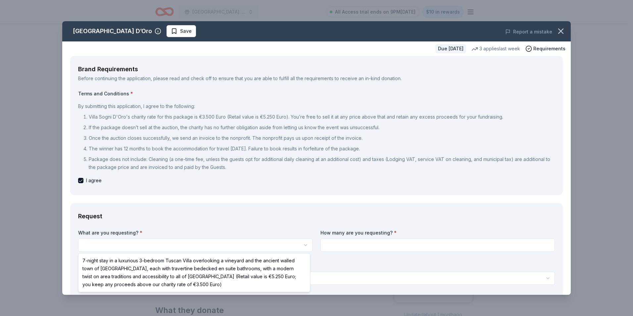
select select "7-night stay in a luxurious 3-bedroom Tuscan Villa overlooking a vineyard and t…"
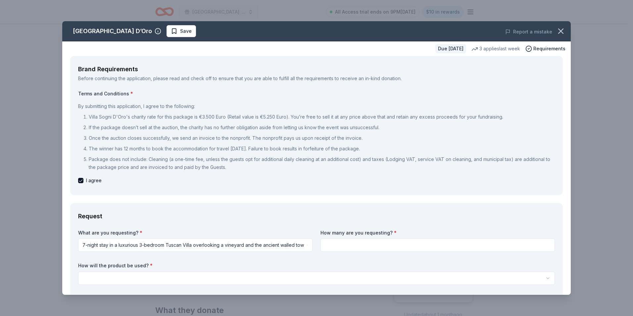
click at [358, 246] on input at bounding box center [438, 244] width 235 height 13
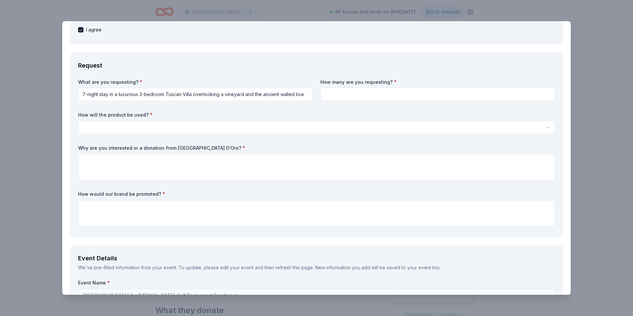
scroll to position [166, 0]
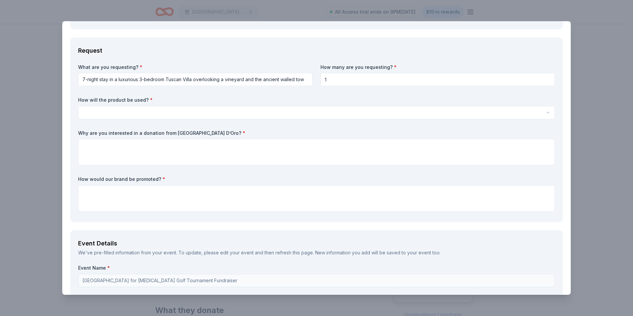
type input "1"
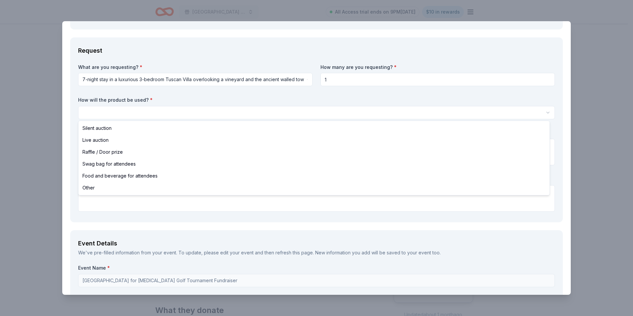
click at [398, 108] on html "El Paso Center for Diabetes Golf Tournament Fundraiser All Access trial ends on…" at bounding box center [316, 158] width 633 height 316
select select "raffleDoorPrize"
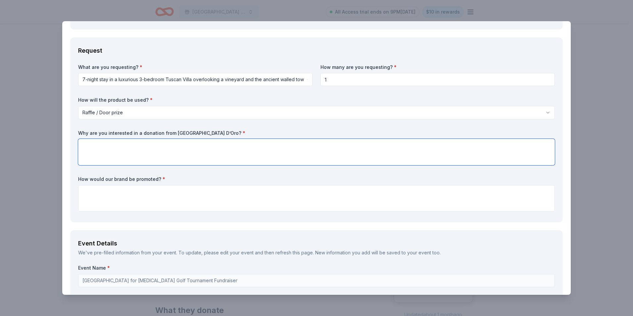
click at [329, 158] on textarea at bounding box center [316, 152] width 477 height 26
click at [335, 161] on textarea at bounding box center [316, 152] width 477 height 26
paste textarea "By participating in this event, you become a hero in our community. Your suppor…"
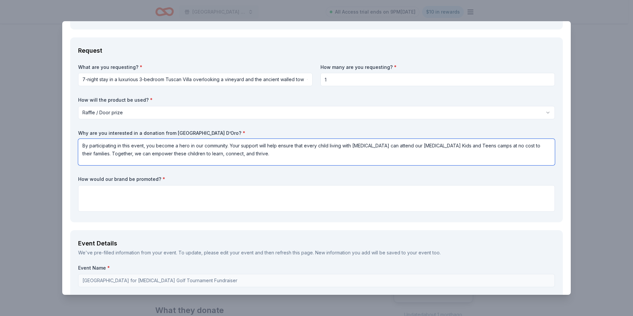
type textarea "By participating in this event, you become a hero in our community. Your suppor…"
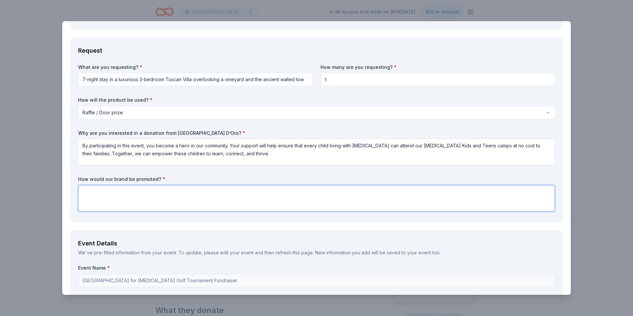
click at [514, 192] on textarea at bounding box center [316, 198] width 477 height 26
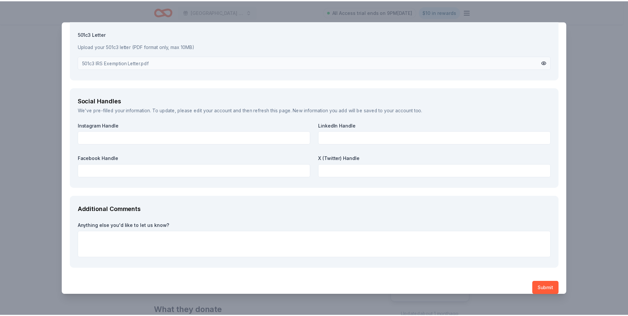
scroll to position [852, 0]
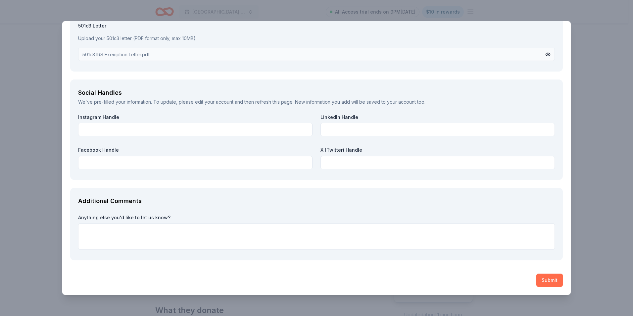
type textarea "Social Media, Press Release, Event Day"
click at [544, 282] on button "Submit" at bounding box center [550, 280] width 26 height 13
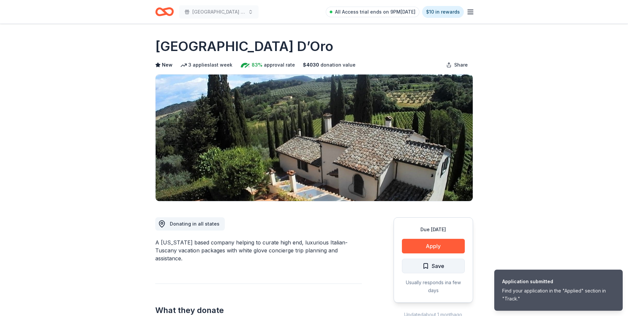
click at [447, 261] on button "Save" at bounding box center [433, 266] width 63 height 15
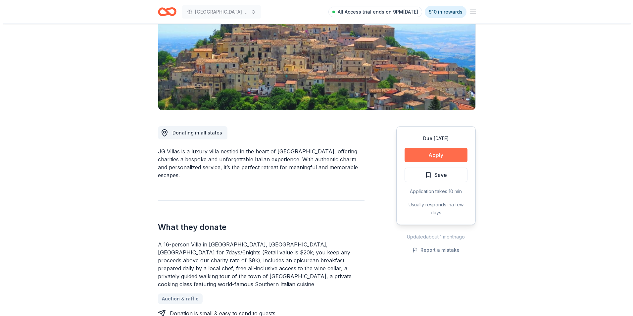
scroll to position [99, 0]
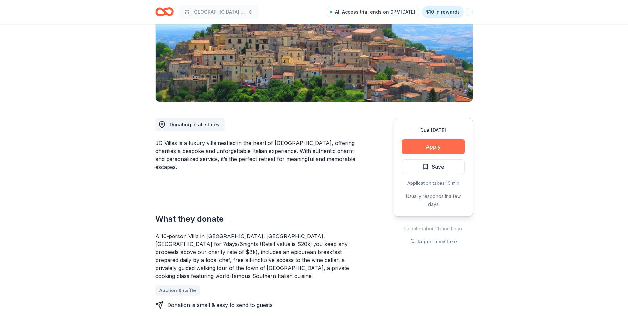
click at [427, 146] on button "Apply" at bounding box center [433, 146] width 63 height 15
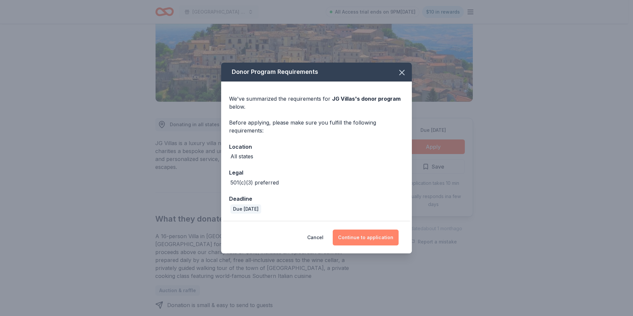
click at [379, 239] on button "Continue to application" at bounding box center [366, 238] width 66 height 16
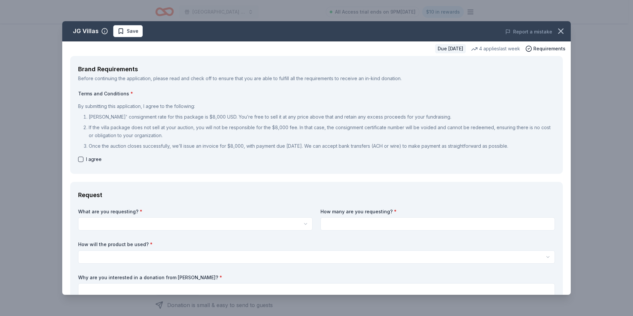
click at [79, 160] on button "button" at bounding box center [80, 159] width 5 height 5
checkbox input "true"
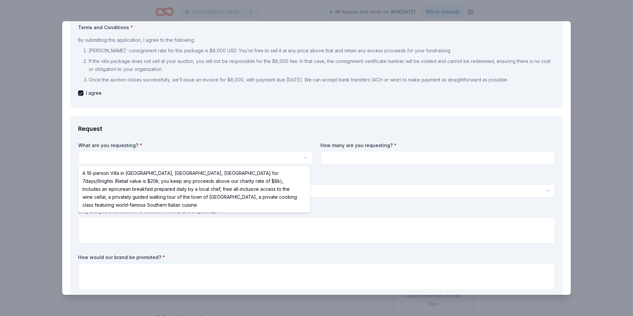
scroll to position [0, 0]
click at [189, 157] on html "El Paso Center for [MEDICAL_DATA] Golf Tournament Fundraiser All Access trial e…" at bounding box center [316, 158] width 633 height 316
select select "A 16-person Villa in [GEOGRAPHIC_DATA], [GEOGRAPHIC_DATA], [GEOGRAPHIC_DATA] fo…"
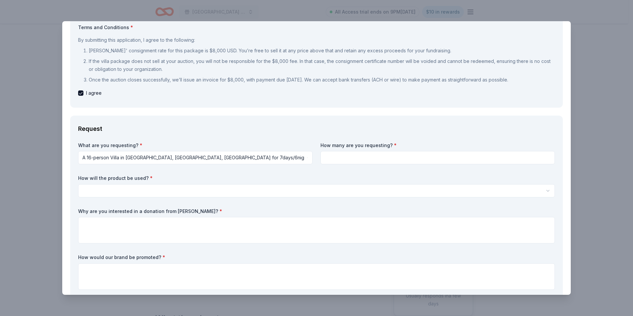
click at [357, 158] on input at bounding box center [438, 157] width 235 height 13
type input "1"
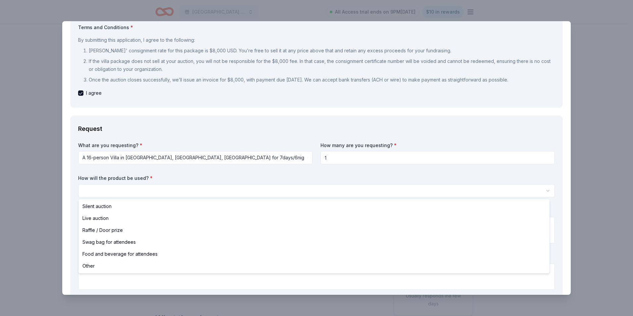
click at [331, 187] on html "El Paso Center for [MEDICAL_DATA] Golf Tournament Fundraiser All Access trial e…" at bounding box center [316, 158] width 633 height 316
select select "raffleDoorPrize"
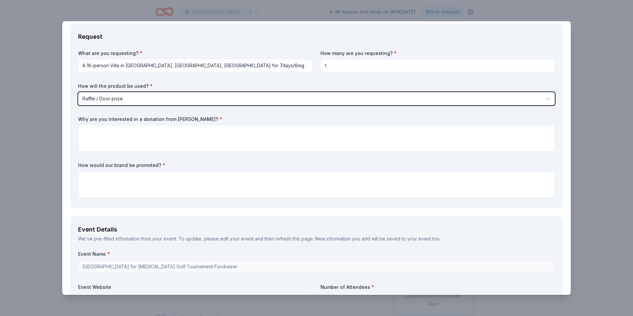
scroll to position [166, 0]
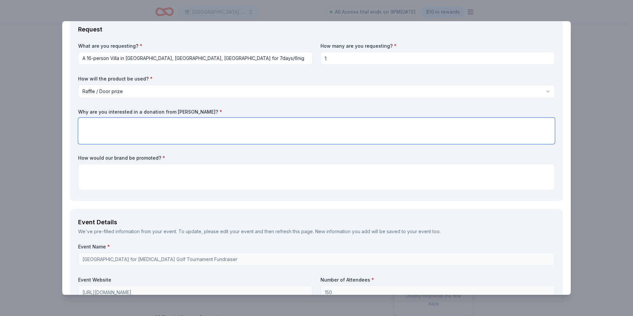
click at [295, 128] on textarea at bounding box center [316, 131] width 477 height 26
click at [391, 136] on textarea at bounding box center [316, 131] width 477 height 26
paste textarea "By participating in this event, you become a hero in our community. Your suppor…"
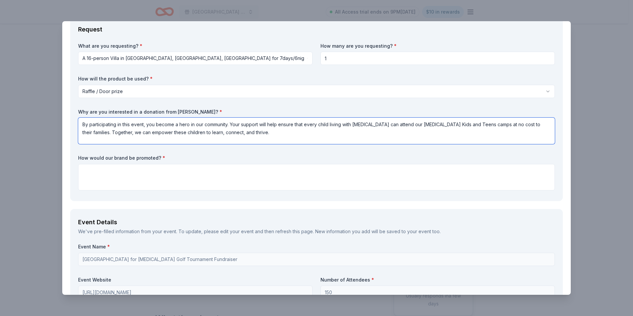
type textarea "By participating in this event, you become a hero in our community. Your suppor…"
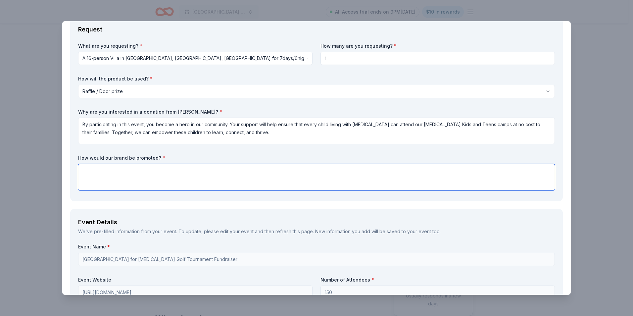
click at [346, 188] on textarea at bounding box center [316, 177] width 477 height 26
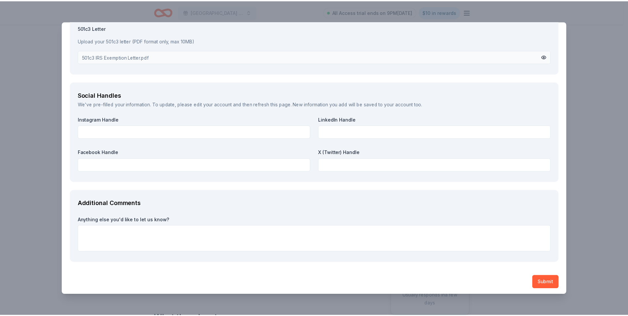
scroll to position [830, 0]
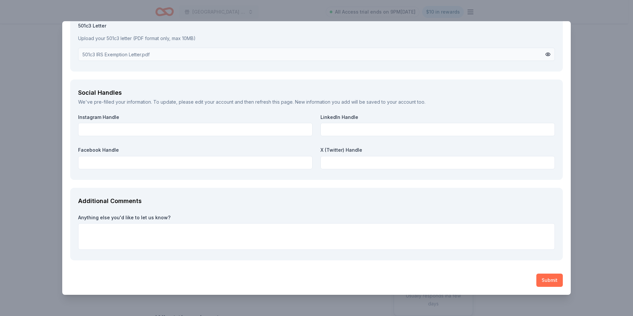
type textarea "Social Media, Event, Press Release"
click at [552, 281] on button "Submit" at bounding box center [550, 280] width 26 height 13
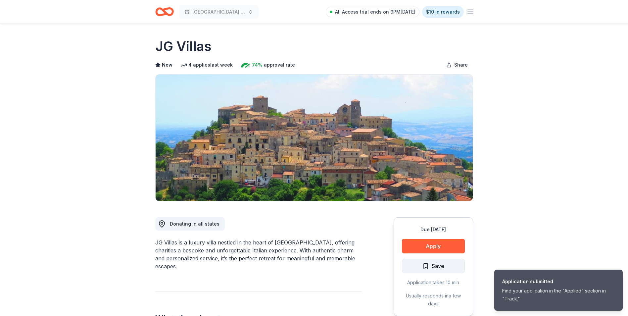
click at [448, 263] on button "Save" at bounding box center [433, 266] width 63 height 15
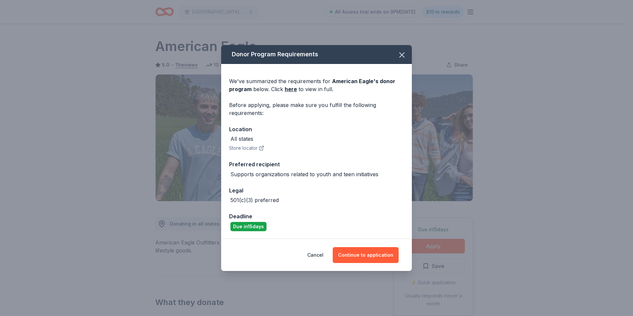
scroll to position [66, 0]
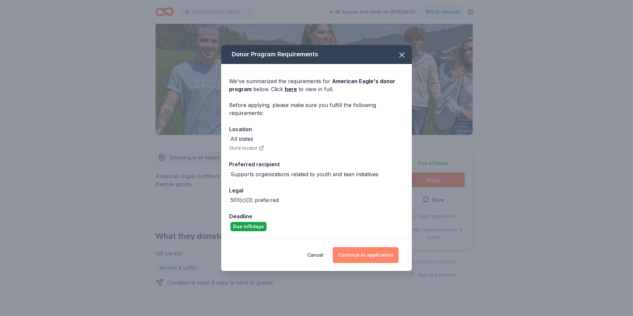
click at [372, 249] on button "Continue to application" at bounding box center [366, 255] width 66 height 16
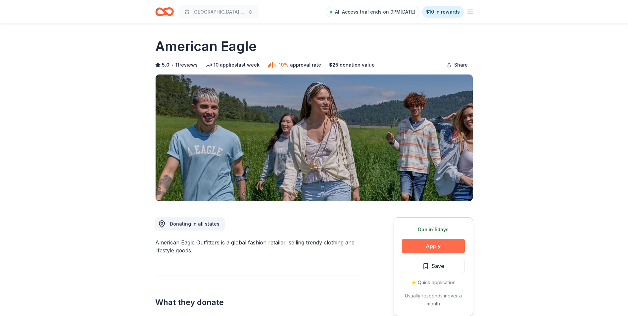
click at [441, 242] on button "Apply" at bounding box center [433, 246] width 63 height 15
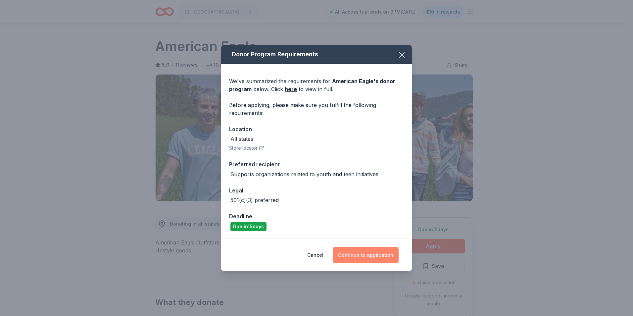
click at [366, 256] on button "Continue to application" at bounding box center [366, 255] width 66 height 16
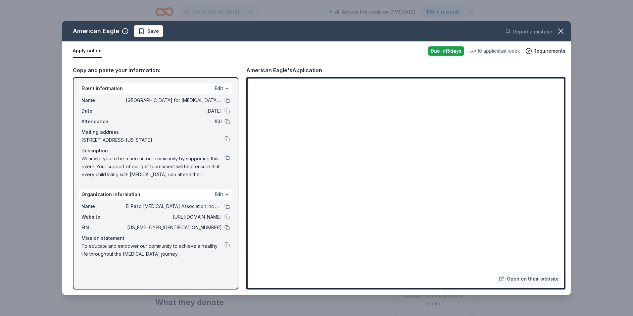
click at [228, 226] on button at bounding box center [227, 227] width 5 height 5
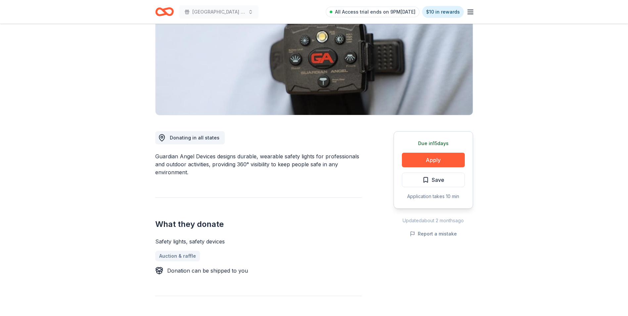
scroll to position [99, 0]
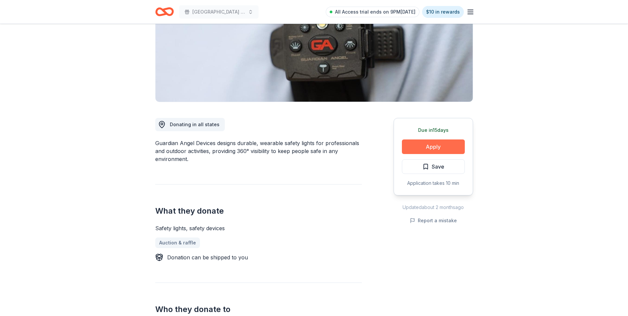
click at [429, 147] on button "Apply" at bounding box center [433, 146] width 63 height 15
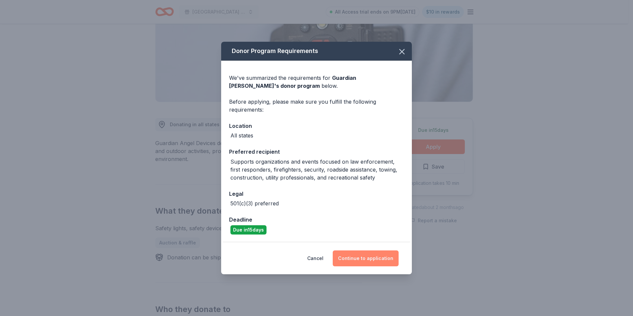
click at [381, 258] on button "Continue to application" at bounding box center [366, 258] width 66 height 16
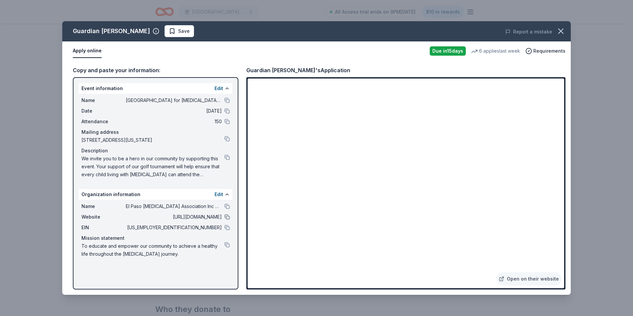
click at [227, 216] on button at bounding box center [227, 216] width 5 height 5
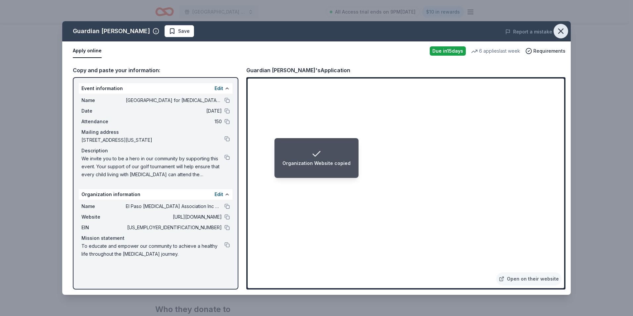
click at [560, 30] on icon "button" at bounding box center [561, 31] width 5 height 5
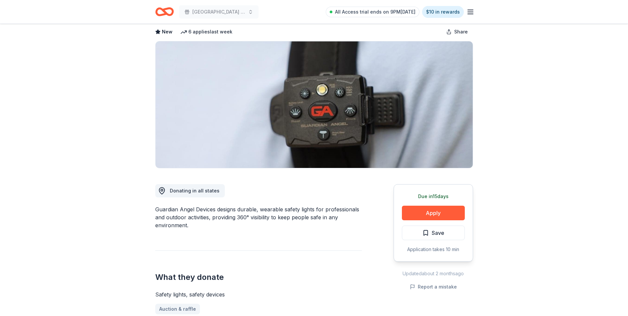
scroll to position [0, 0]
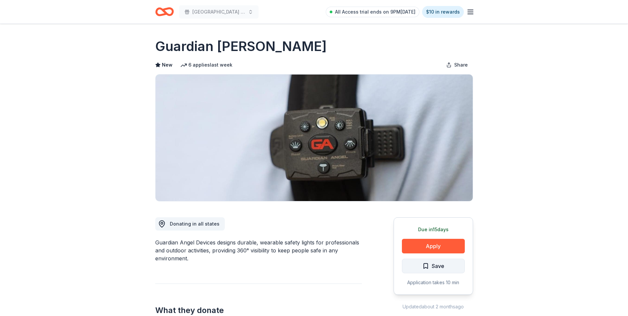
click at [434, 263] on span "Save" at bounding box center [438, 266] width 13 height 9
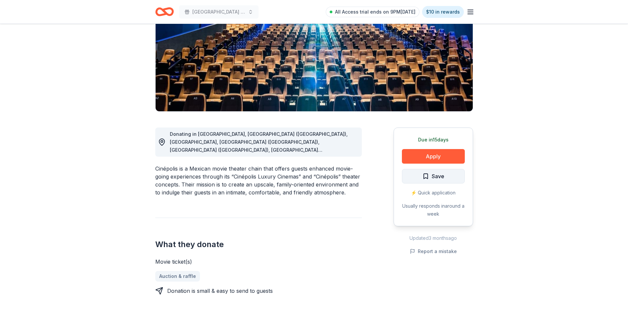
scroll to position [99, 0]
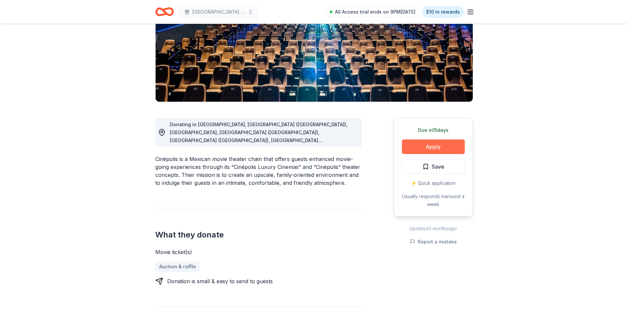
click at [436, 149] on button "Apply" at bounding box center [433, 146] width 63 height 15
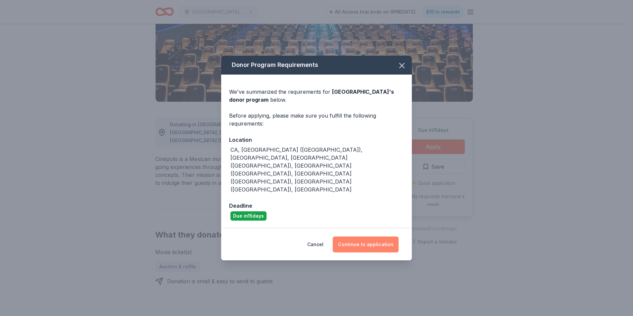
click at [373, 237] on button "Continue to application" at bounding box center [366, 245] width 66 height 16
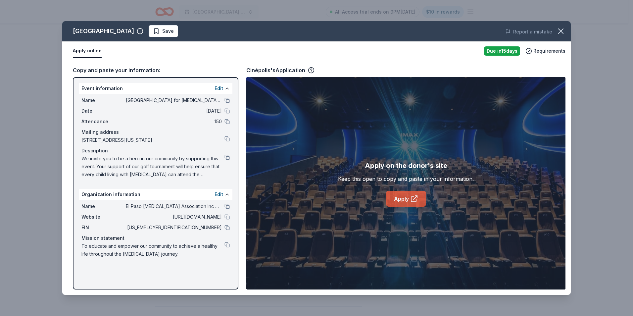
click at [415, 191] on link "Apply" at bounding box center [406, 199] width 40 height 16
click at [562, 28] on icon "button" at bounding box center [560, 30] width 9 height 9
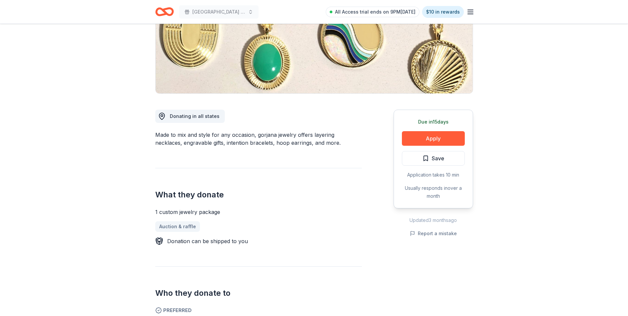
scroll to position [132, 0]
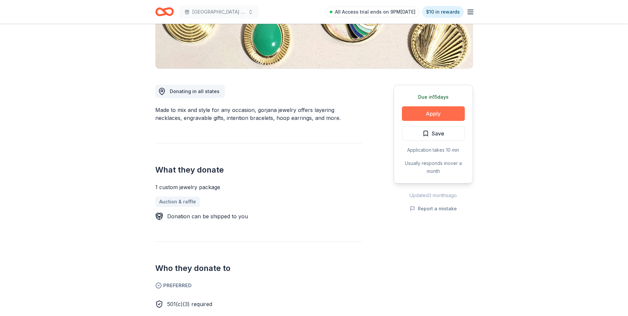
click at [433, 111] on button "Apply" at bounding box center [433, 113] width 63 height 15
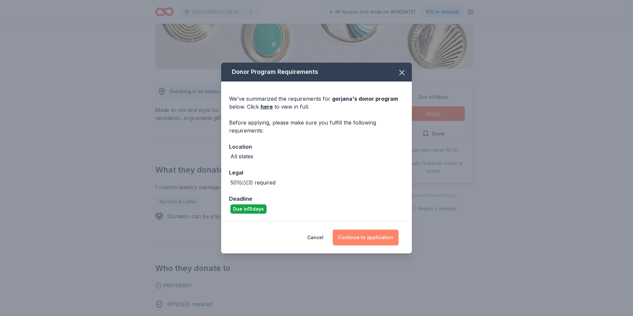
click at [370, 233] on button "Continue to application" at bounding box center [366, 238] width 66 height 16
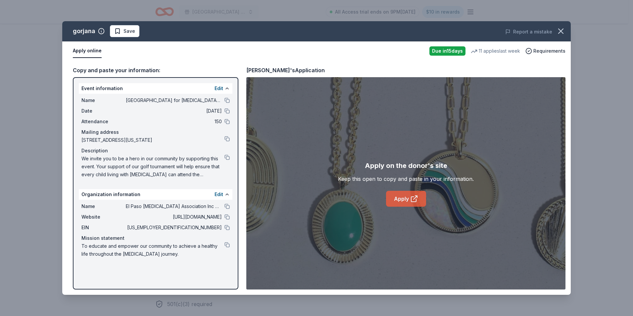
click at [407, 198] on link "Apply" at bounding box center [406, 199] width 40 height 16
click at [228, 227] on button at bounding box center [227, 227] width 5 height 5
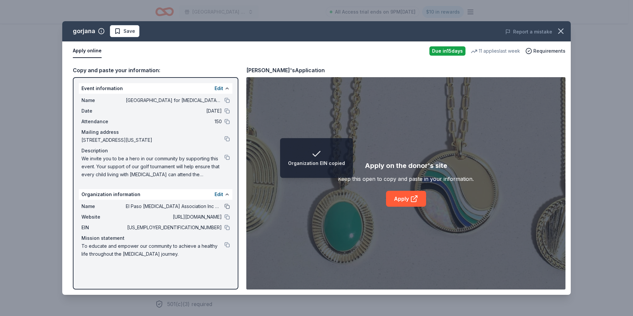
click at [227, 205] on button at bounding box center [227, 206] width 5 height 5
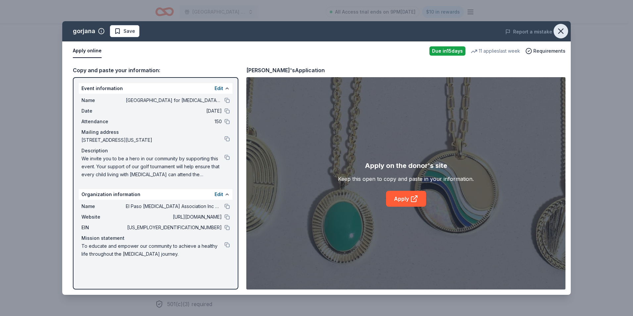
click at [560, 32] on icon "button" at bounding box center [561, 31] width 5 height 5
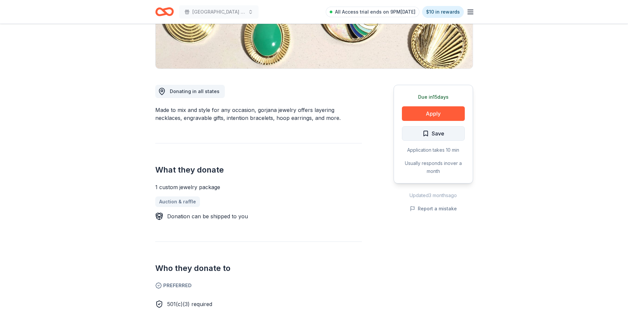
click at [443, 131] on span "Save" at bounding box center [438, 133] width 13 height 9
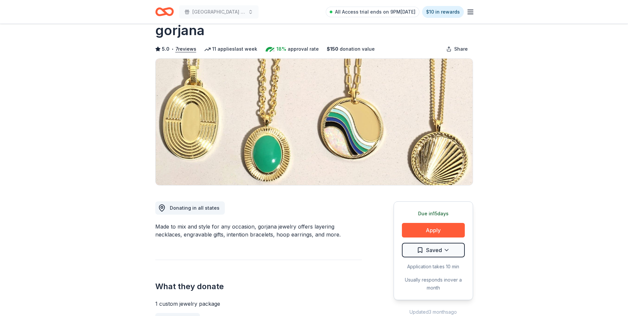
scroll to position [0, 0]
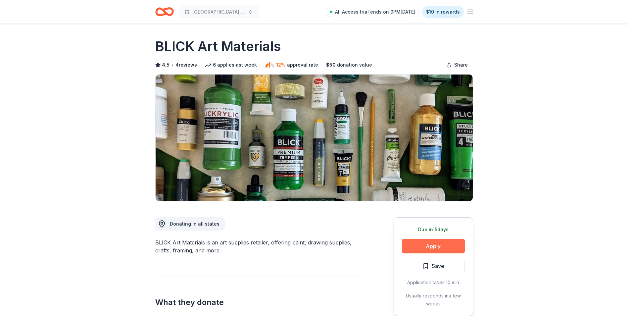
click at [438, 244] on button "Apply" at bounding box center [433, 246] width 63 height 15
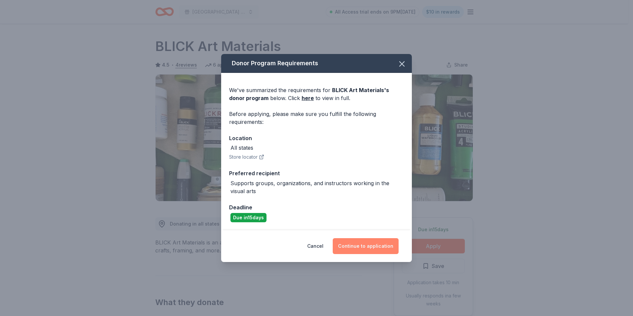
click at [372, 246] on button "Continue to application" at bounding box center [366, 246] width 66 height 16
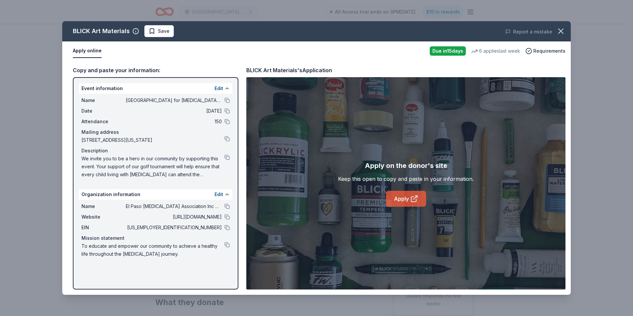
click at [405, 201] on link "Apply" at bounding box center [406, 199] width 40 height 16
click at [559, 29] on icon "button" at bounding box center [561, 31] width 5 height 5
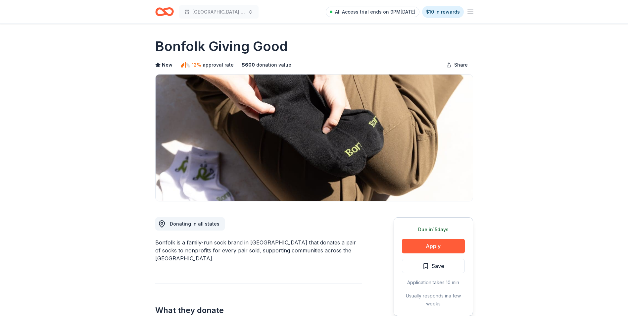
click at [431, 240] on button "Apply" at bounding box center [433, 246] width 63 height 15
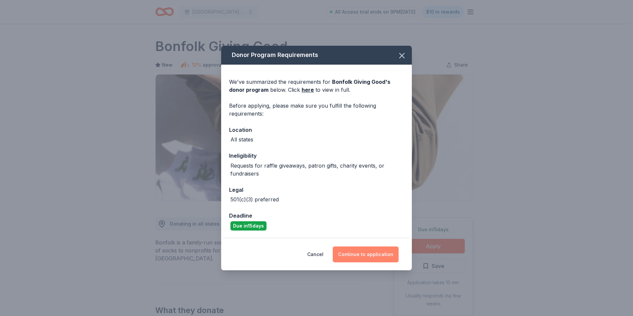
click at [368, 249] on button "Continue to application" at bounding box center [366, 254] width 66 height 16
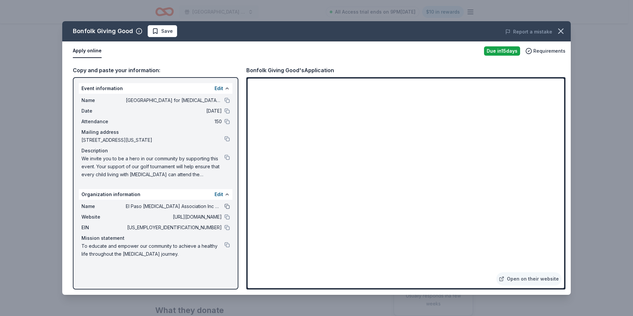
click at [227, 206] on button at bounding box center [227, 206] width 5 height 5
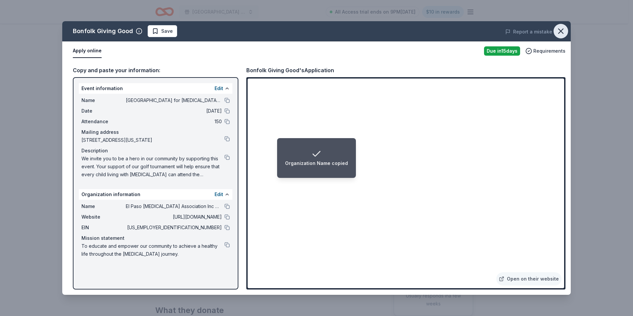
click at [564, 30] on icon "button" at bounding box center [560, 30] width 9 height 9
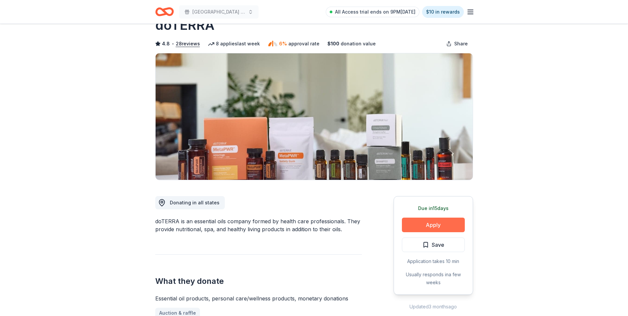
scroll to position [33, 0]
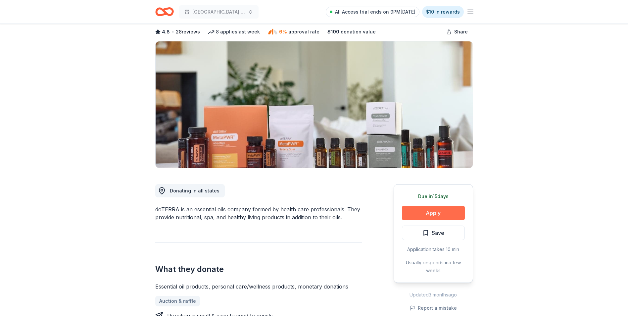
click at [436, 213] on button "Apply" at bounding box center [433, 213] width 63 height 15
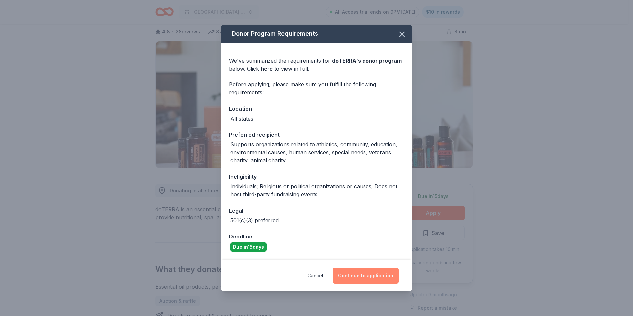
click at [379, 275] on button "Continue to application" at bounding box center [366, 276] width 66 height 16
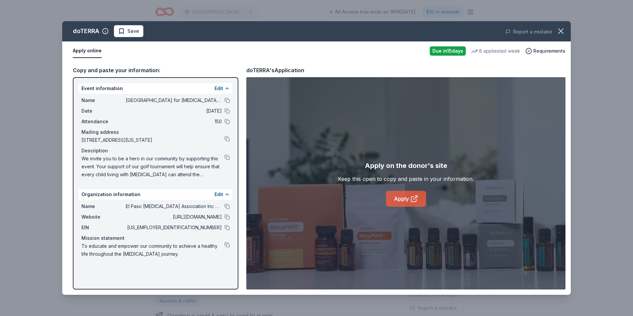
click at [410, 196] on icon at bounding box center [414, 199] width 8 height 8
click at [225, 156] on button at bounding box center [227, 157] width 5 height 5
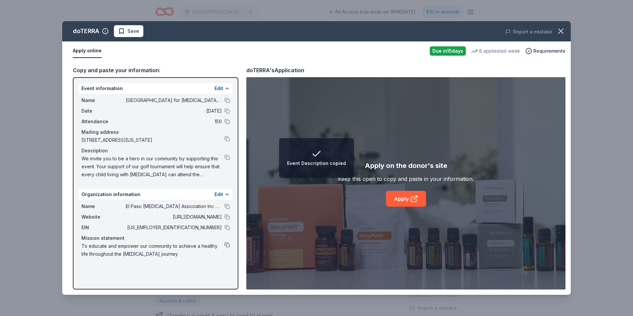
click at [225, 245] on button at bounding box center [227, 244] width 5 height 5
click at [227, 216] on button at bounding box center [227, 216] width 5 height 5
click at [559, 29] on icon "button" at bounding box center [561, 31] width 5 height 5
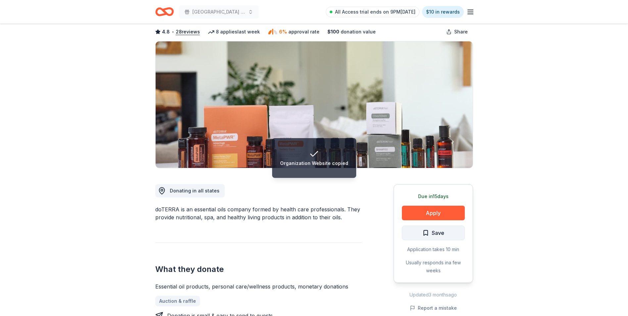
click at [444, 232] on span "Save" at bounding box center [438, 233] width 13 height 9
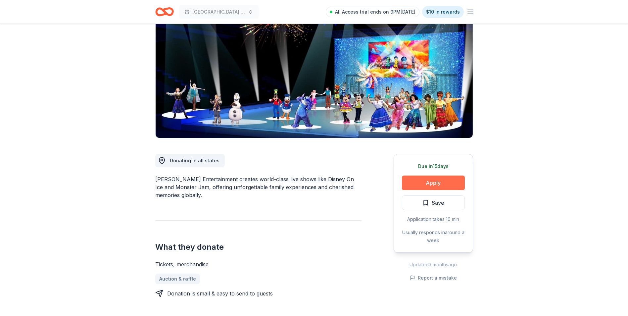
scroll to position [66, 0]
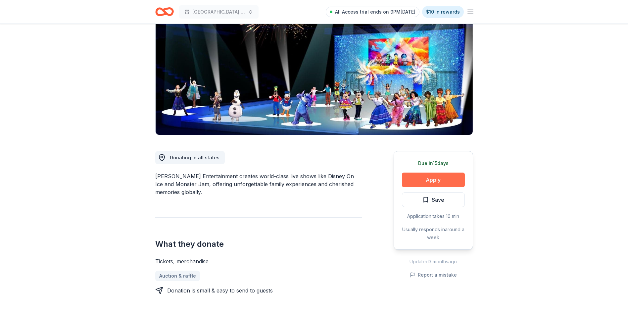
click at [427, 176] on button "Apply" at bounding box center [433, 180] width 63 height 15
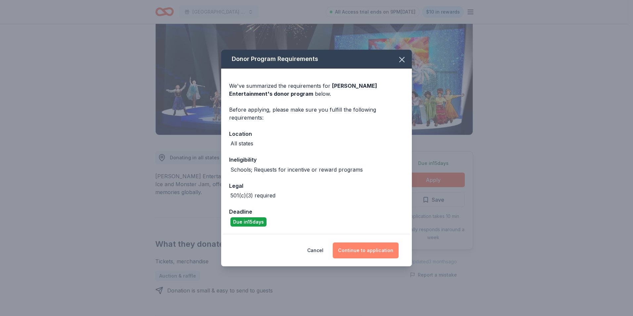
click at [375, 248] on button "Continue to application" at bounding box center [366, 250] width 66 height 16
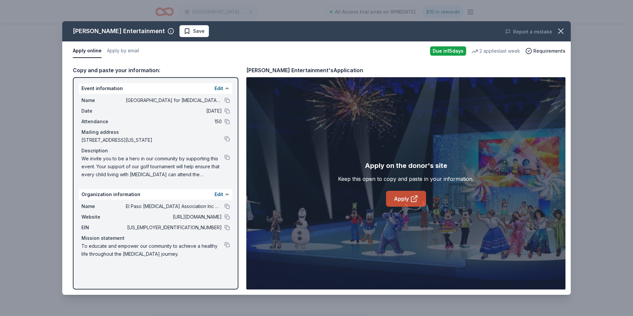
click at [421, 197] on link "Apply" at bounding box center [406, 199] width 40 height 16
click at [228, 155] on button at bounding box center [227, 157] width 5 height 5
click at [561, 31] on icon "button" at bounding box center [561, 31] width 5 height 5
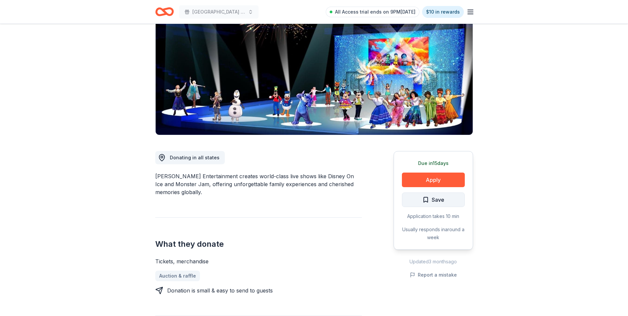
click at [444, 200] on span "Save" at bounding box center [438, 199] width 13 height 9
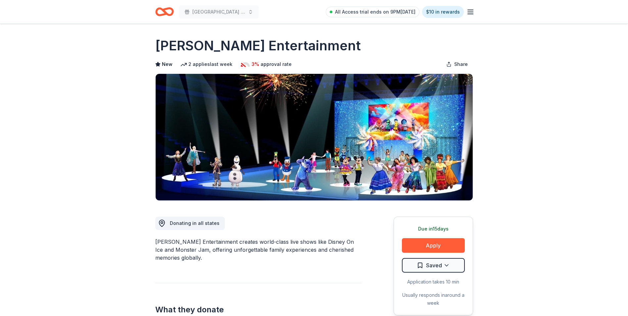
scroll to position [0, 0]
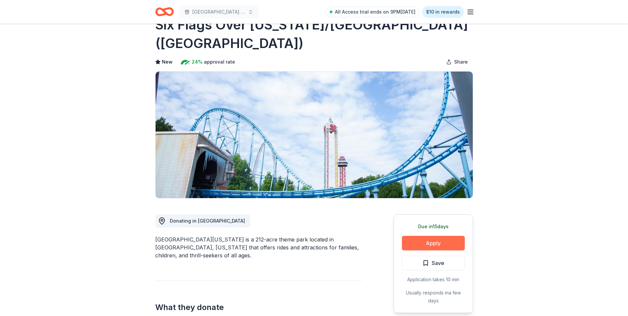
scroll to position [33, 0]
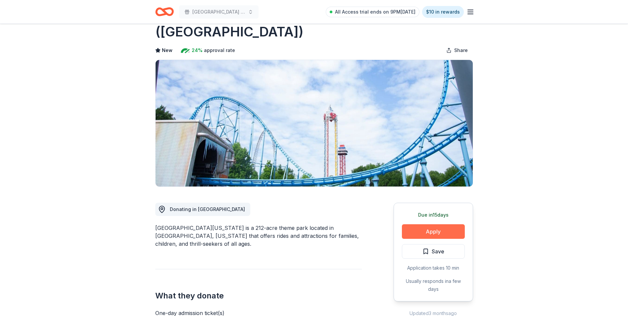
click at [430, 225] on button "Apply" at bounding box center [433, 231] width 63 height 15
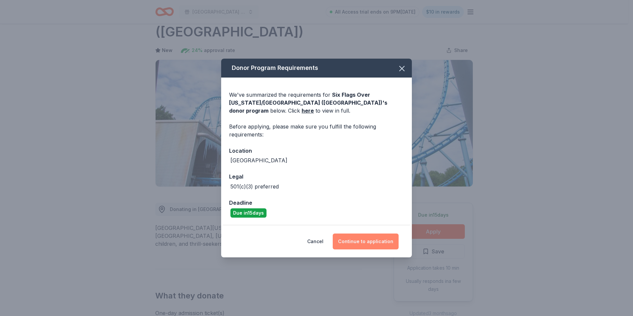
click at [380, 245] on button "Continue to application" at bounding box center [366, 242] width 66 height 16
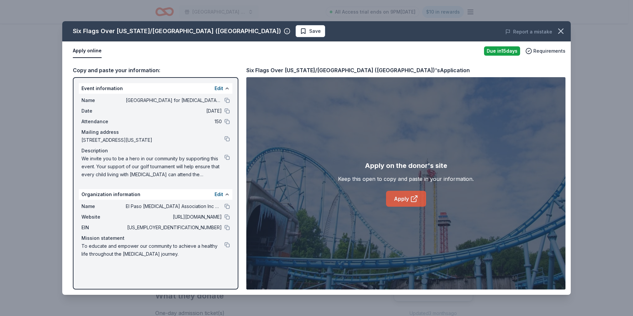
click at [410, 194] on link "Apply" at bounding box center [406, 199] width 40 height 16
click at [227, 228] on button at bounding box center [227, 227] width 5 height 5
click at [227, 244] on button at bounding box center [227, 244] width 5 height 5
click at [227, 216] on button at bounding box center [227, 216] width 5 height 5
click at [560, 29] on icon "button" at bounding box center [560, 30] width 9 height 9
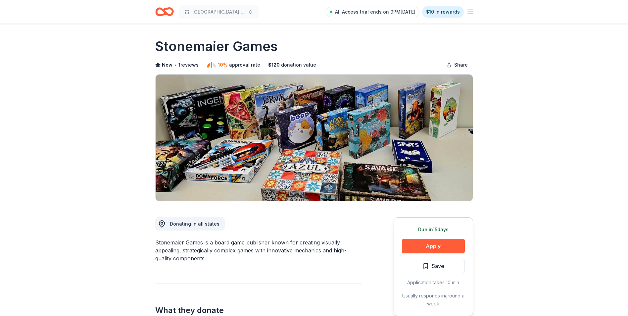
scroll to position [33, 0]
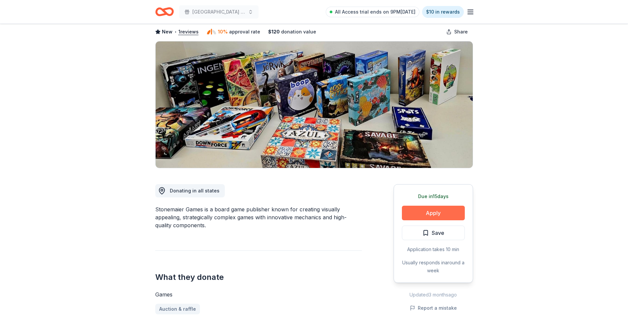
click at [443, 212] on button "Apply" at bounding box center [433, 213] width 63 height 15
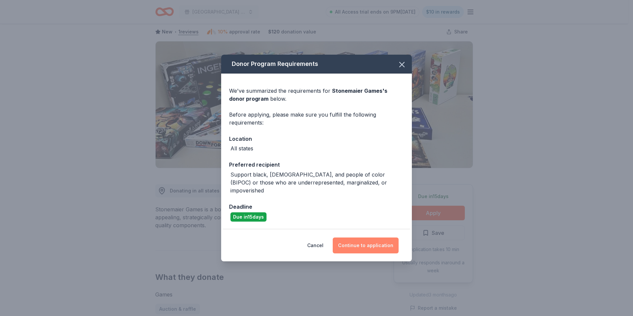
click at [369, 240] on button "Continue to application" at bounding box center [366, 246] width 66 height 16
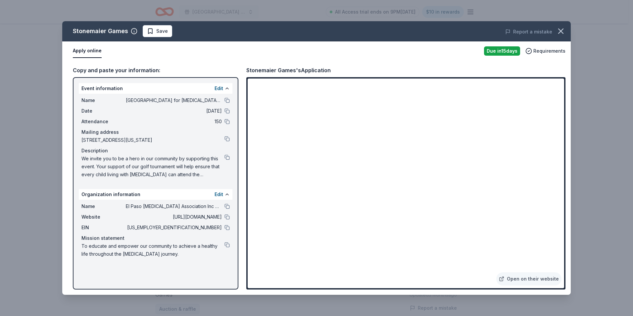
drag, startPoint x: 375, startPoint y: 32, endPoint x: 804, endPoint y: 31, distance: 429.3
click at [628, 31] on html "El Paso Center for [MEDICAL_DATA] Golf Tournament Fundraiser All Access trial e…" at bounding box center [316, 125] width 633 height 316
click at [562, 31] on icon "button" at bounding box center [560, 30] width 9 height 9
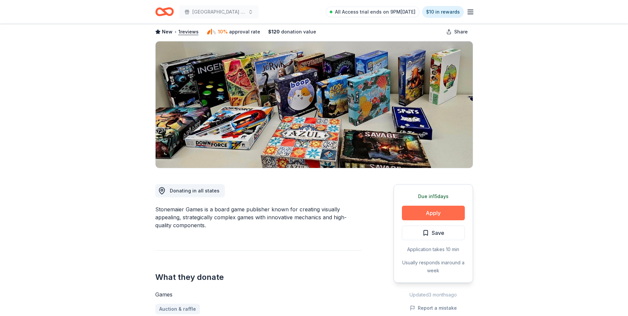
click at [441, 212] on button "Apply" at bounding box center [433, 213] width 63 height 15
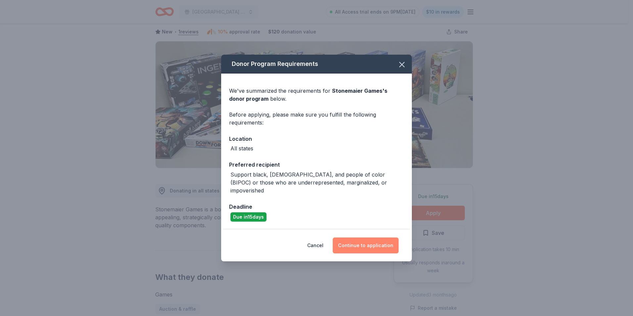
click at [371, 238] on button "Continue to application" at bounding box center [366, 246] width 66 height 16
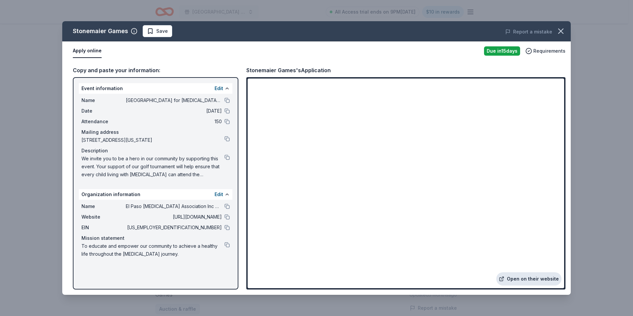
click at [532, 273] on link "Open on their website" at bounding box center [529, 278] width 65 height 13
click at [562, 29] on icon "button" at bounding box center [560, 30] width 9 height 9
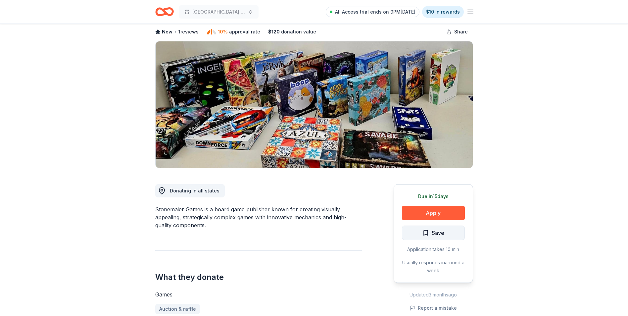
click at [440, 233] on span "Save" at bounding box center [438, 233] width 13 height 9
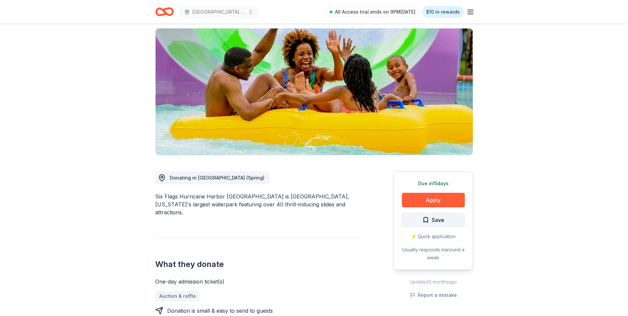
scroll to position [66, 0]
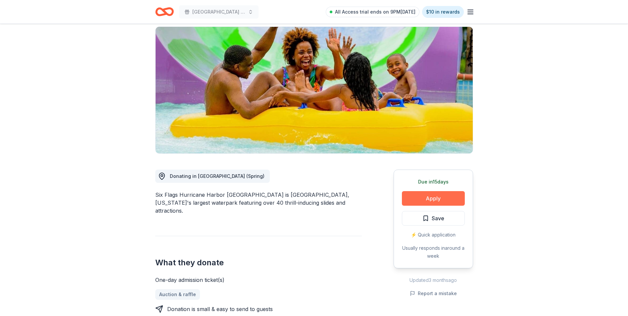
click at [443, 191] on button "Apply" at bounding box center [433, 198] width 63 height 15
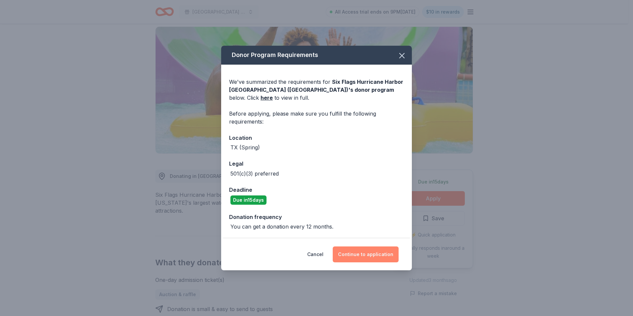
click at [375, 254] on button "Continue to application" at bounding box center [366, 254] width 66 height 16
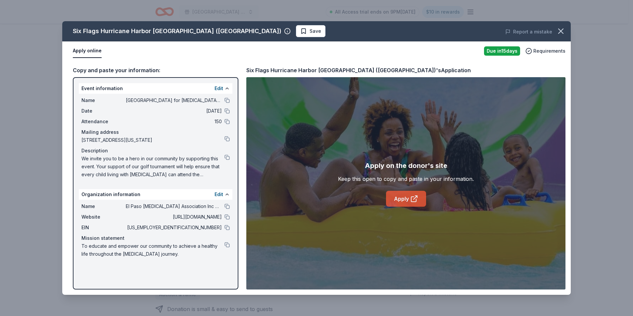
click at [410, 196] on icon at bounding box center [414, 199] width 8 height 8
click at [562, 31] on icon "button" at bounding box center [560, 30] width 9 height 9
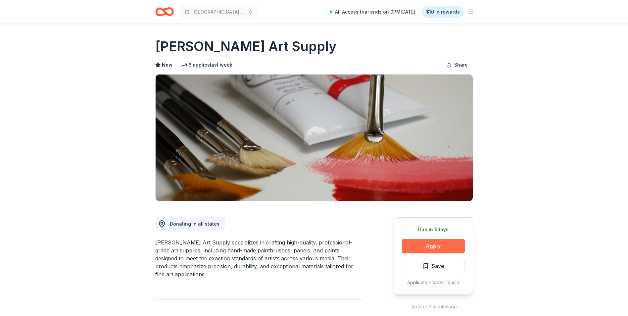
click at [450, 245] on button "Apply" at bounding box center [433, 246] width 63 height 15
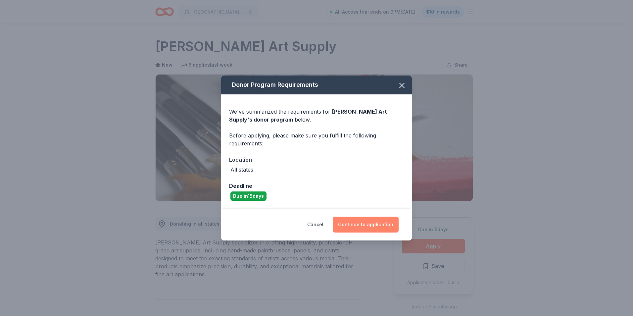
click at [375, 221] on button "Continue to application" at bounding box center [366, 225] width 66 height 16
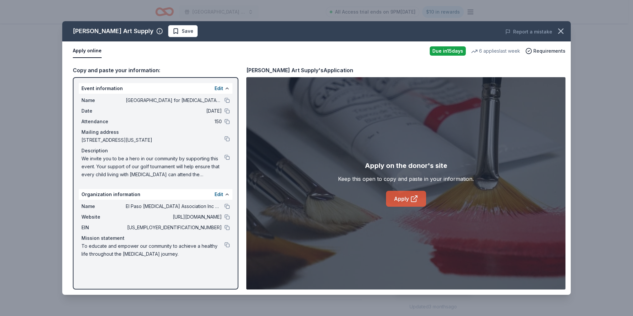
click at [411, 196] on icon at bounding box center [414, 199] width 8 height 8
click at [565, 32] on icon "button" at bounding box center [560, 30] width 9 height 9
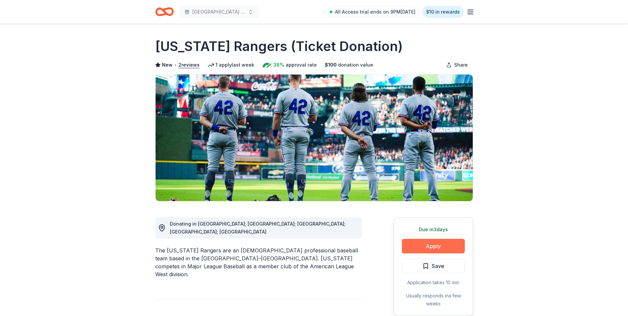
click at [442, 241] on button "Apply" at bounding box center [433, 246] width 63 height 15
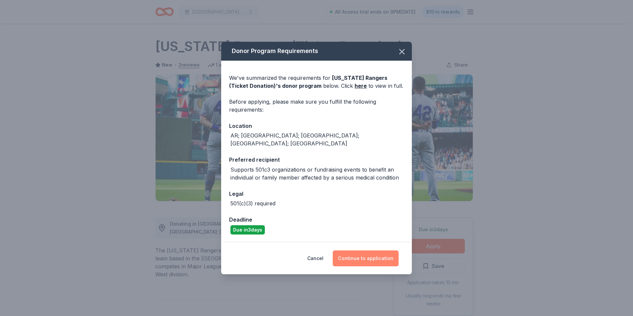
click at [381, 254] on button "Continue to application" at bounding box center [366, 258] width 66 height 16
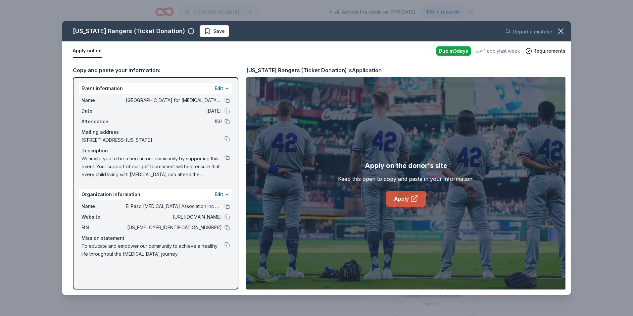
click at [410, 203] on link "Apply" at bounding box center [406, 199] width 40 height 16
click at [567, 28] on button "button" at bounding box center [561, 31] width 15 height 15
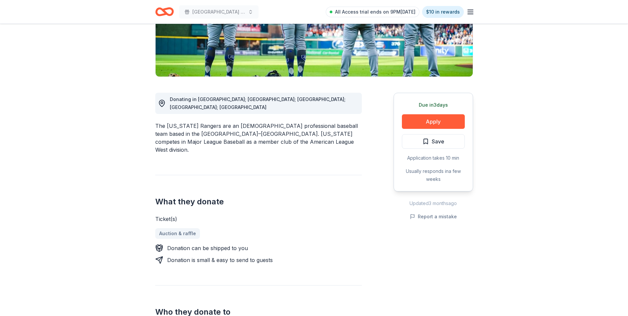
scroll to position [132, 0]
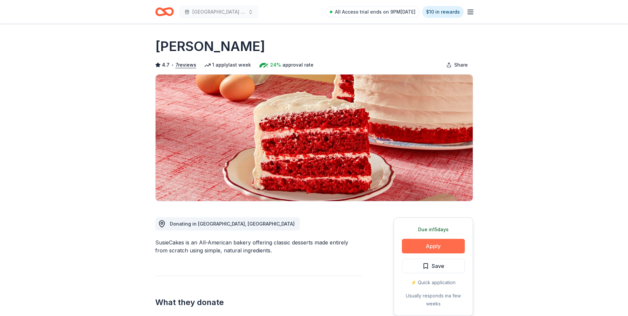
click at [449, 240] on button "Apply" at bounding box center [433, 246] width 63 height 15
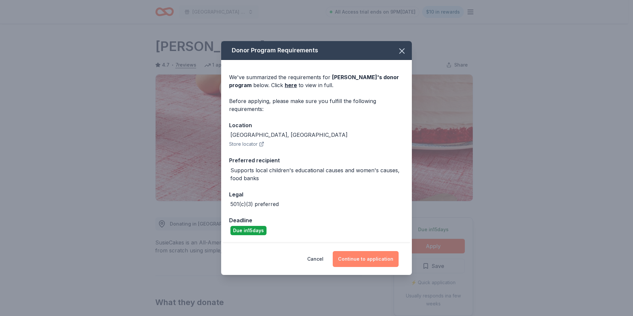
click at [377, 259] on button "Continue to application" at bounding box center [366, 259] width 66 height 16
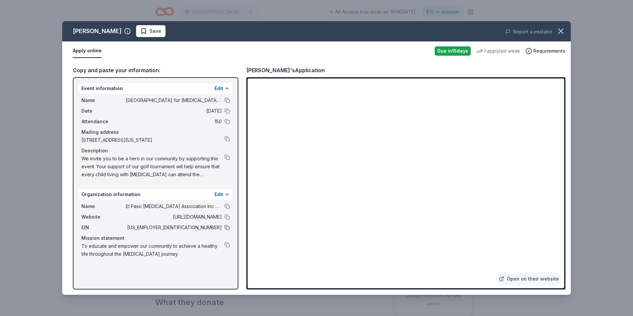
click at [228, 227] on button at bounding box center [227, 227] width 5 height 5
click at [563, 31] on icon "button" at bounding box center [560, 30] width 9 height 9
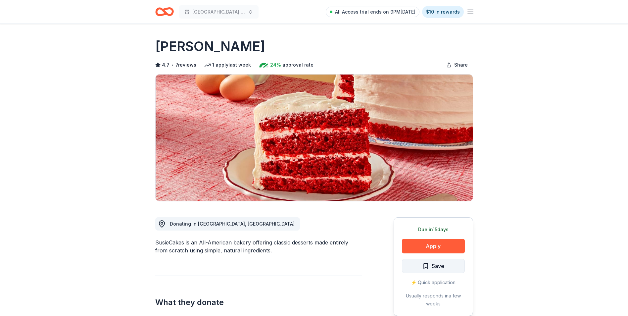
click at [439, 266] on span "Save" at bounding box center [438, 266] width 13 height 9
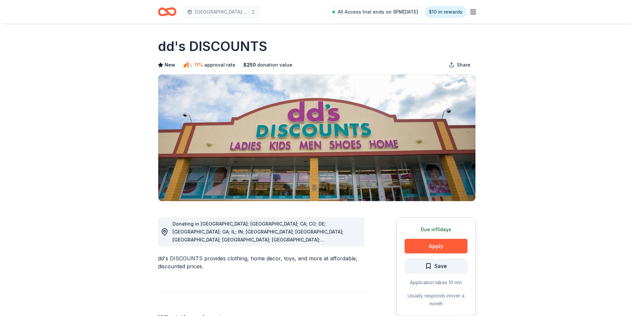
scroll to position [66, 0]
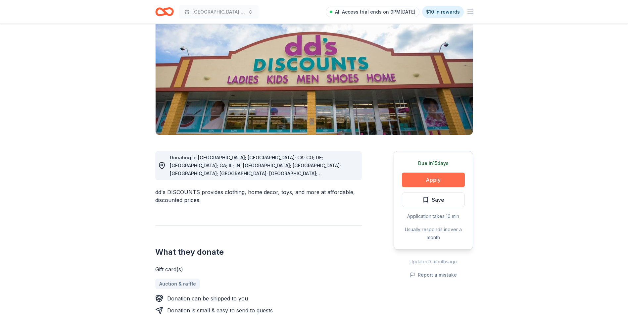
click at [449, 179] on button "Apply" at bounding box center [433, 180] width 63 height 15
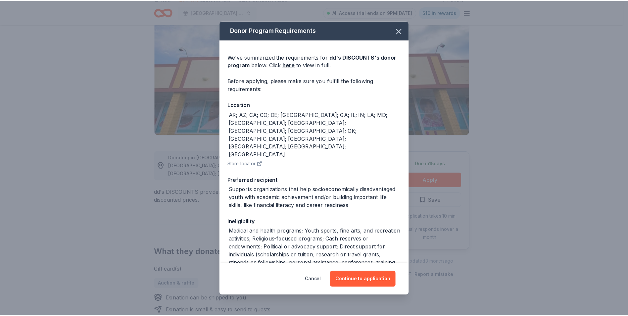
scroll to position [98, 0]
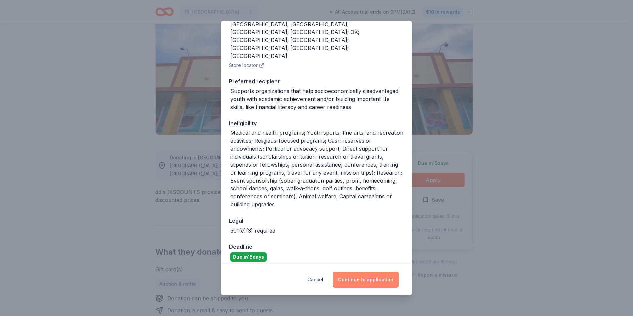
click at [367, 279] on button "Continue to application" at bounding box center [366, 280] width 66 height 16
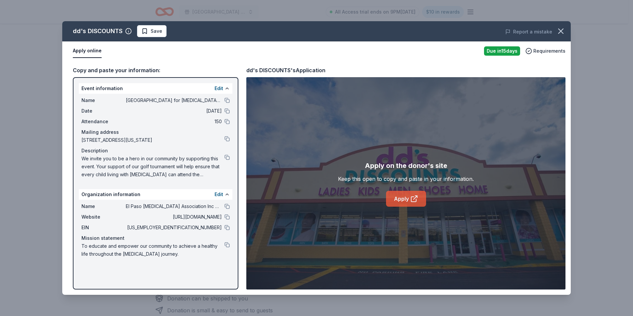
click at [396, 198] on link "Apply" at bounding box center [406, 199] width 40 height 16
click at [225, 206] on button at bounding box center [227, 206] width 5 height 5
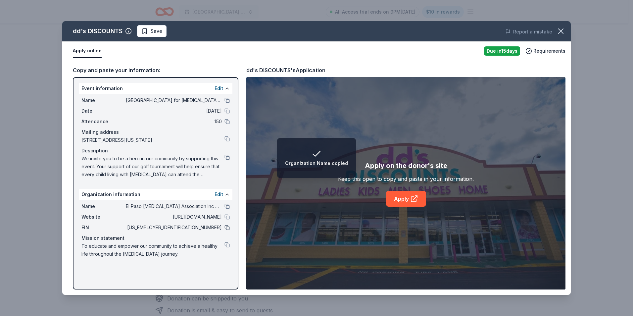
click at [226, 226] on button at bounding box center [227, 227] width 5 height 5
click at [560, 29] on icon "button" at bounding box center [560, 30] width 9 height 9
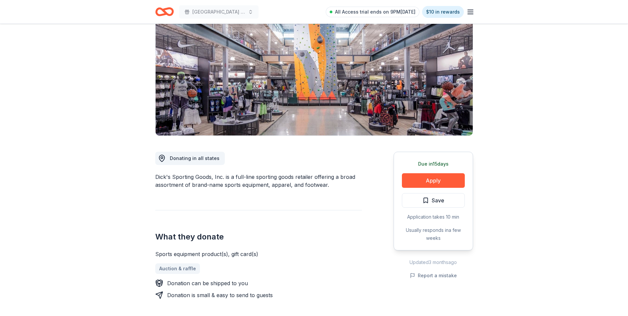
scroll to position [66, 0]
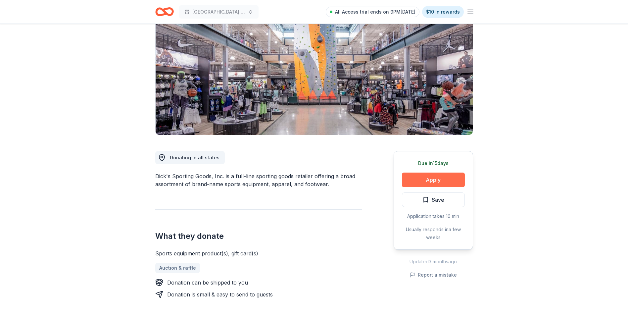
click at [430, 178] on button "Apply" at bounding box center [433, 180] width 63 height 15
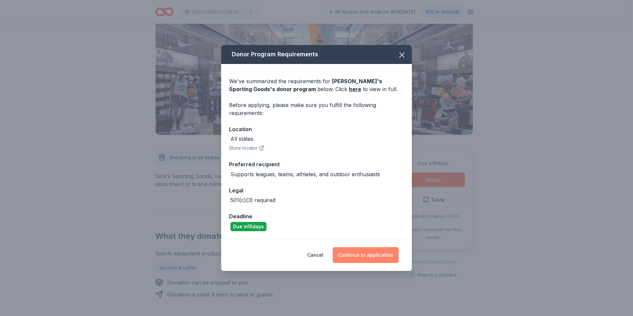
click at [372, 251] on button "Continue to application" at bounding box center [366, 255] width 66 height 16
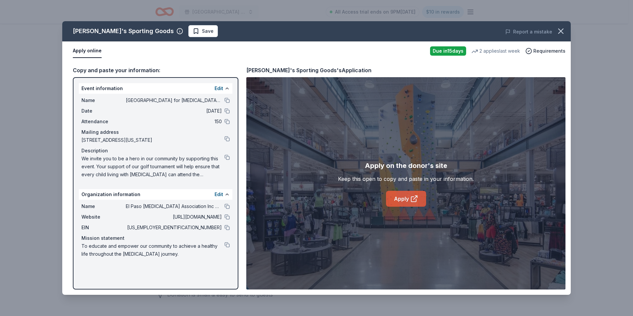
click at [412, 200] on icon at bounding box center [414, 199] width 8 height 8
click at [558, 32] on icon "button" at bounding box center [560, 30] width 9 height 9
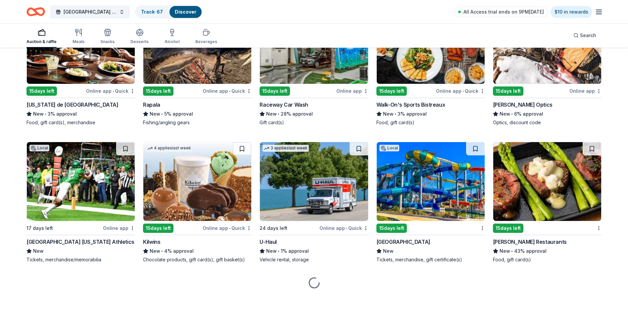
scroll to position [2665, 0]
